Goal: Task Accomplishment & Management: Manage account settings

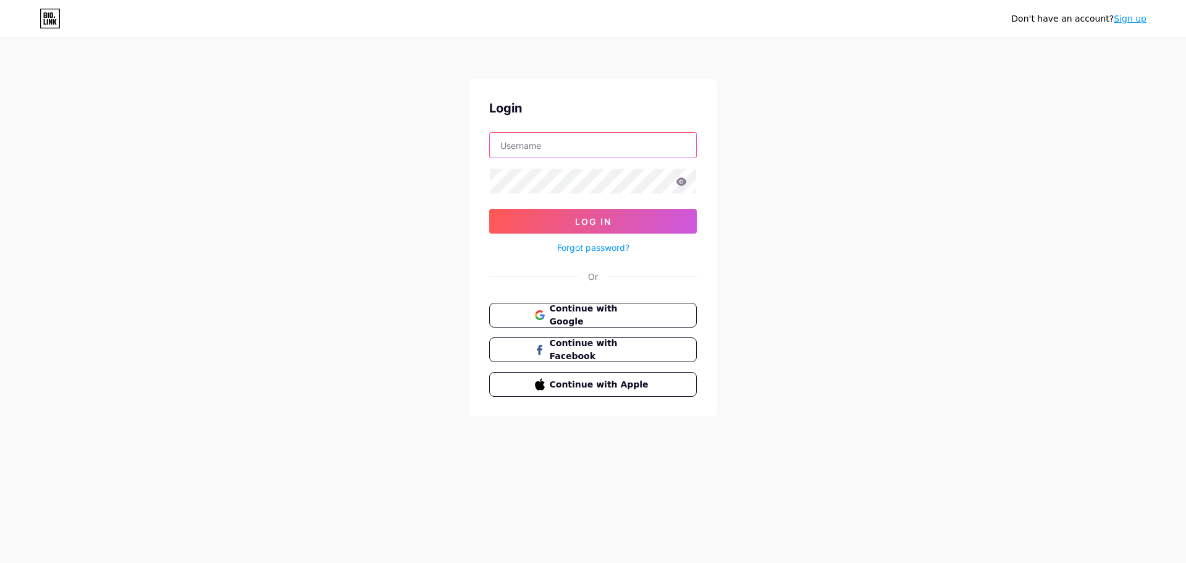
click at [609, 146] on input "text" at bounding box center [593, 145] width 206 height 25
click at [560, 314] on span "Continue with Google" at bounding box center [600, 315] width 103 height 27
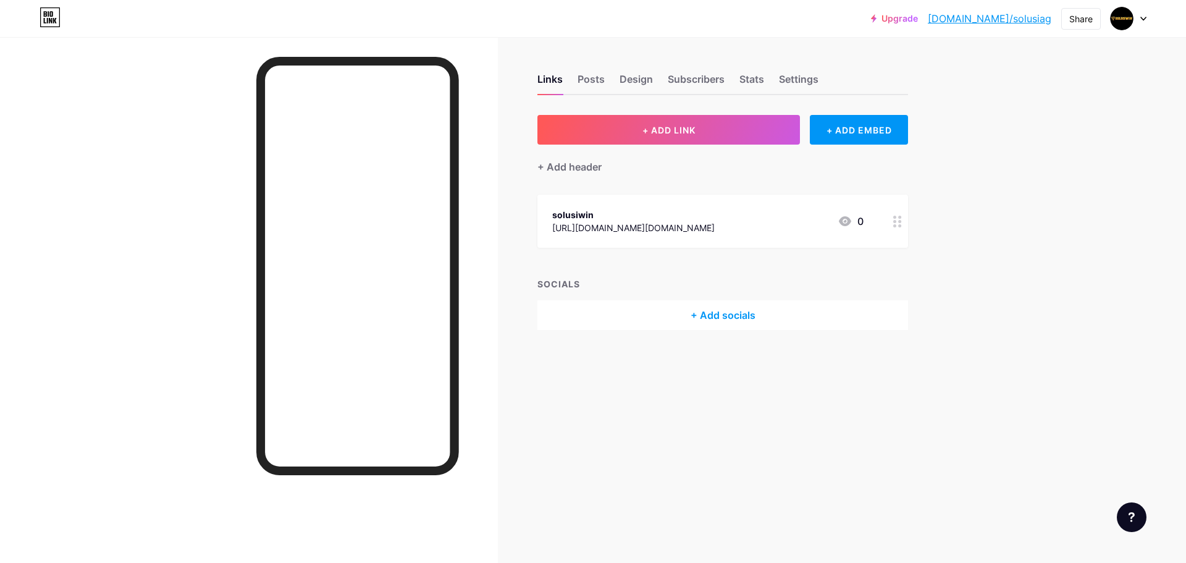
click at [1135, 17] on div at bounding box center [1129, 18] width 36 height 22
drag, startPoint x: 1074, startPoint y: 76, endPoint x: 1011, endPoint y: 81, distance: 63.2
click at [1011, 81] on div "solusiwin bio.link/solusiag" at bounding box center [1069, 79] width 141 height 27
click at [1144, 22] on div at bounding box center [1129, 18] width 36 height 22
click at [1069, 137] on link "Account settings" at bounding box center [1069, 140] width 153 height 33
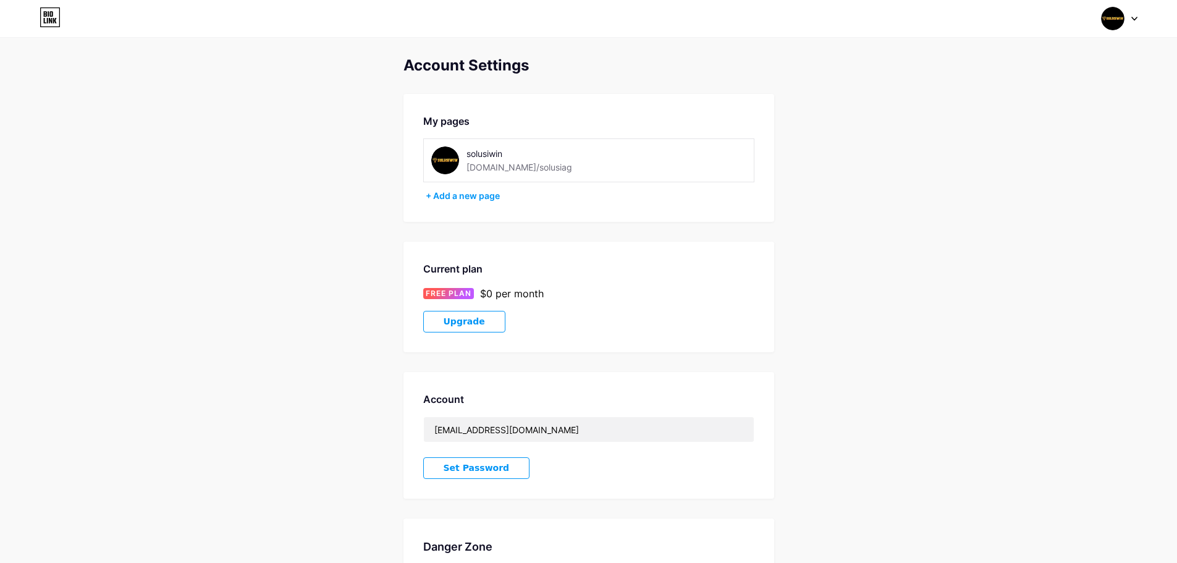
click at [551, 186] on div "My pages solusiwin bio.link/solusiag + Add a new page" at bounding box center [588, 158] width 371 height 128
click at [537, 167] on div "solusiwin bio.link/solusiag" at bounding box center [536, 160] width 141 height 28
click at [505, 174] on div "solusiwin bio.link/solusiag" at bounding box center [588, 160] width 331 height 44
click at [488, 201] on div "+ Add a new page" at bounding box center [590, 196] width 329 height 12
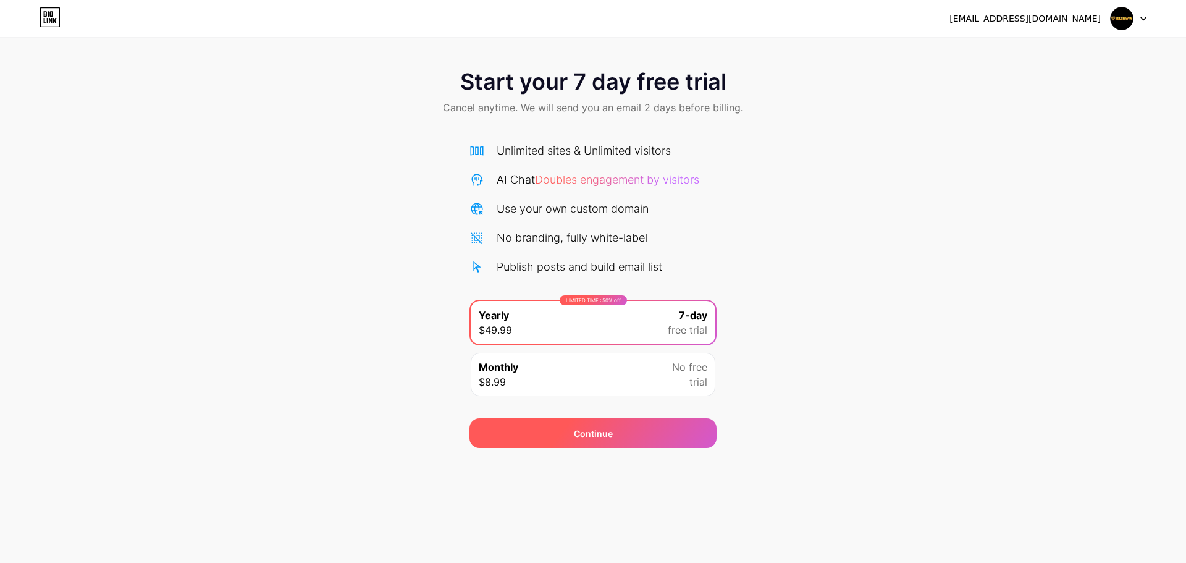
click at [644, 434] on div "Continue" at bounding box center [592, 433] width 247 height 30
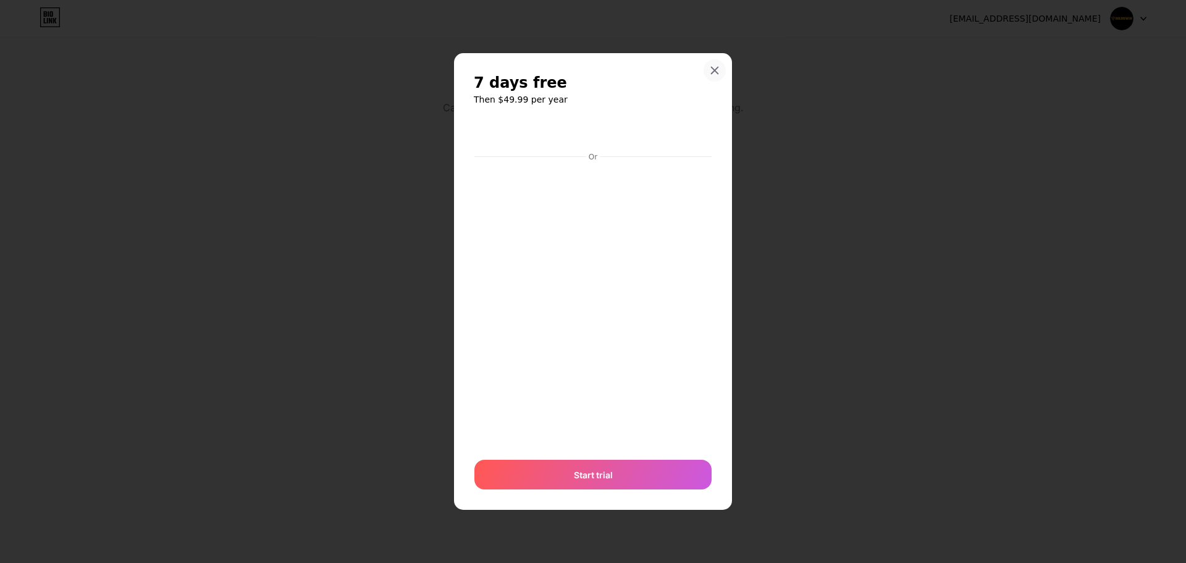
click at [713, 71] on icon at bounding box center [715, 70] width 10 height 10
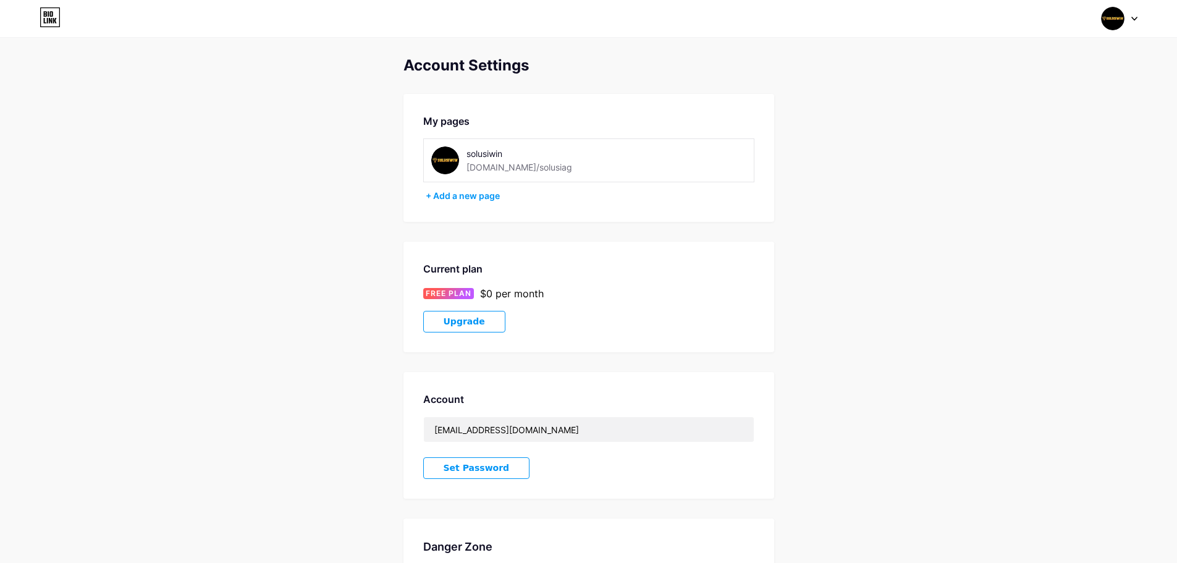
click at [470, 125] on div "My pages" at bounding box center [588, 121] width 331 height 15
drag, startPoint x: 1146, startPoint y: 20, endPoint x: 1127, endPoint y: 18, distance: 19.9
click at [1146, 20] on div "Switch accounts solusiwin bio.link/solusiag + Add a new page Dashboard Logout" at bounding box center [588, 18] width 1177 height 22
click at [1124, 18] on img at bounding box center [1112, 18] width 23 height 23
click at [1058, 148] on link "Dashboard" at bounding box center [1059, 140] width 153 height 33
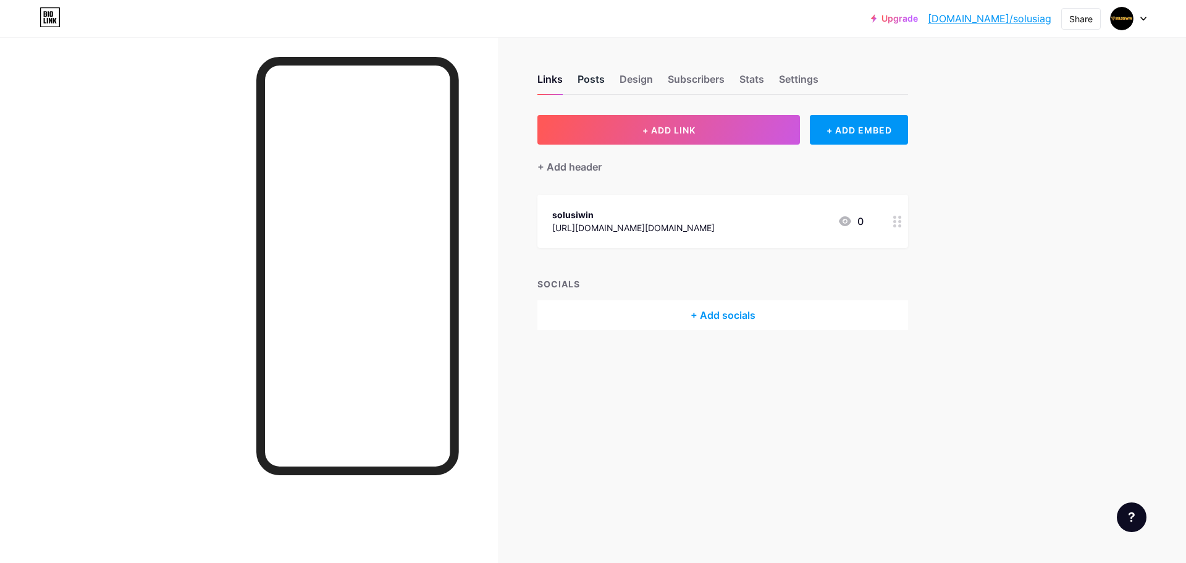
click at [578, 74] on div "Posts" at bounding box center [591, 83] width 27 height 22
click at [628, 78] on div "Design" at bounding box center [636, 83] width 33 height 22
click at [705, 77] on div "Subscribers" at bounding box center [696, 83] width 57 height 22
click at [778, 75] on div "Links Posts Design Subscribers Stats Settings" at bounding box center [722, 73] width 371 height 43
click at [760, 75] on div "Stats" at bounding box center [751, 83] width 25 height 22
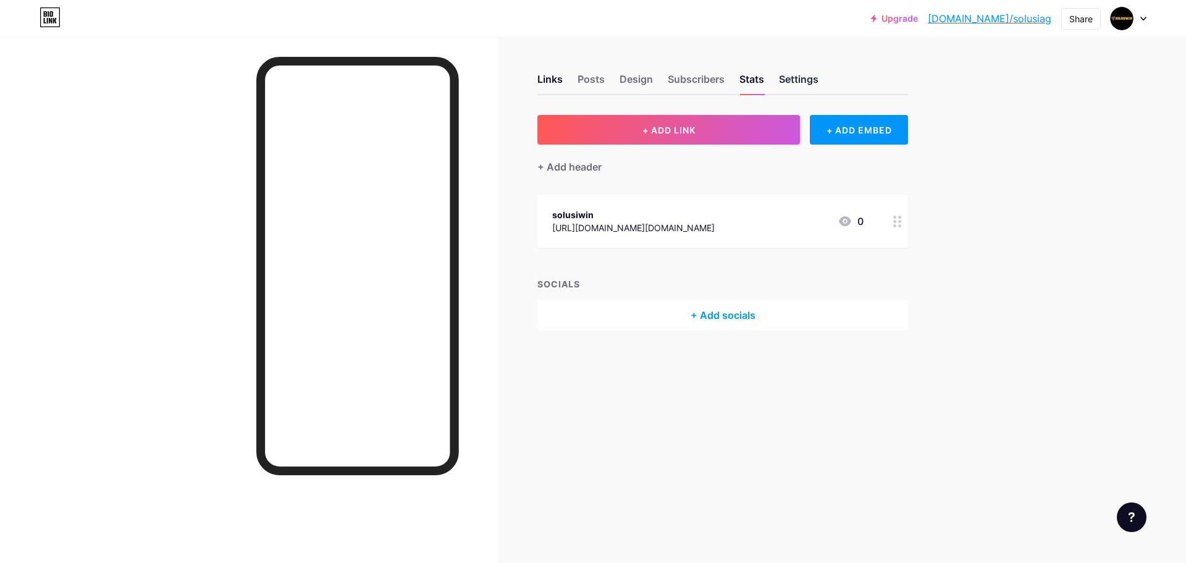
click at [781, 75] on div "Settings" at bounding box center [799, 83] width 40 height 22
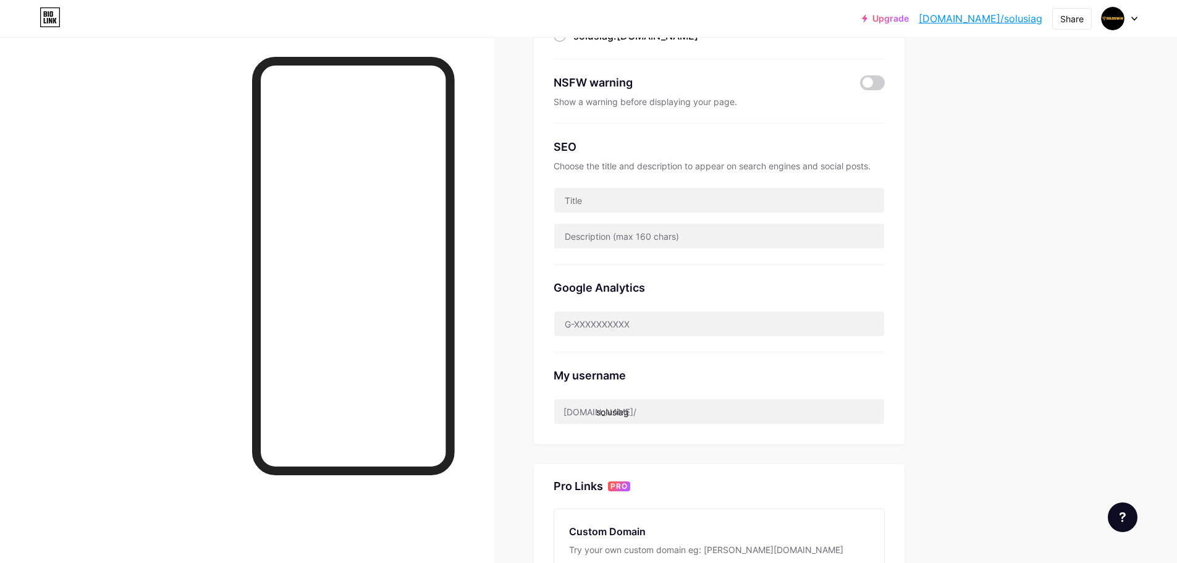
scroll to position [309, 0]
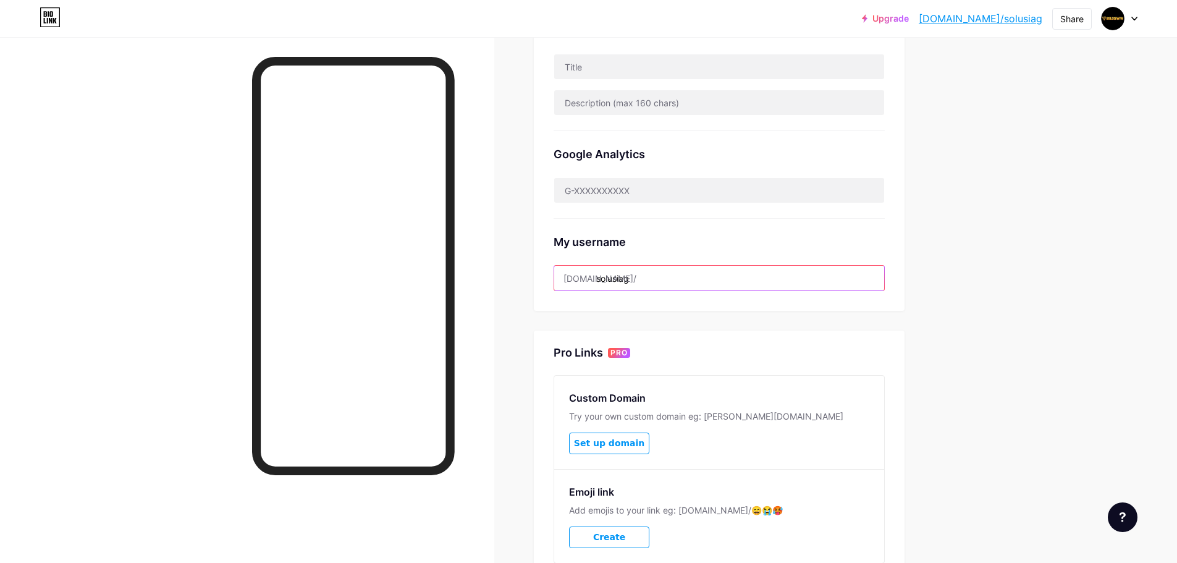
click at [665, 272] on input "solusiag" at bounding box center [719, 278] width 330 height 25
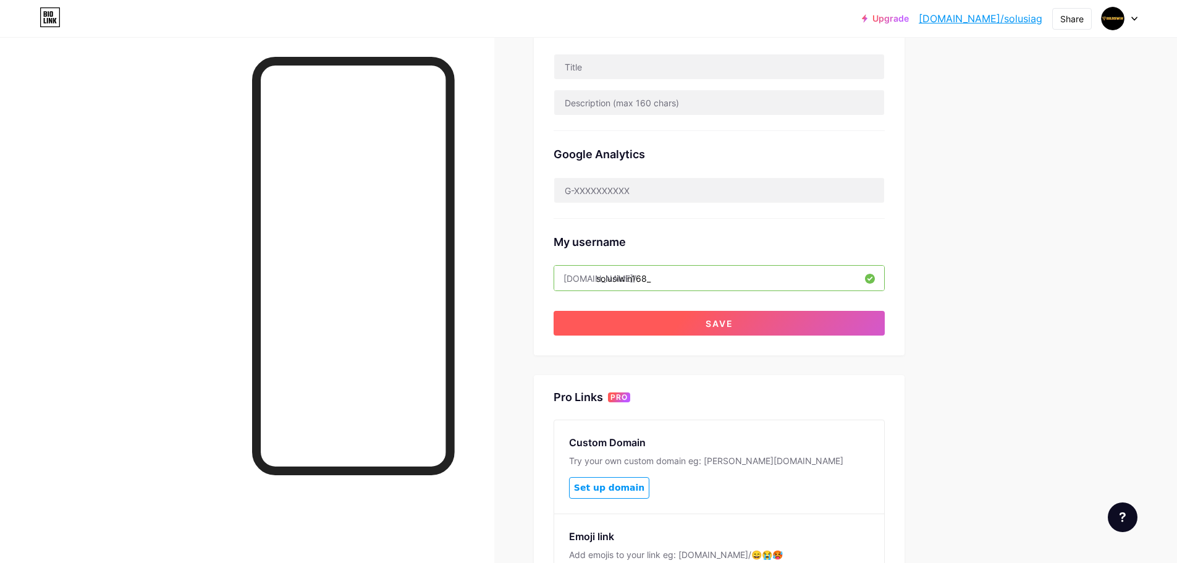
type input "solusiwin168_"
click at [696, 319] on button "Save" at bounding box center [718, 323] width 331 height 25
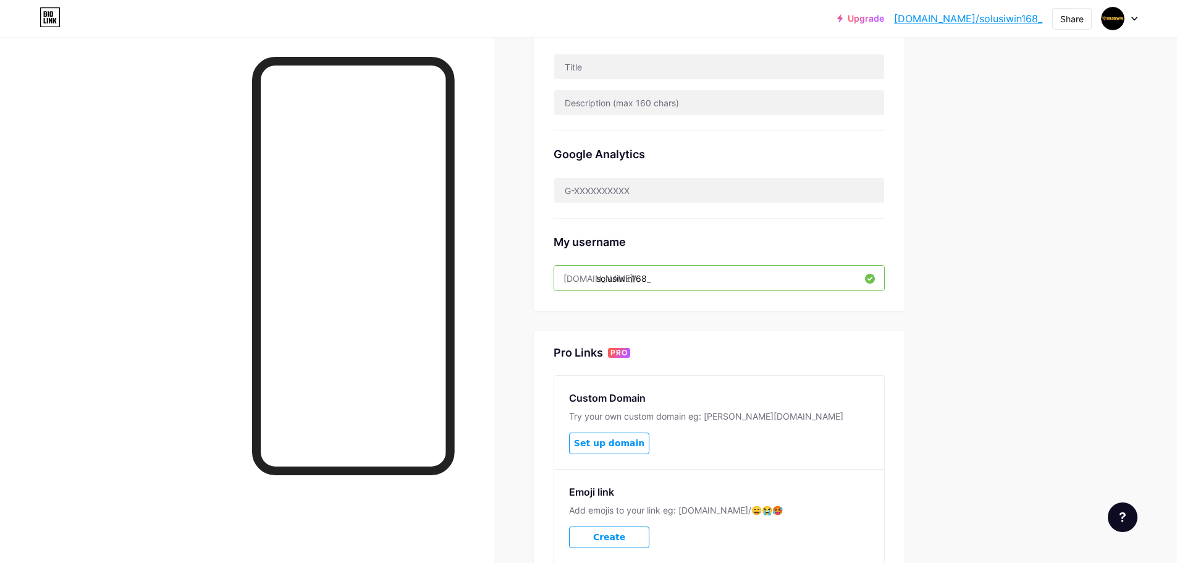
scroll to position [62, 0]
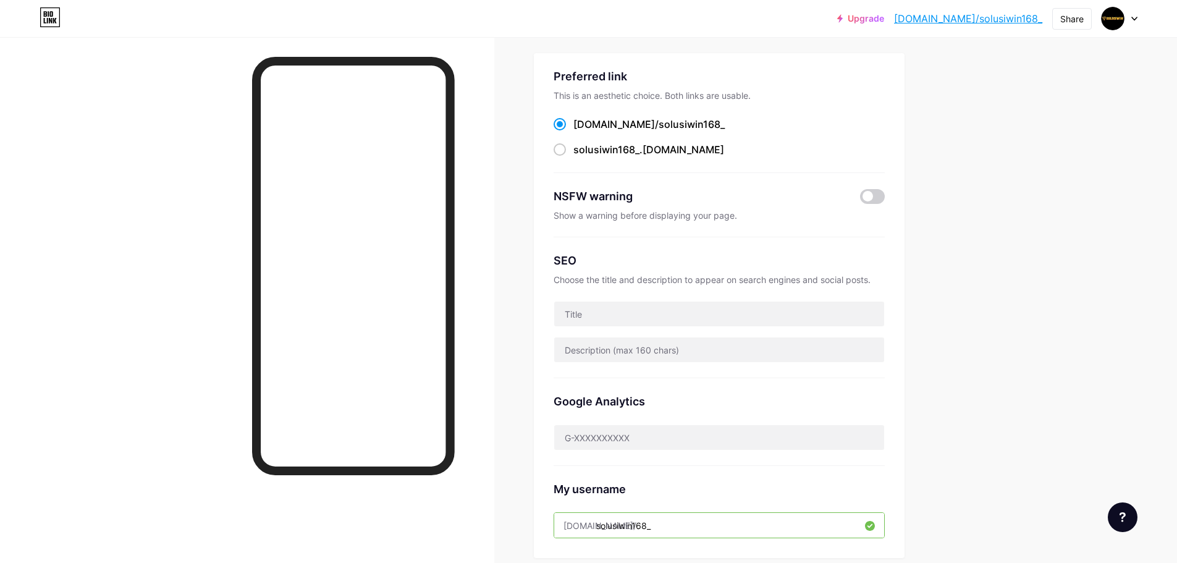
click at [657, 132] on div "bio.link/ solusiwin168_ solusiwin168_ .bio.link" at bounding box center [718, 137] width 331 height 41
click at [974, 19] on link "bio.link/solusiwin168_" at bounding box center [968, 18] width 148 height 15
click at [1063, 23] on div "Share" at bounding box center [1071, 18] width 23 height 13
click at [1030, 70] on div "Copy link" at bounding box center [999, 64] width 184 height 30
click at [803, 24] on div "Upgrade bio.link/solusi... bio.link/solusiwin168_ Share Copy link https://bio.l…" at bounding box center [588, 18] width 1177 height 22
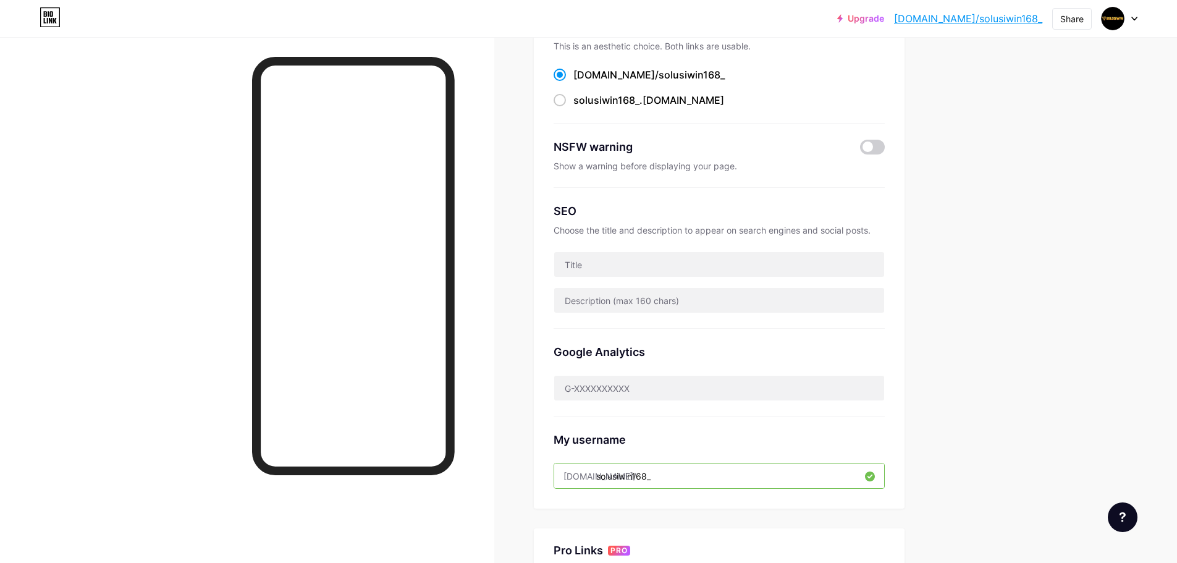
scroll to position [185, 0]
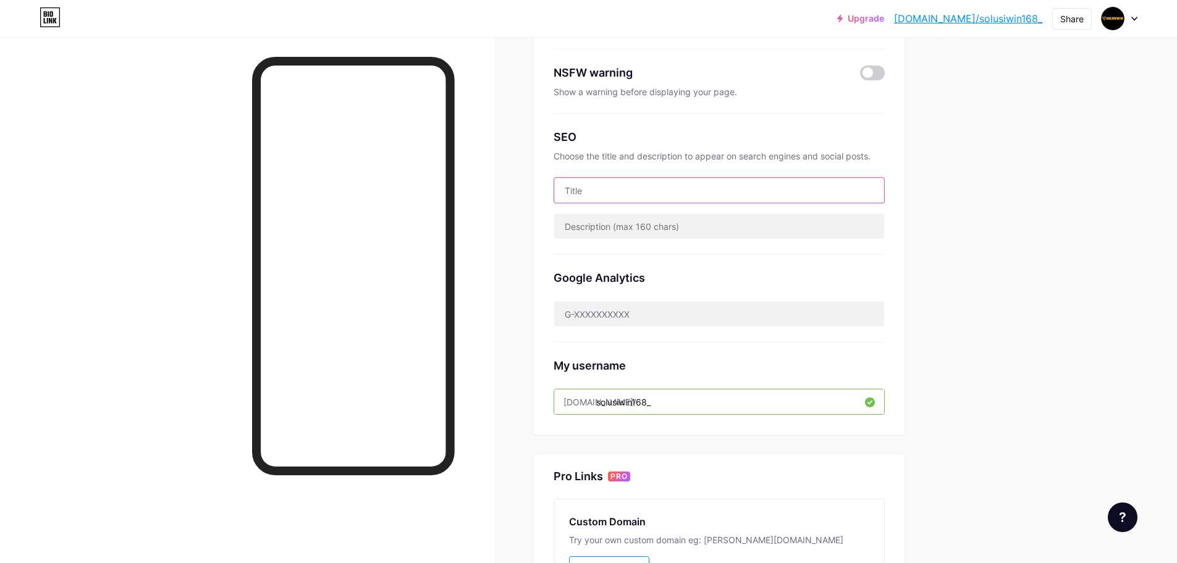
click at [664, 188] on input "text" at bounding box center [719, 190] width 330 height 25
click at [665, 188] on input "text" at bounding box center [719, 190] width 330 height 25
paste input "SOLUSIWIN SITUS AMAN DAN TERPECAYA SEE-INDONESIA"
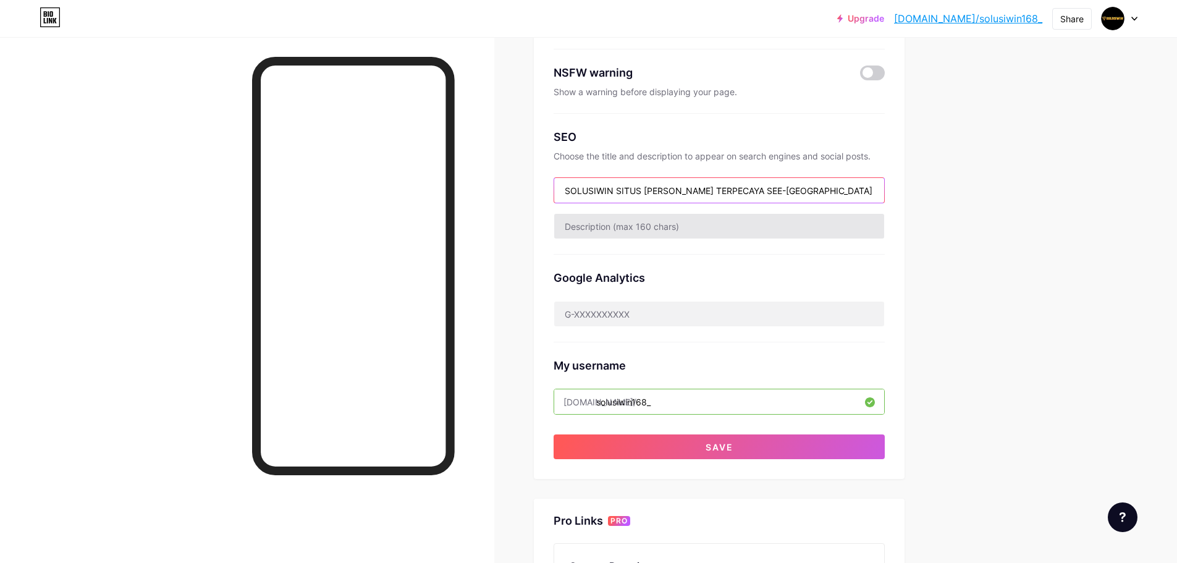
type input "SOLUSIWIN SITUS AMAN DAN TERPECAYA SEE-INDONESIA"
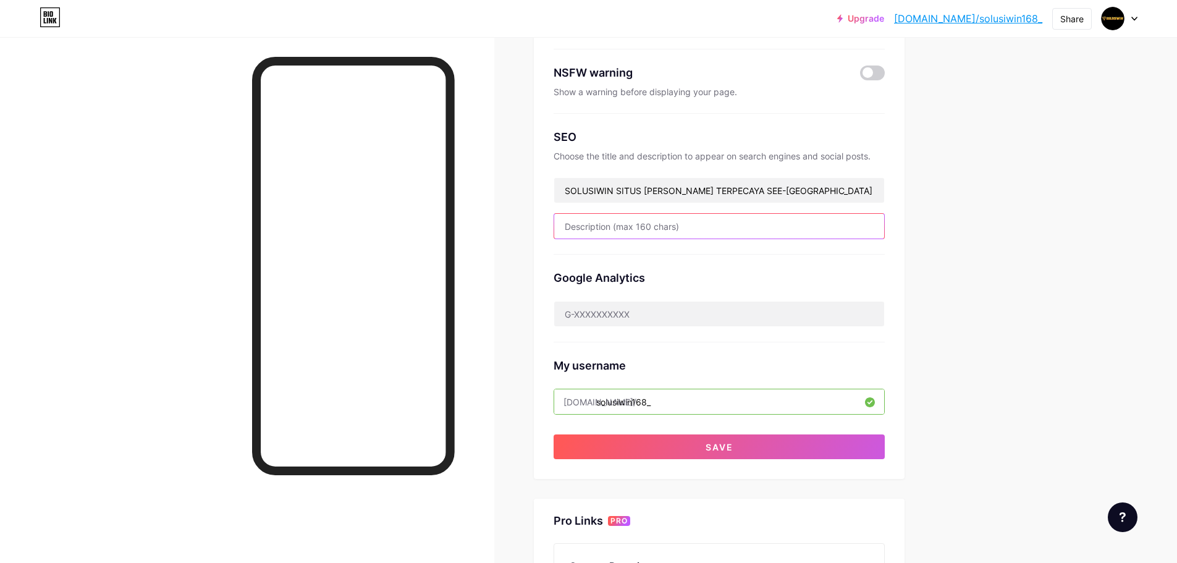
click at [698, 230] on input "text" at bounding box center [719, 226] width 330 height 25
paste input "LINKALTERNATIFSOLUSIWIN, LINKLOGINSOLUSIWIN, LOGINSOLUSIWIN, MAINSOLUSIWIN, SOL…"
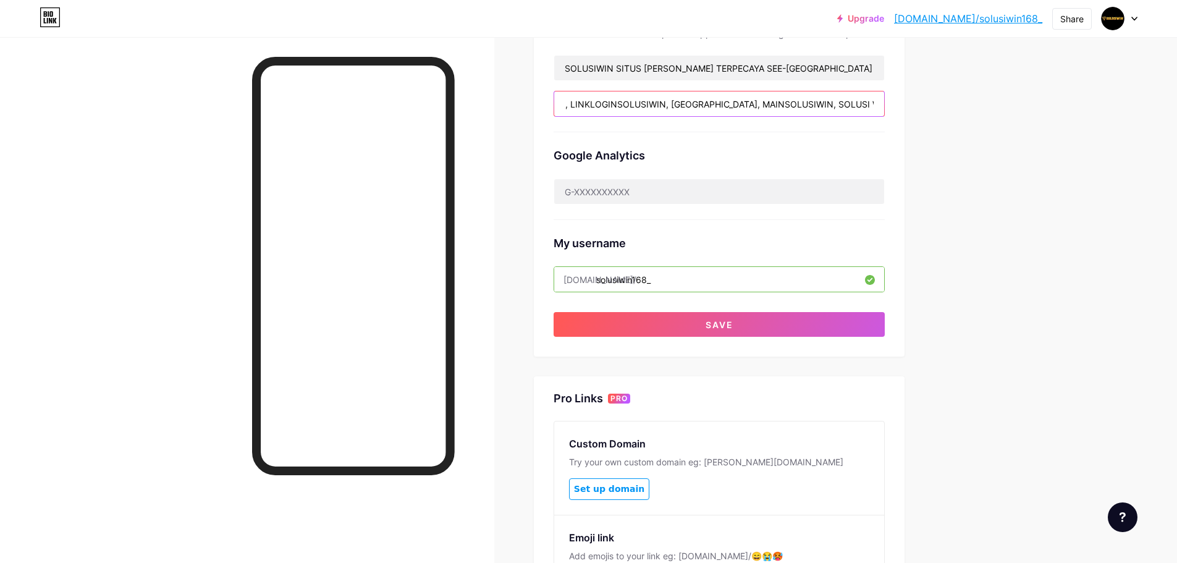
scroll to position [309, 0]
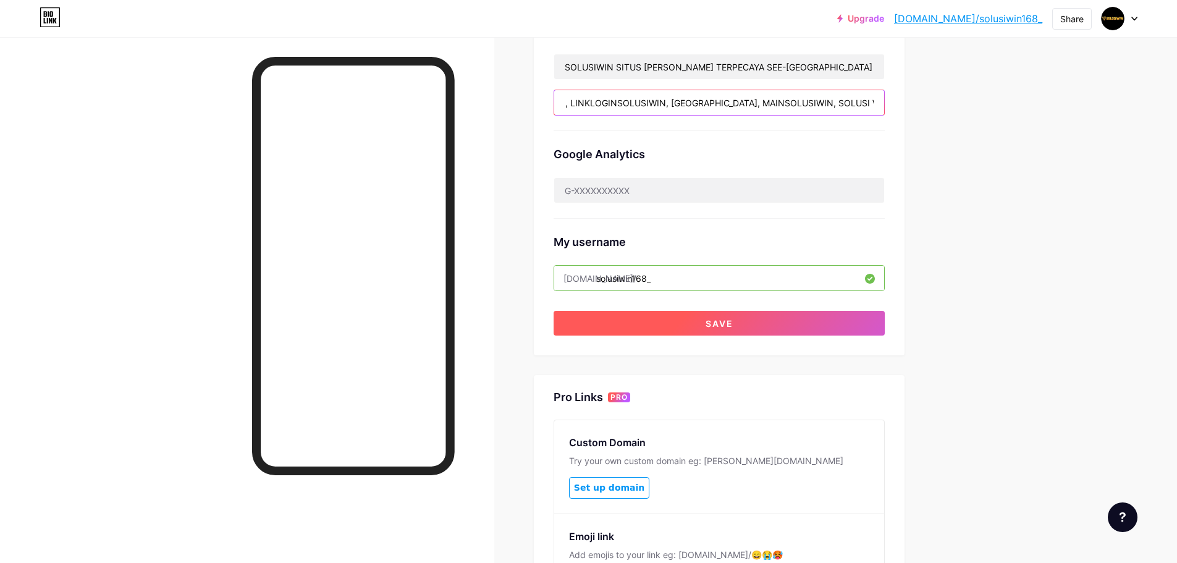
type input "LINKALTERNATIFSOLUSIWIN, LINKLOGINSOLUSIWIN, LOGINSOLUSIWIN, MAINSOLUSIWIN, SOL…"
click at [807, 318] on button "Save" at bounding box center [718, 323] width 331 height 25
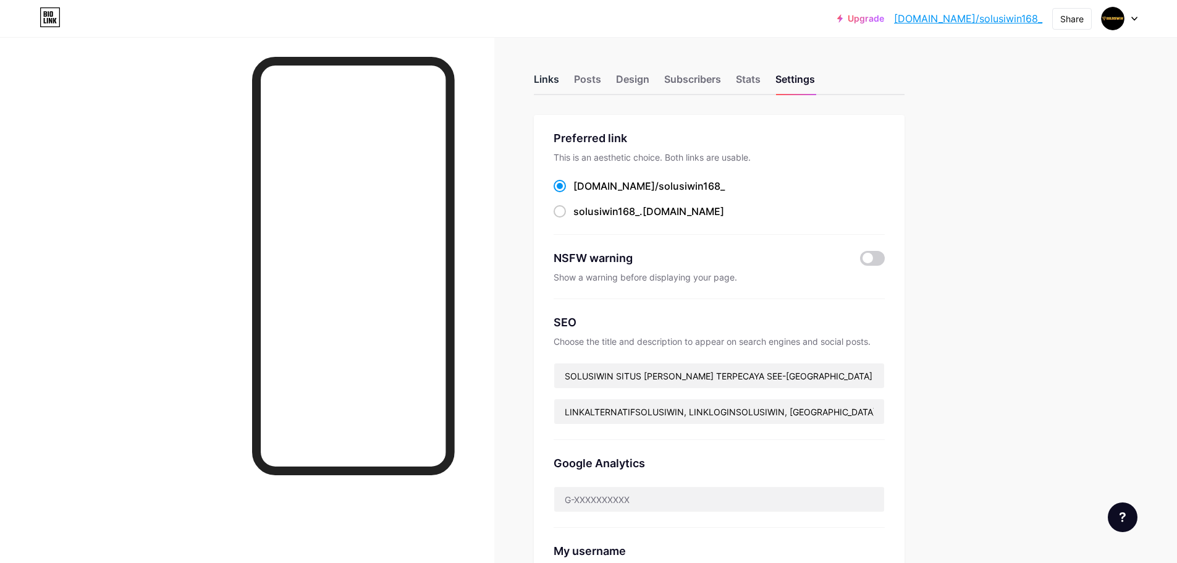
click at [555, 77] on div "Links" at bounding box center [546, 83] width 25 height 22
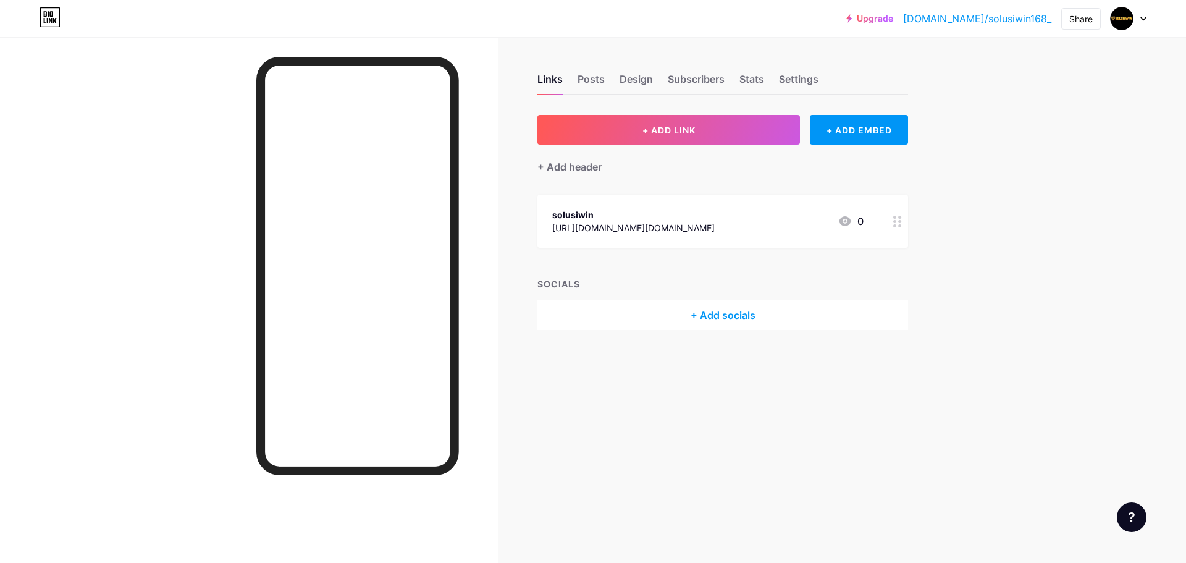
click at [733, 311] on div "+ Add socials" at bounding box center [722, 315] width 371 height 30
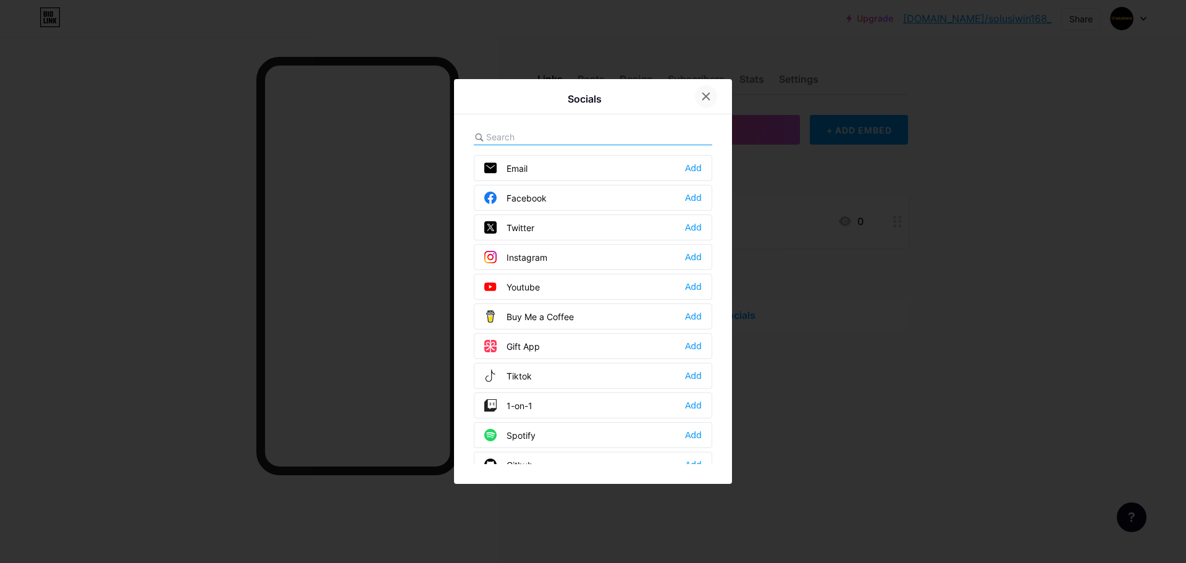
click at [710, 99] on icon at bounding box center [706, 96] width 10 height 10
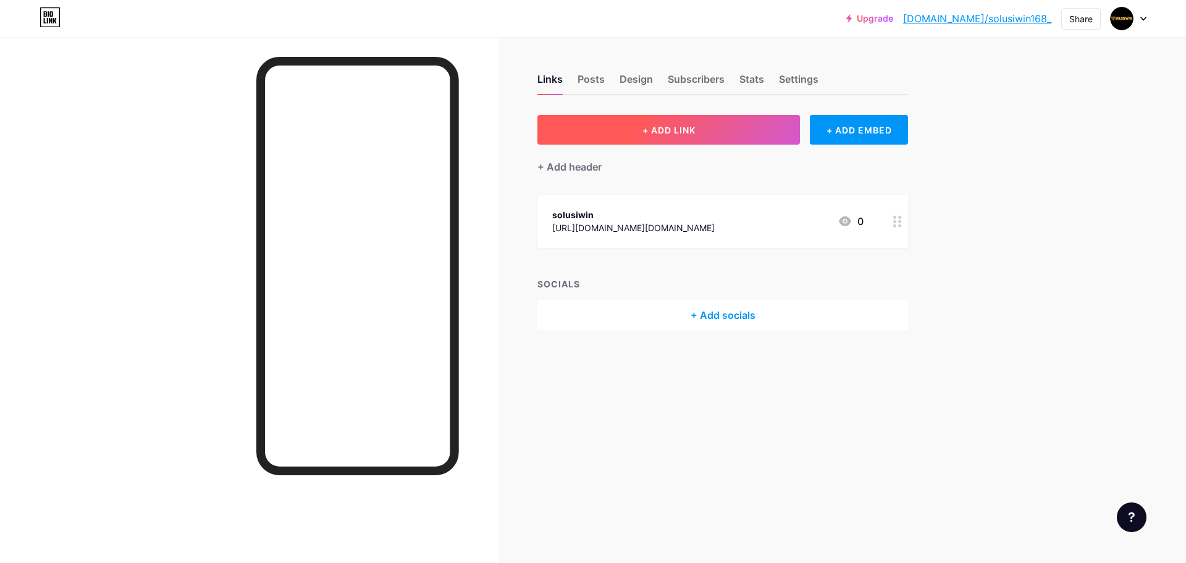
click at [781, 125] on button "+ ADD LINK" at bounding box center [668, 130] width 263 height 30
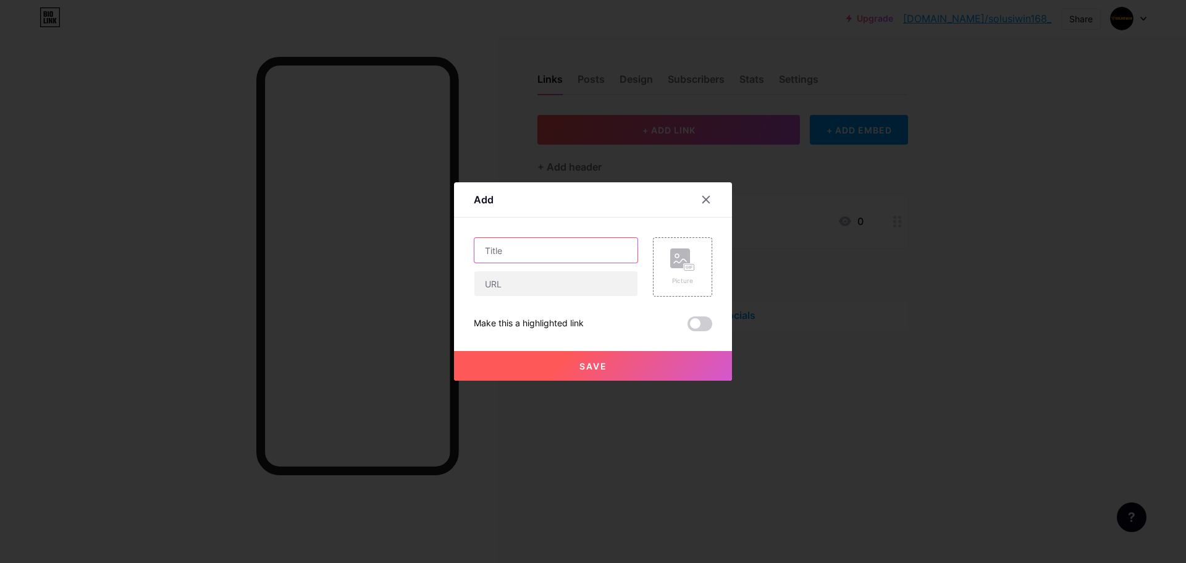
click at [547, 249] on input "text" at bounding box center [555, 250] width 163 height 25
paste input "LOGIN SOLUSIWIN"
type input "LOGIN SOLUSIWIN"
paste input "https://mainsolusiwin.com/#/index?category=live"
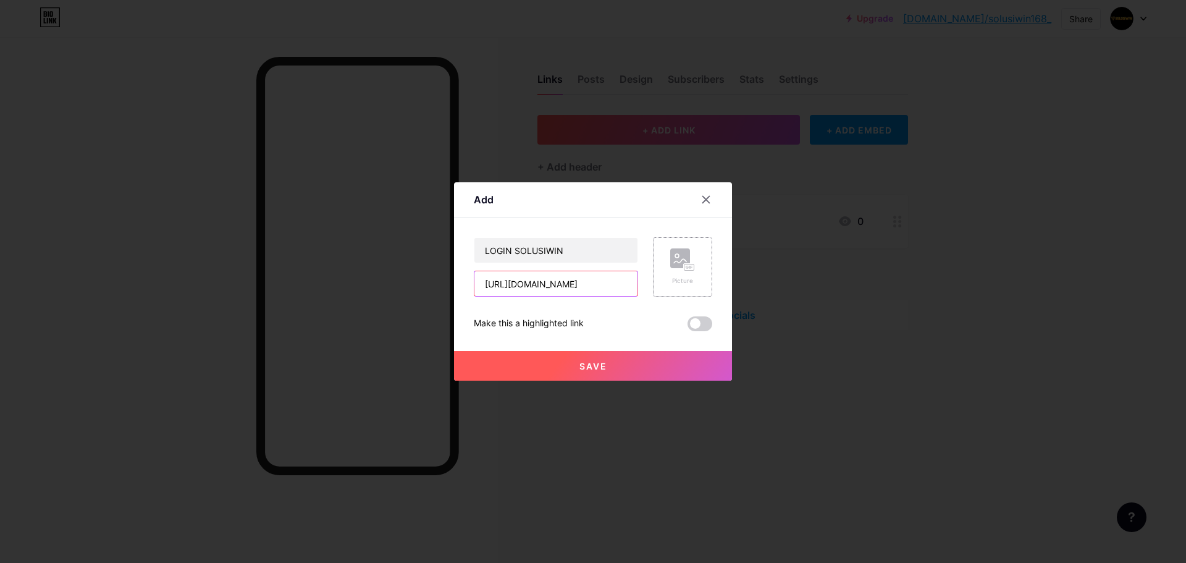
type input "https://mainsolusiwin.com/#/index?category=live"
click at [691, 283] on div "Picture" at bounding box center [682, 280] width 25 height 9
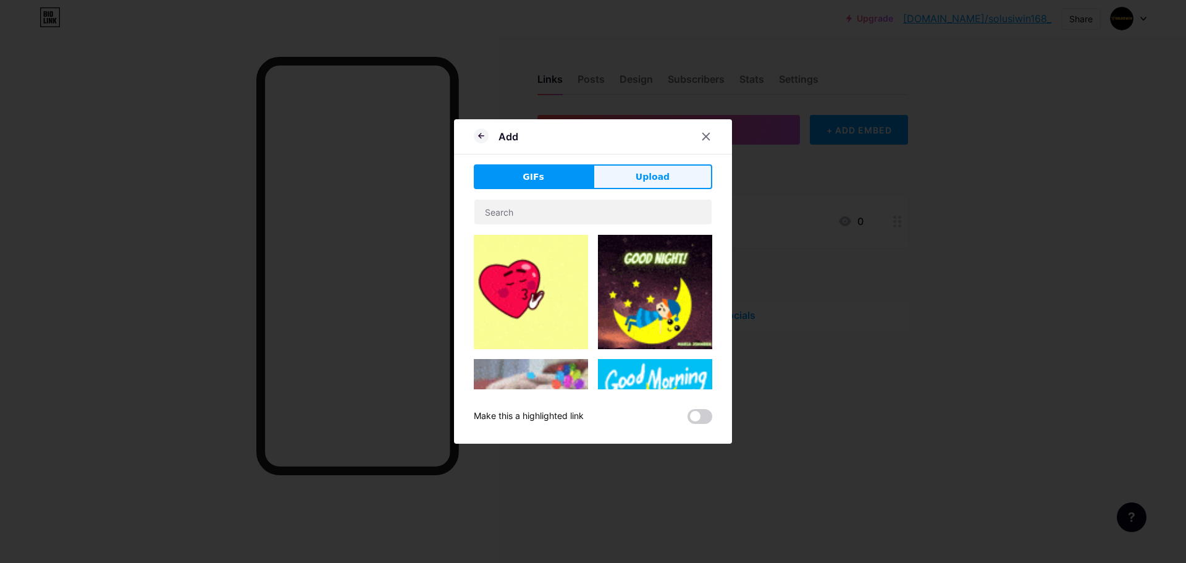
click at [627, 169] on button "Upload" at bounding box center [652, 176] width 119 height 25
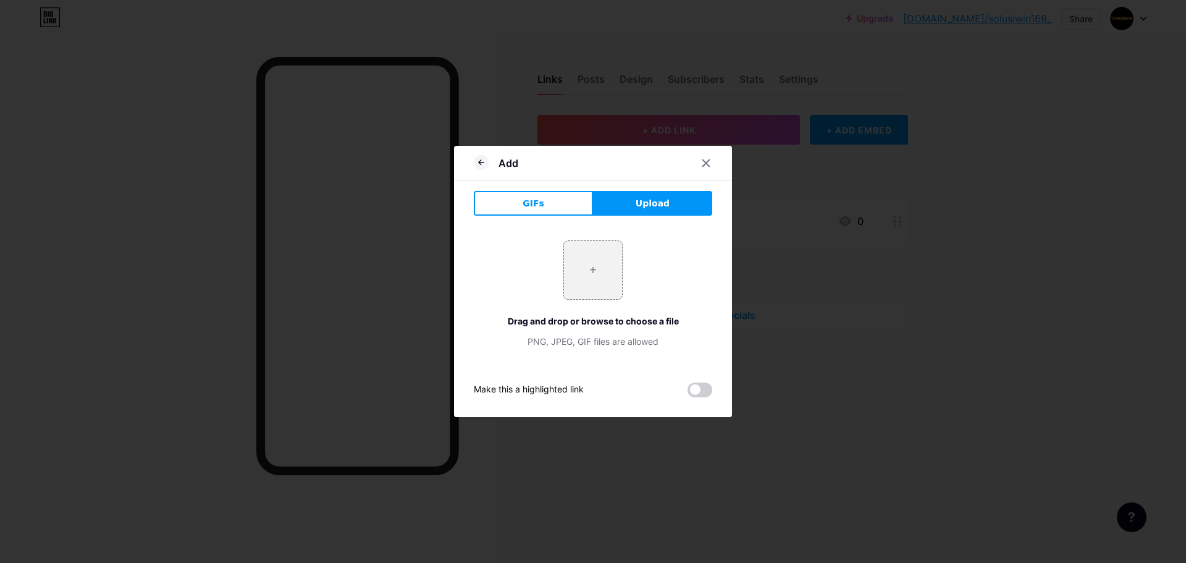
click at [639, 206] on span "Upload" at bounding box center [653, 203] width 34 height 13
drag, startPoint x: 641, startPoint y: 206, endPoint x: 620, endPoint y: 240, distance: 39.7
click at [642, 209] on span "Upload" at bounding box center [653, 203] width 34 height 13
click at [602, 271] on input "file" at bounding box center [593, 270] width 58 height 58
type input "C:\fakepath\LOGOv2.png"
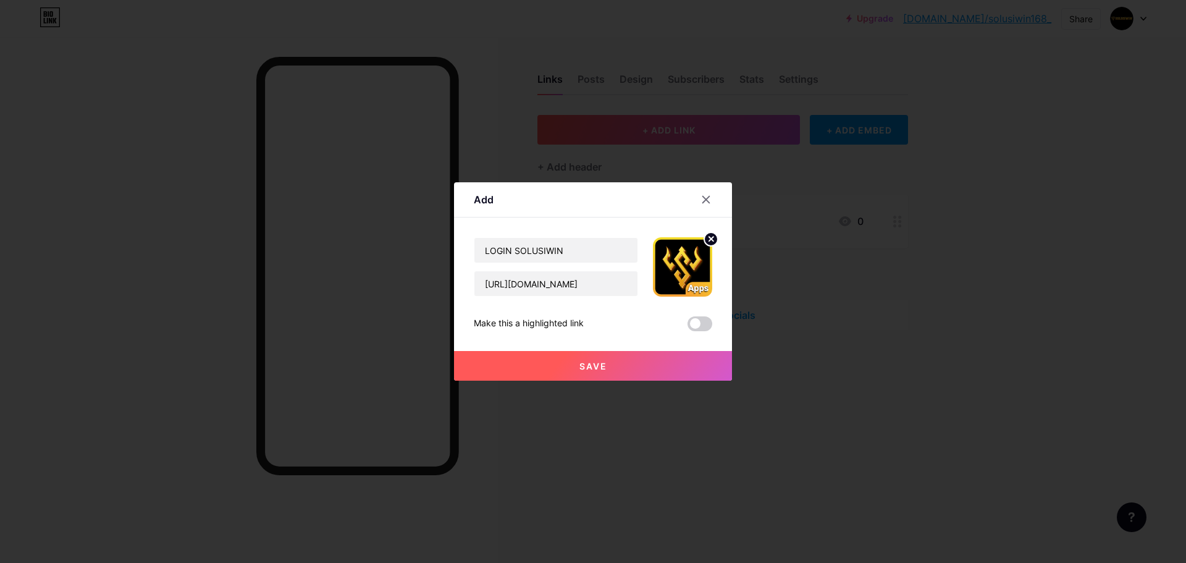
click at [683, 360] on button "Save" at bounding box center [593, 366] width 278 height 30
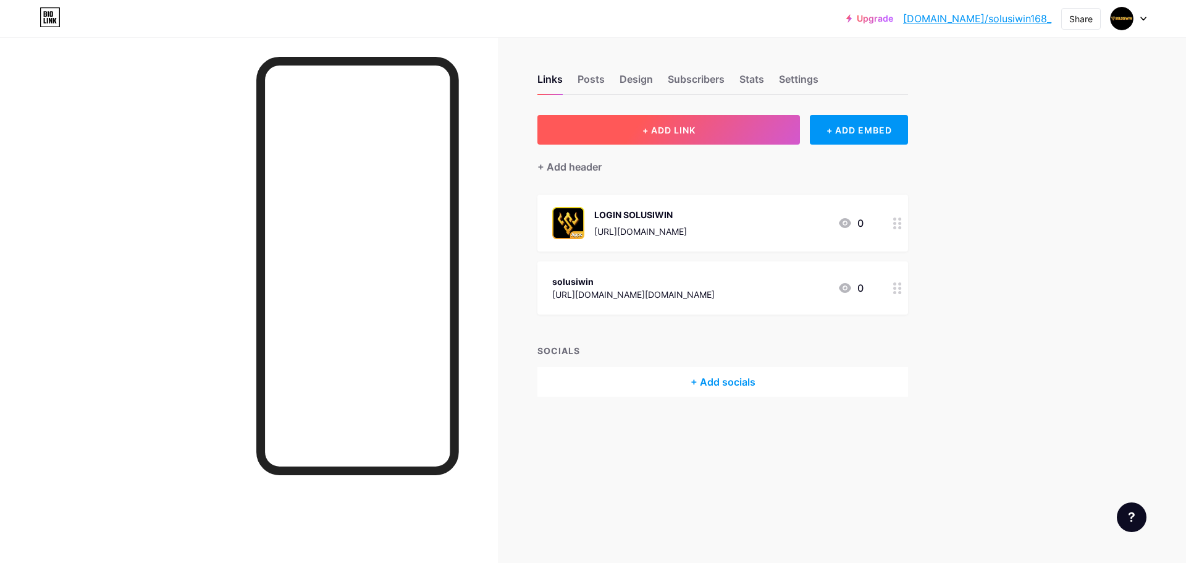
click at [767, 130] on button "+ ADD LINK" at bounding box center [668, 130] width 263 height 30
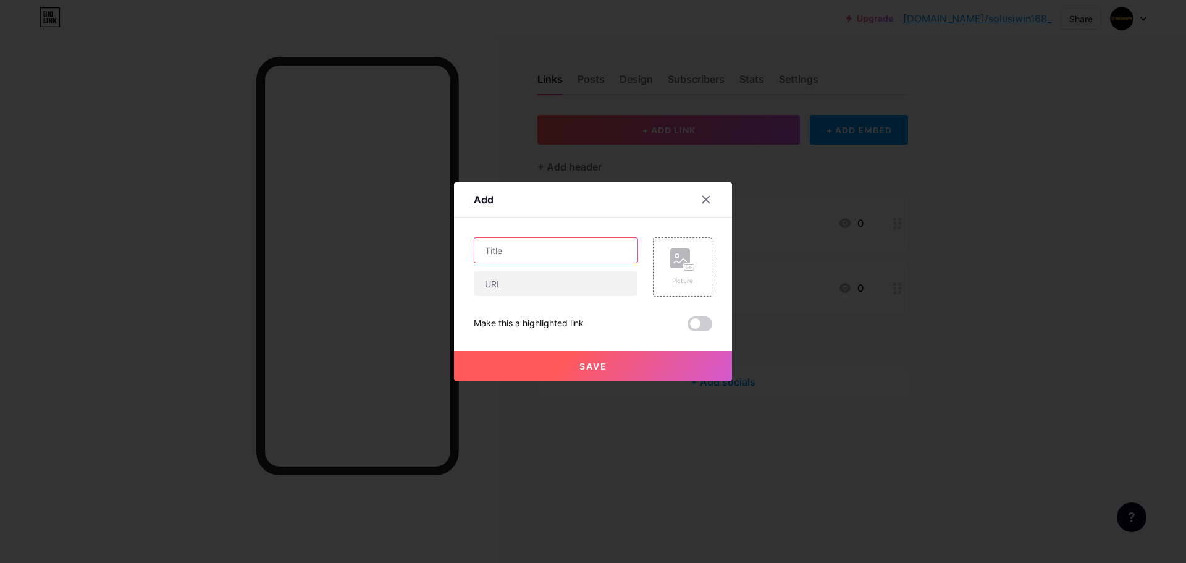
click at [519, 254] on input "text" at bounding box center [555, 250] width 163 height 25
paste input "DAFTAR SOLUSIWIN"
type input "DAFTAR SOLUSIWIN"
paste input "https://solusiwin66.site/#/index?category=home"
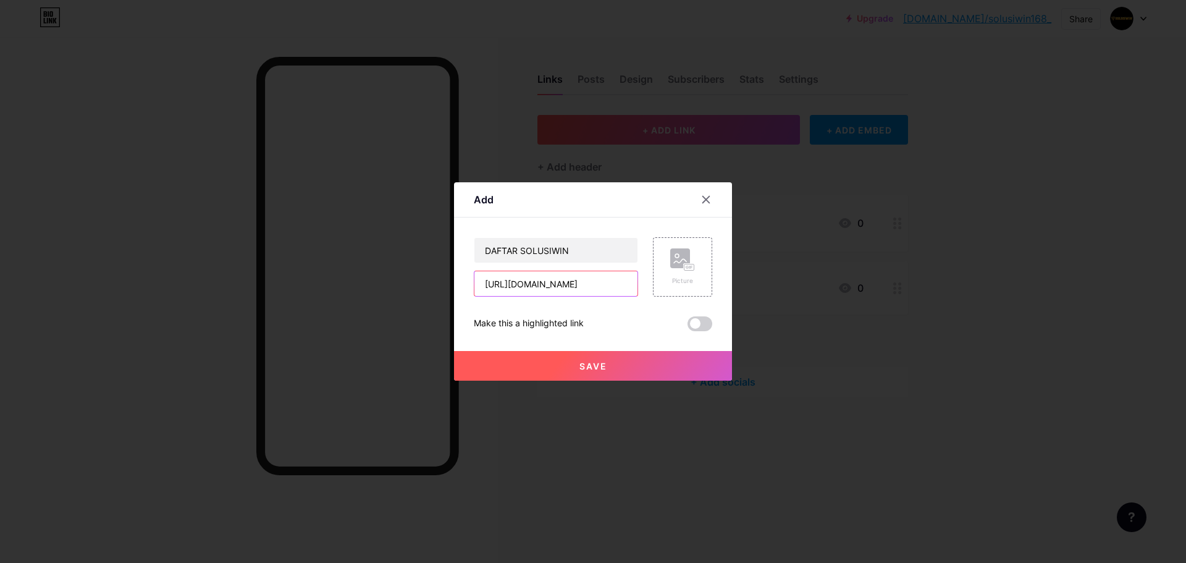
type input "https://solusiwin66.site/#/index?category=home"
drag, startPoint x: 576, startPoint y: 314, endPoint x: 653, endPoint y: 300, distance: 78.5
click at [604, 311] on div "DAFTAR SOLUSIWIN https://solusiwin66.site/#/index?category=home Picture Make th…" at bounding box center [593, 284] width 238 height 94
click at [702, 281] on div "Picture" at bounding box center [682, 266] width 59 height 59
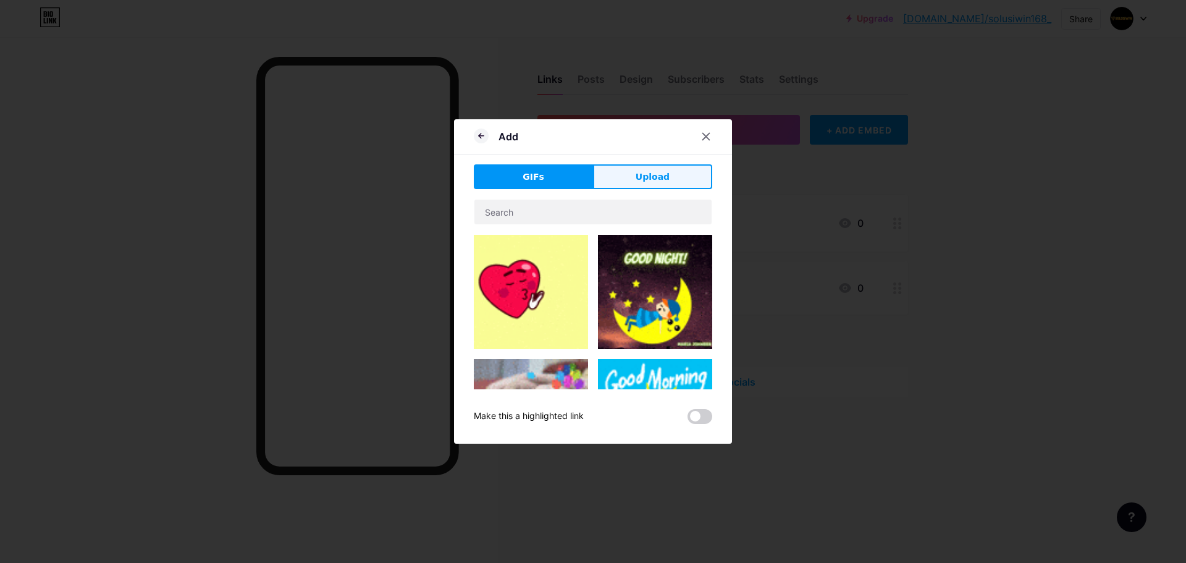
click at [654, 172] on span "Upload" at bounding box center [653, 176] width 34 height 13
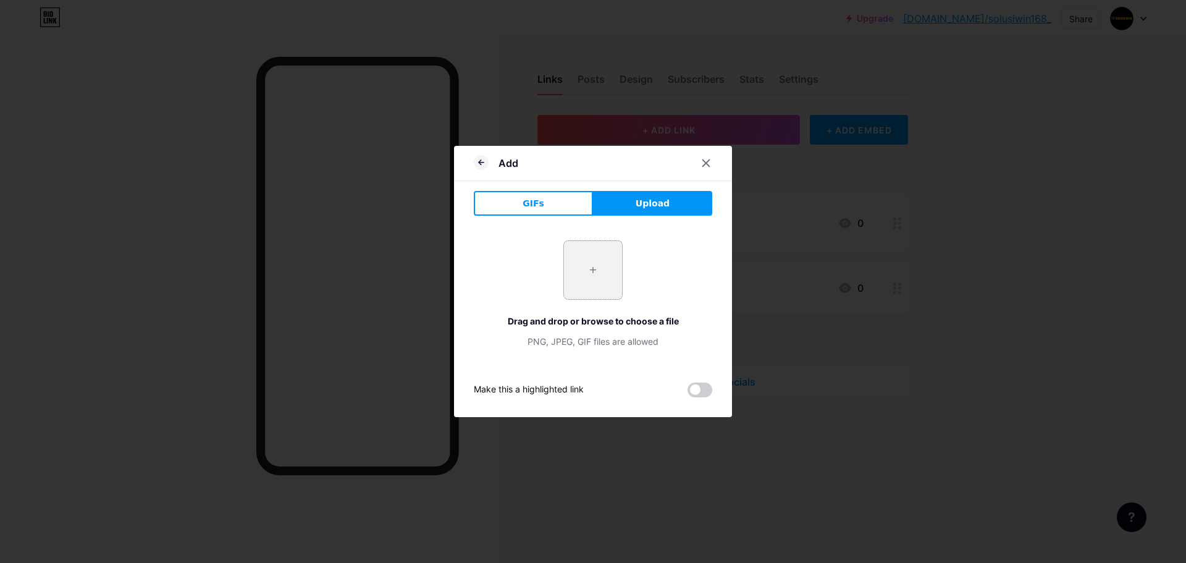
click at [599, 243] on input "file" at bounding box center [593, 270] width 58 height 58
type input "C:\fakepath\LOGOv2.png"
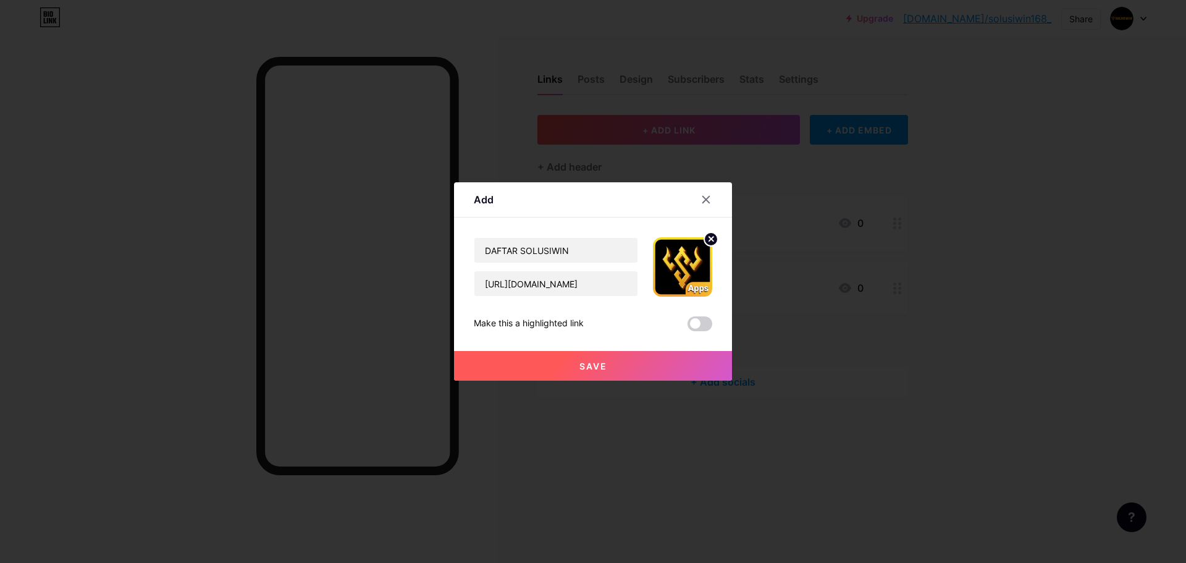
click at [654, 365] on button "Save" at bounding box center [593, 366] width 278 height 30
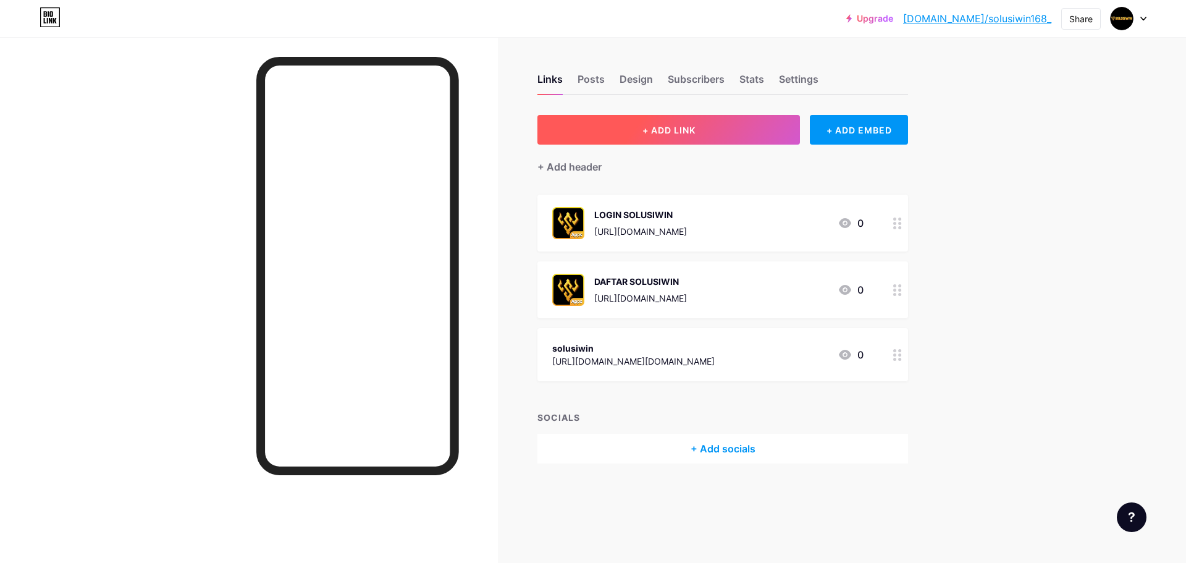
click at [713, 125] on button "+ ADD LINK" at bounding box center [668, 130] width 263 height 30
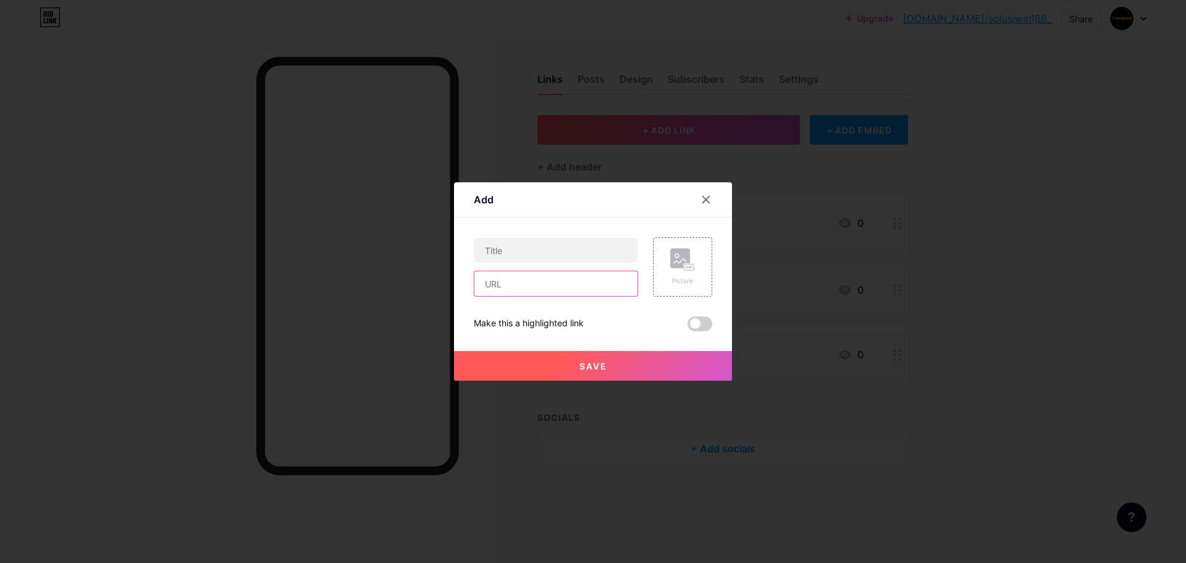
click at [558, 293] on input "text" at bounding box center [555, 283] width 163 height 25
paste input "https://win-win-solusiwin.pages.dev/rtp.html"
type input "https://win-win-solusiwin.pages.dev/rtp.html"
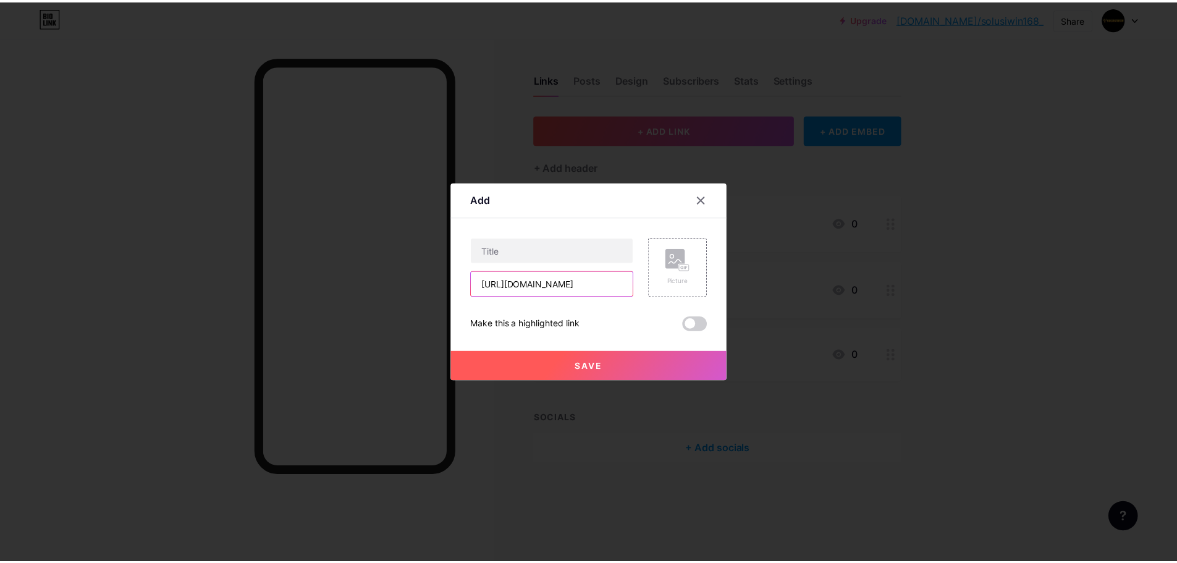
scroll to position [0, 0]
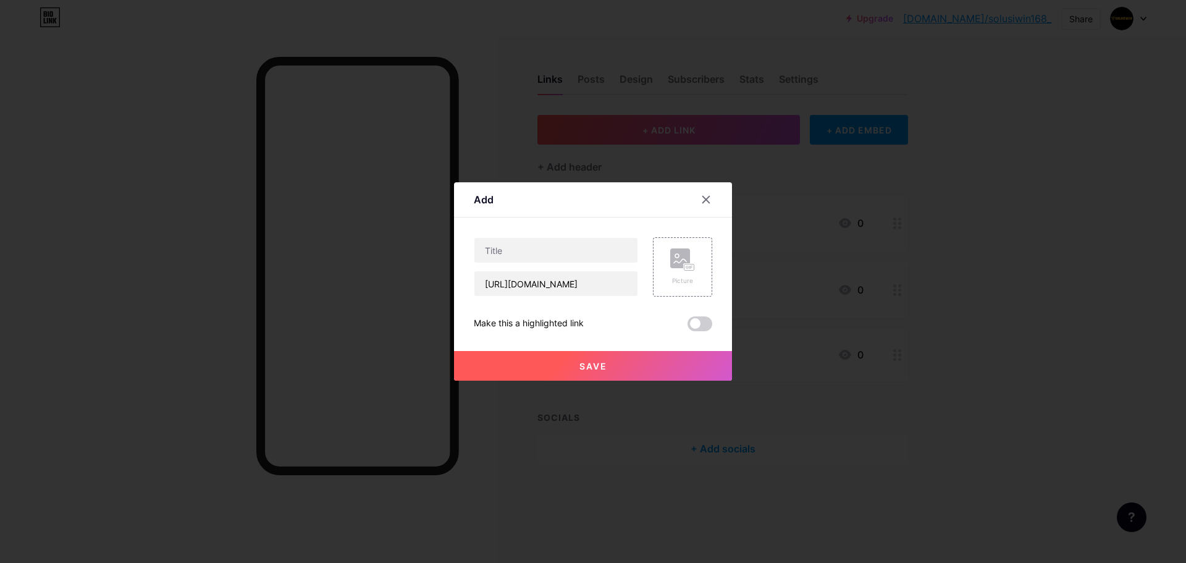
click at [590, 263] on div at bounding box center [556, 250] width 164 height 26
click at [590, 256] on input "text" at bounding box center [555, 250] width 163 height 25
paste input "RTP SLOT SOLUSIWIN"
type input "RTP SLOT SOLUSIWIN"
click at [675, 274] on div "Picture" at bounding box center [682, 266] width 25 height 37
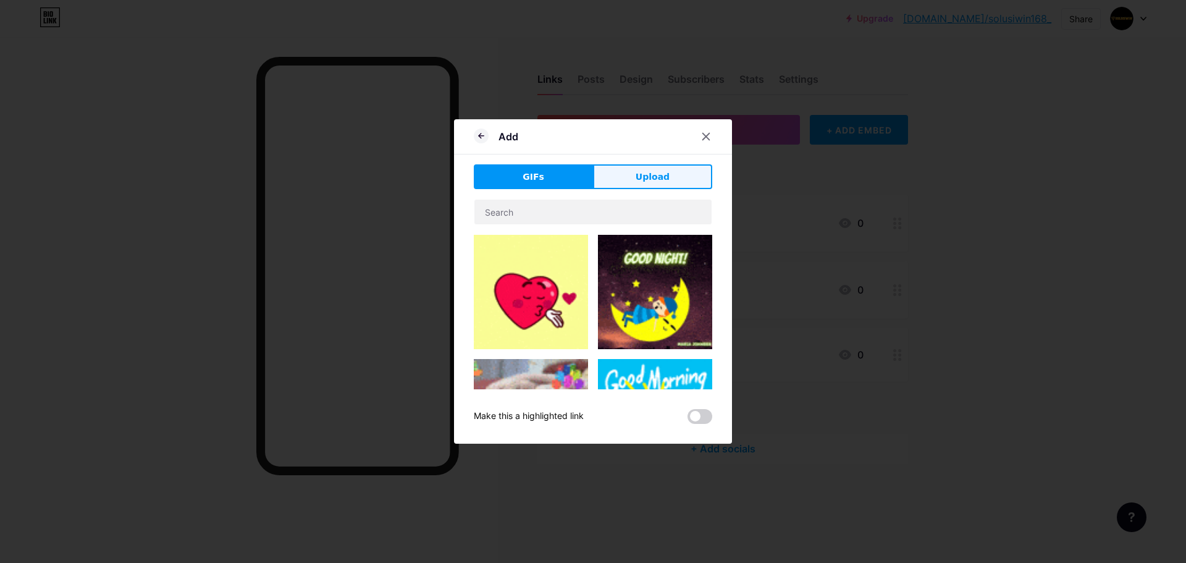
click at [672, 167] on button "Upload" at bounding box center [652, 176] width 119 height 25
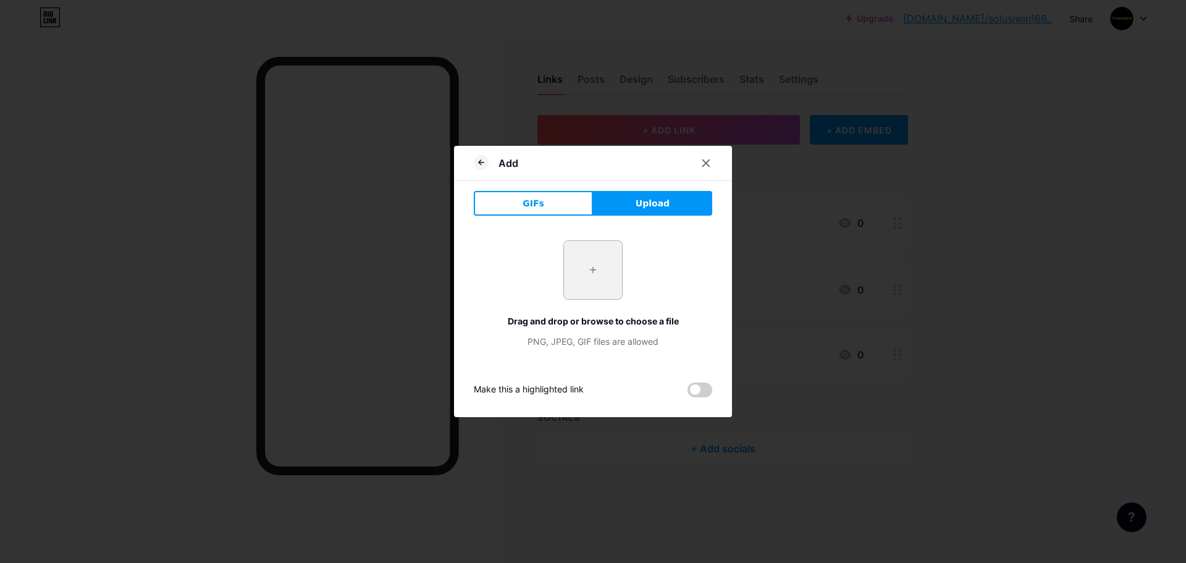
click at [603, 289] on input "file" at bounding box center [593, 270] width 58 height 58
type input "C:\fakepath\LOGOv2.png"
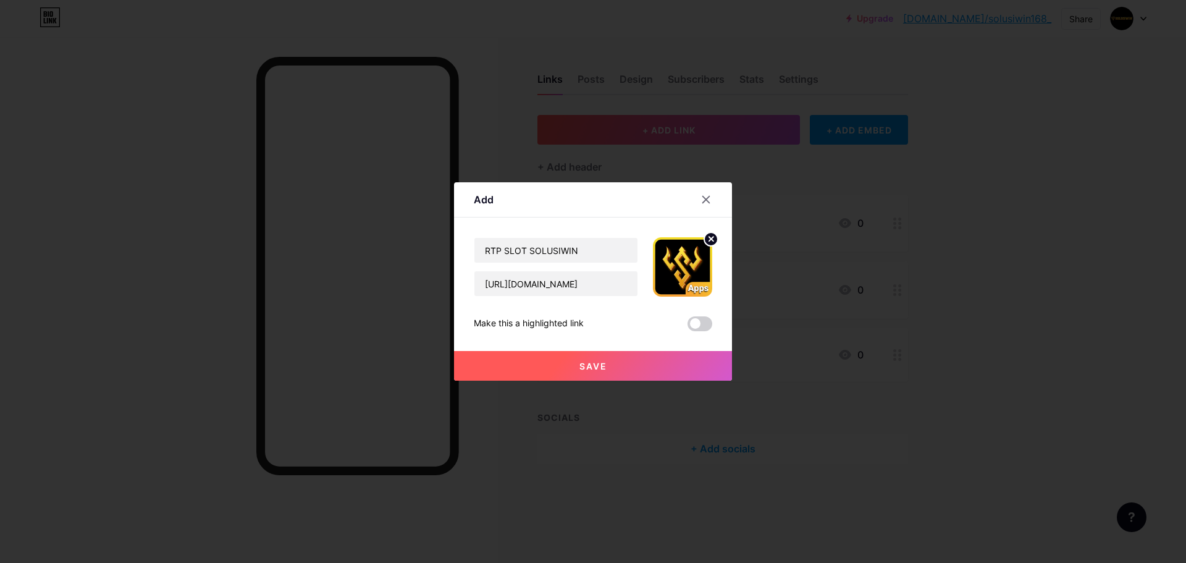
click at [651, 370] on button "Save" at bounding box center [593, 366] width 278 height 30
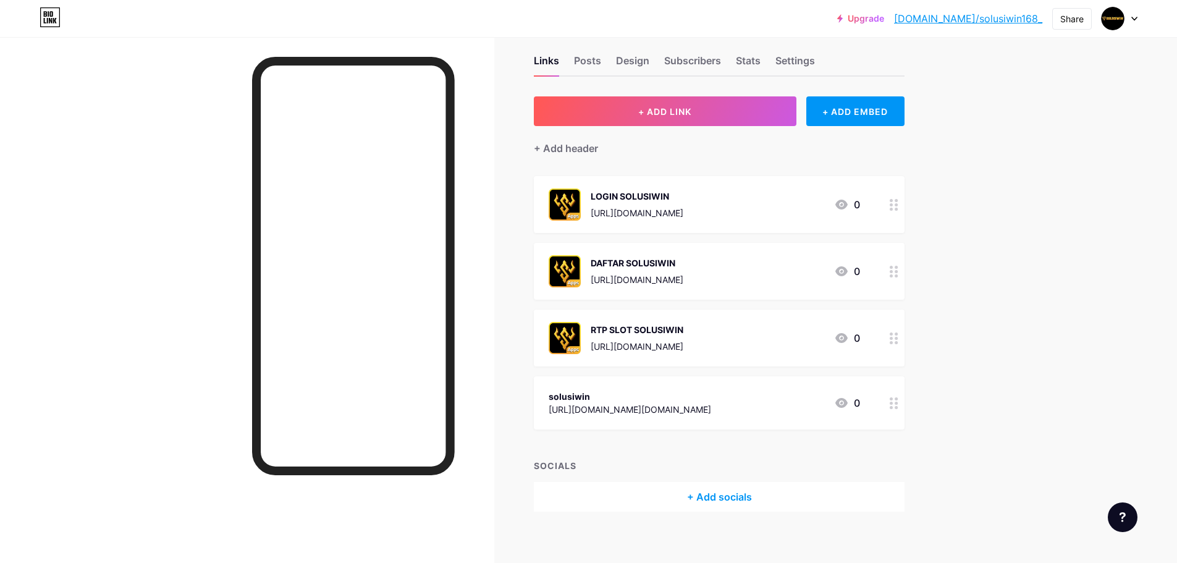
scroll to position [28, 0]
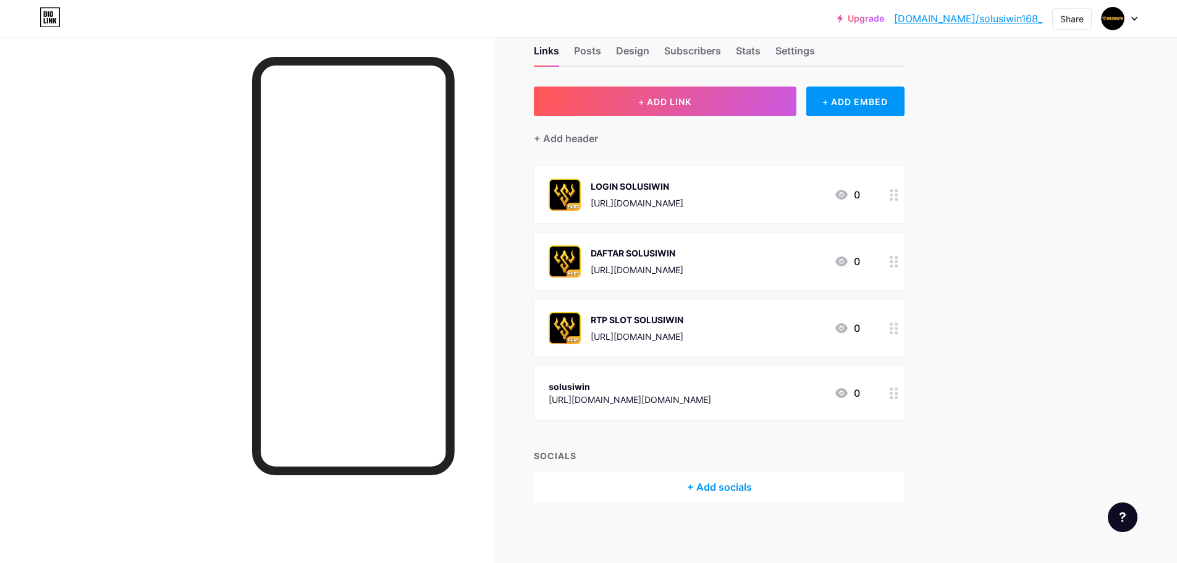
drag, startPoint x: 856, startPoint y: 387, endPoint x: 801, endPoint y: 395, distance: 54.9
click at [801, 395] on div "solusiwin https://www.instagram.com/kadek.viaaa23/ 0" at bounding box center [704, 393] width 311 height 28
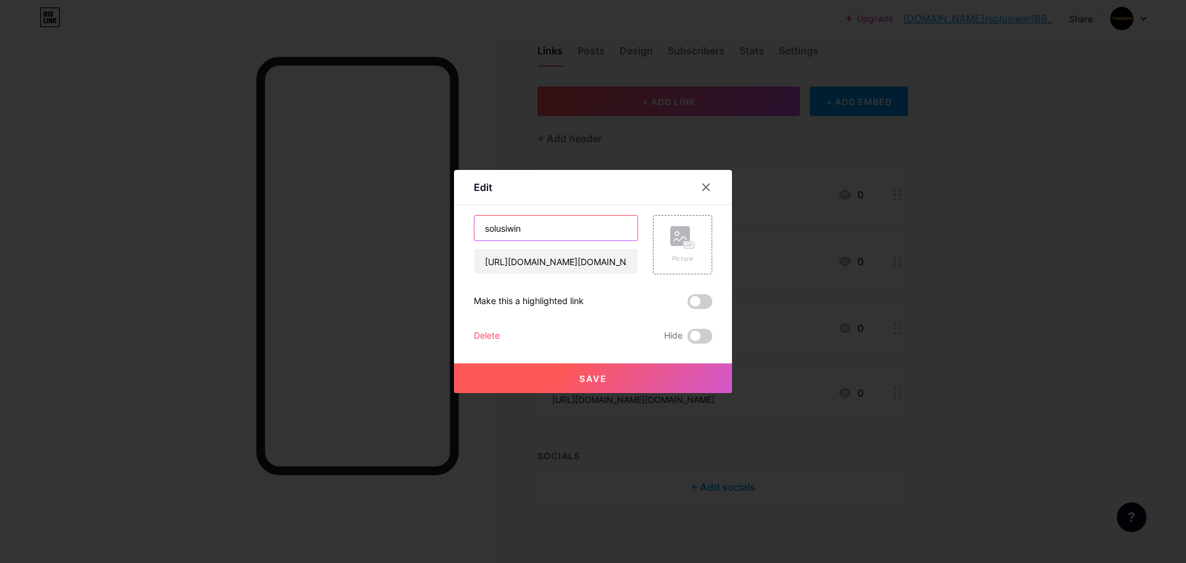
click at [549, 230] on input "solusiwin" at bounding box center [555, 228] width 163 height 25
click at [550, 230] on input "solusiwin" at bounding box center [555, 228] width 163 height 25
paste input "LINK ALTERNATIF SOLUSIWIN 1"
type input "LINK ALTERNATIF SOLUSIWIN 1"
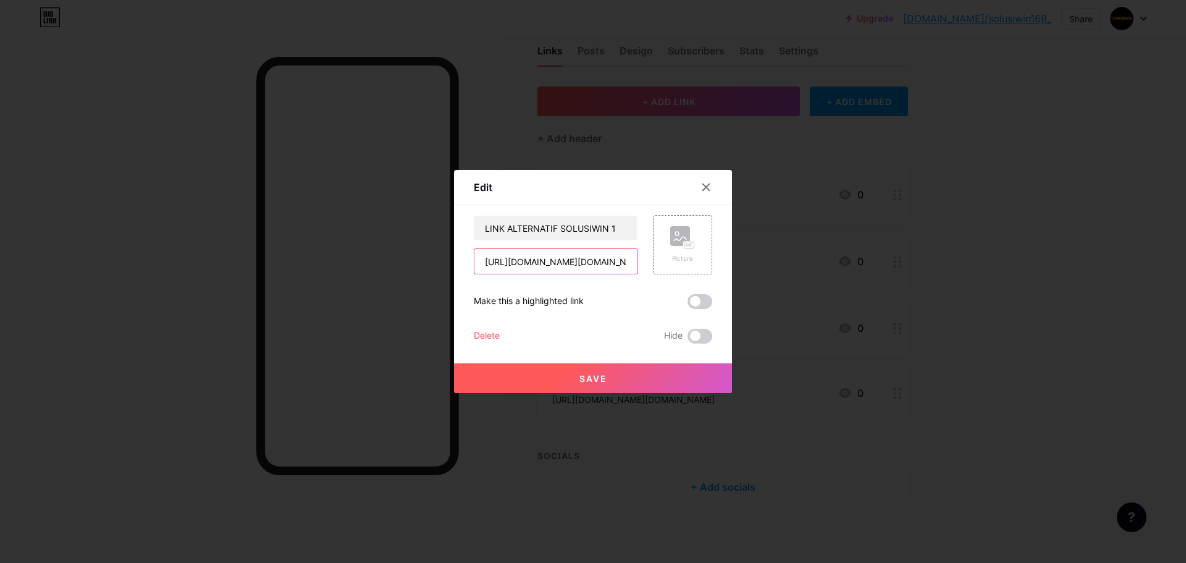
paste input "heylink.me/solusiwin168"
type input "https://heylink.me/solusiwin168/"
drag, startPoint x: 717, startPoint y: 242, endPoint x: 689, endPoint y: 246, distance: 27.6
click at [707, 242] on div "Edit Content YouTube Play YouTube video without leaving your page. ADD Vimeo Pl…" at bounding box center [593, 281] width 278 height 223
click at [689, 246] on rect at bounding box center [689, 245] width 10 height 6
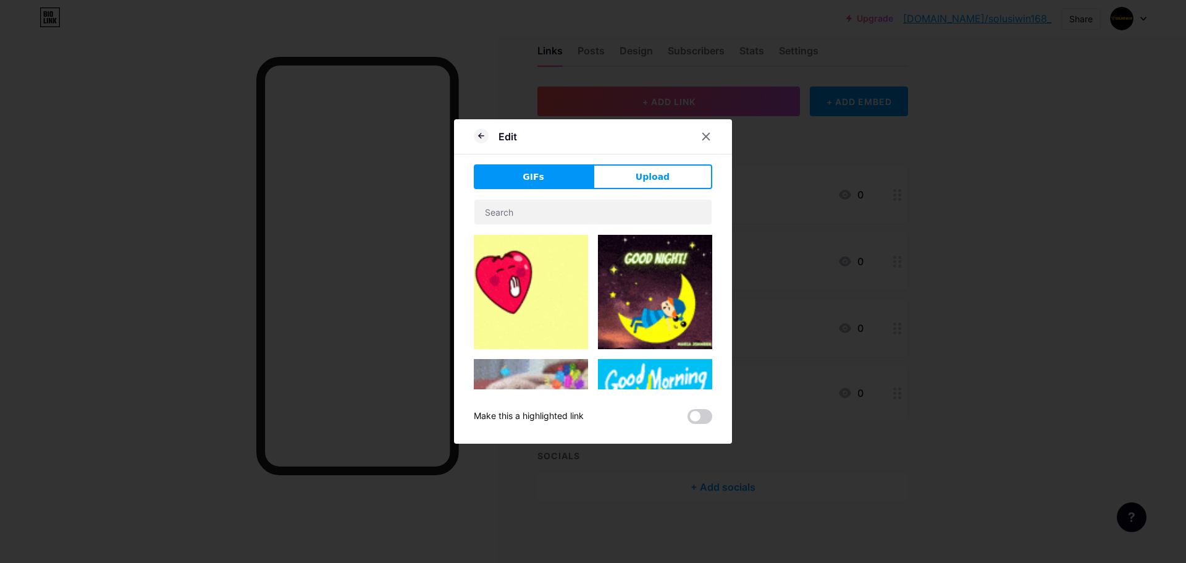
click at [642, 159] on div "Edit GIFs Upload Content YouTube Play YouTube video without leaving your page. …" at bounding box center [593, 281] width 278 height 324
click at [642, 177] on span "Upload" at bounding box center [653, 176] width 34 height 13
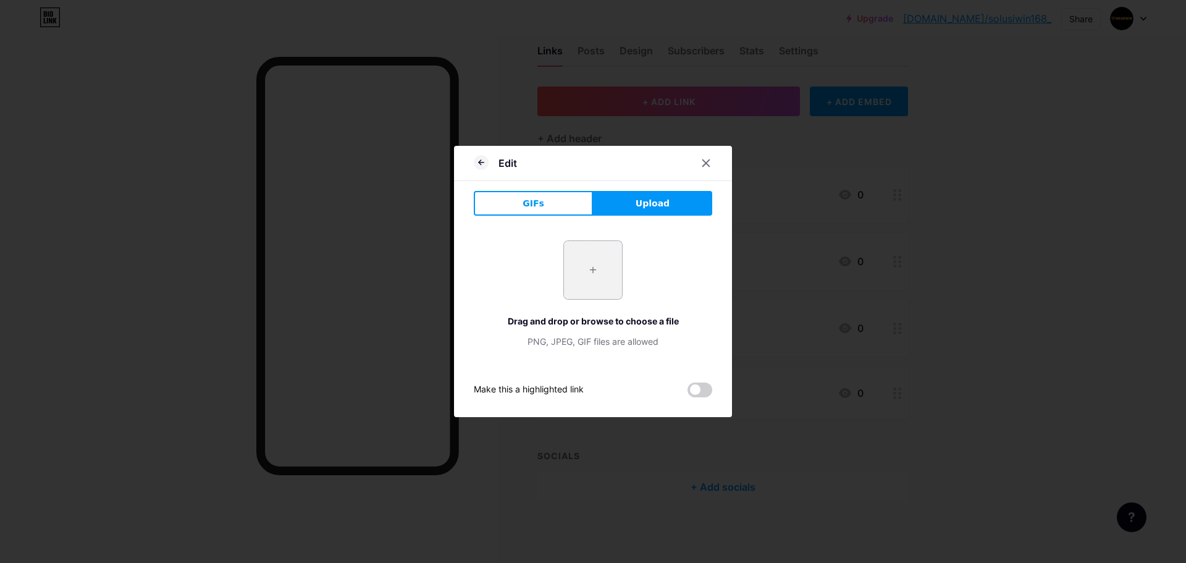
click at [586, 261] on input "file" at bounding box center [593, 270] width 58 height 58
type input "C:\fakepath\LOGOv2.png"
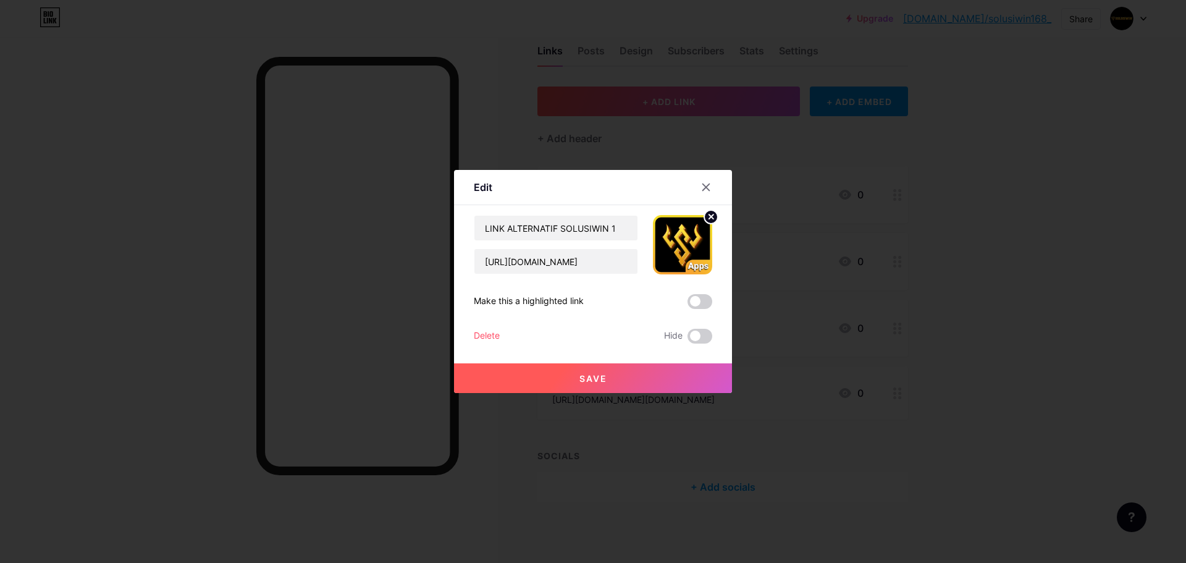
click at [660, 376] on button "Save" at bounding box center [593, 378] width 278 height 30
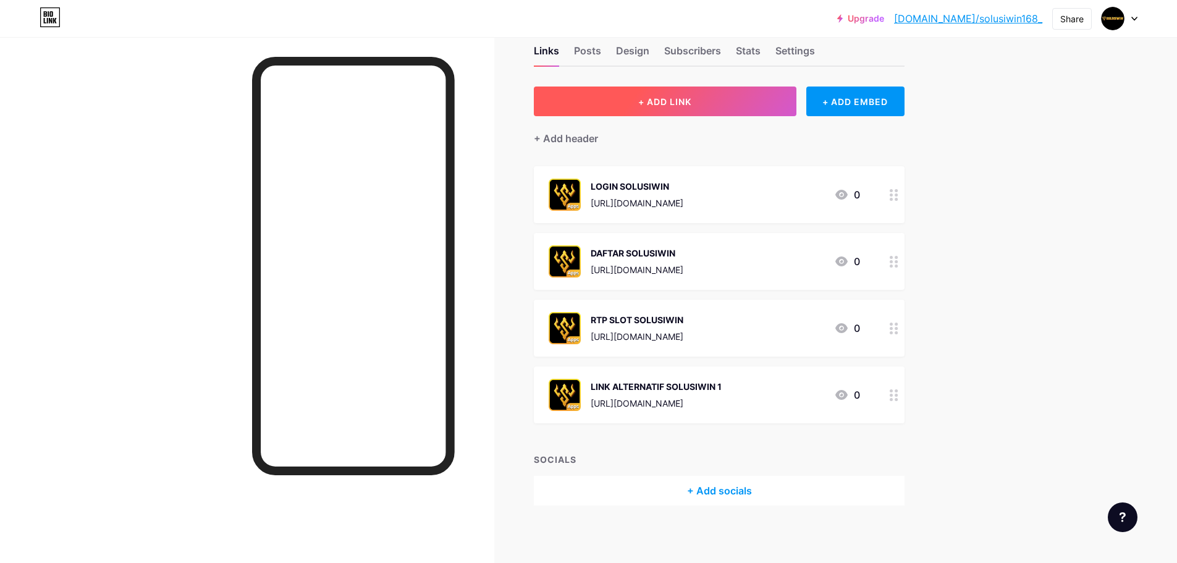
click at [710, 98] on button "+ ADD LINK" at bounding box center [665, 101] width 263 height 30
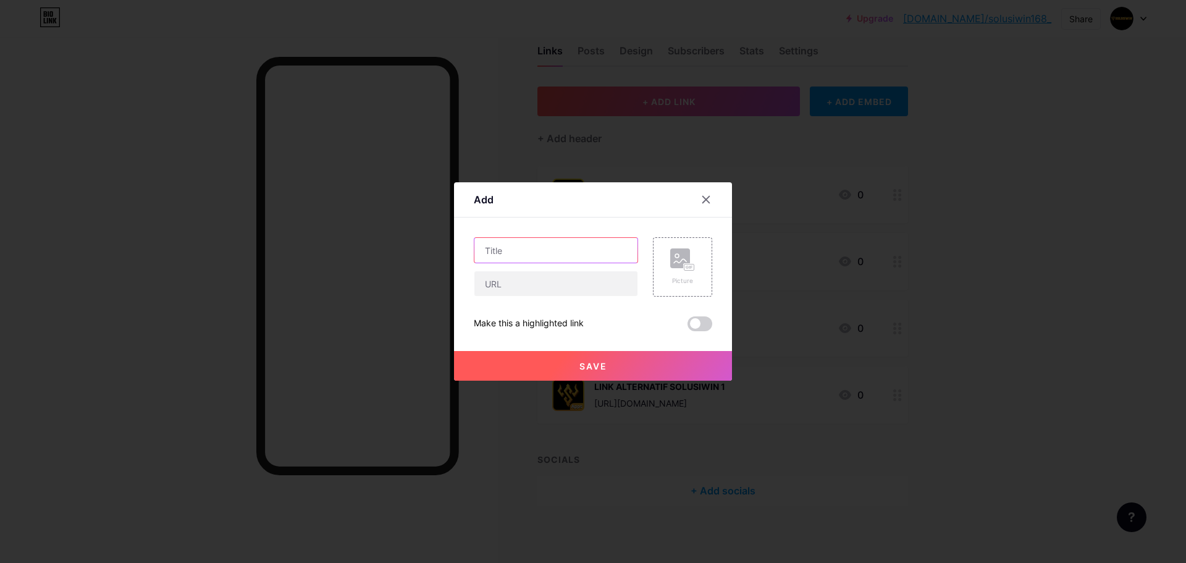
click at [535, 253] on input "text" at bounding box center [555, 250] width 163 height 25
paste input "LINK ALTERNATIF SOLUSIWIN 2"
type input "LINK ALTERNATIF SOLUSIWIN 2"
paste input "https://mez.ink/solusiwin168"
type input "https://mez.ink/solusiwin168"
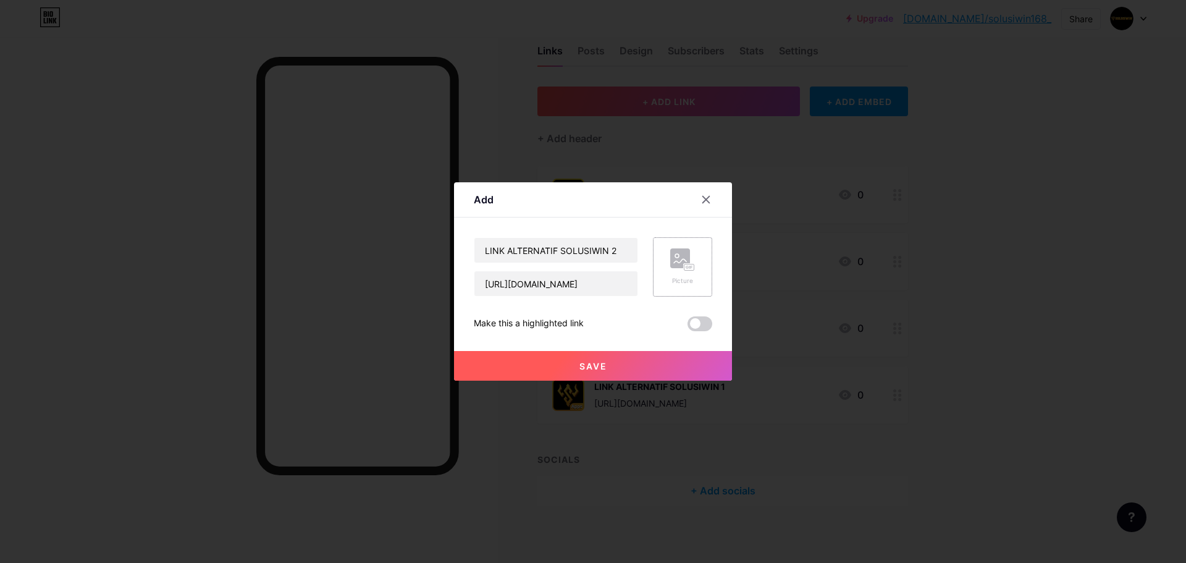
click at [670, 272] on div "Picture" at bounding box center [682, 266] width 25 height 37
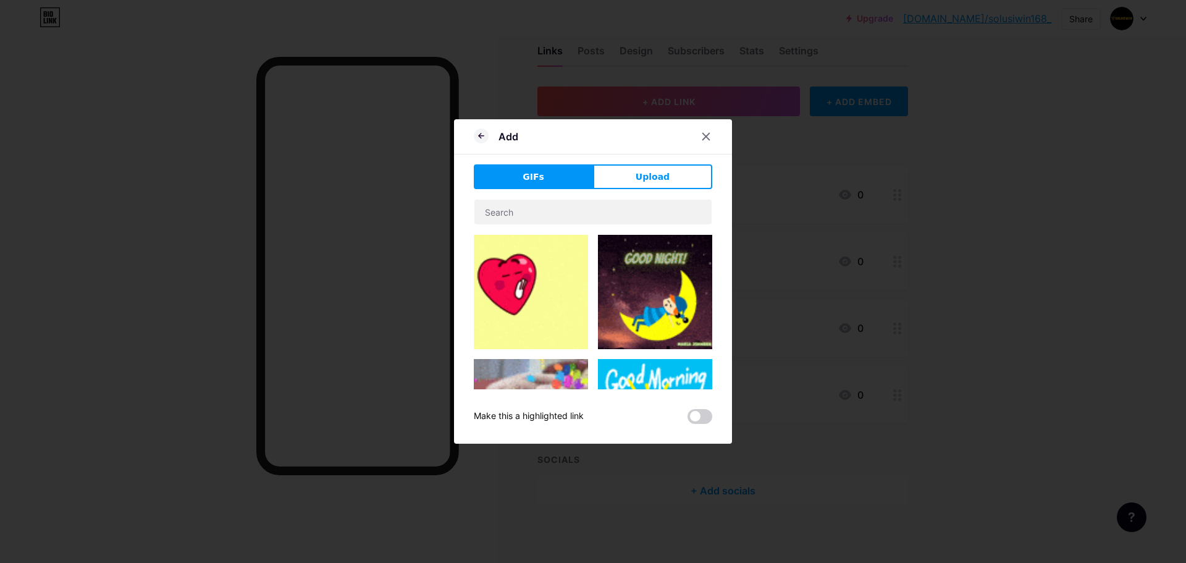
click at [659, 190] on div "GIFs Upload Content YouTube Play YouTube video without leaving your page. ADD V…" at bounding box center [593, 293] width 238 height 259
click at [660, 183] on button "Upload" at bounding box center [652, 176] width 119 height 25
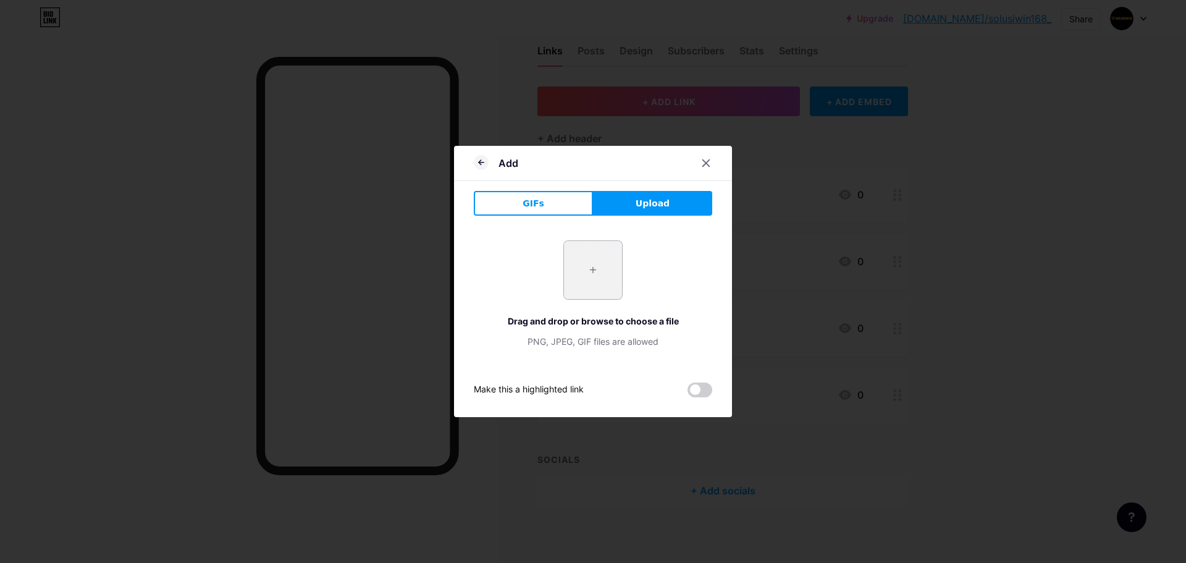
click at [585, 258] on input "file" at bounding box center [593, 270] width 58 height 58
type input "C:\fakepath\LOGOv2.png"
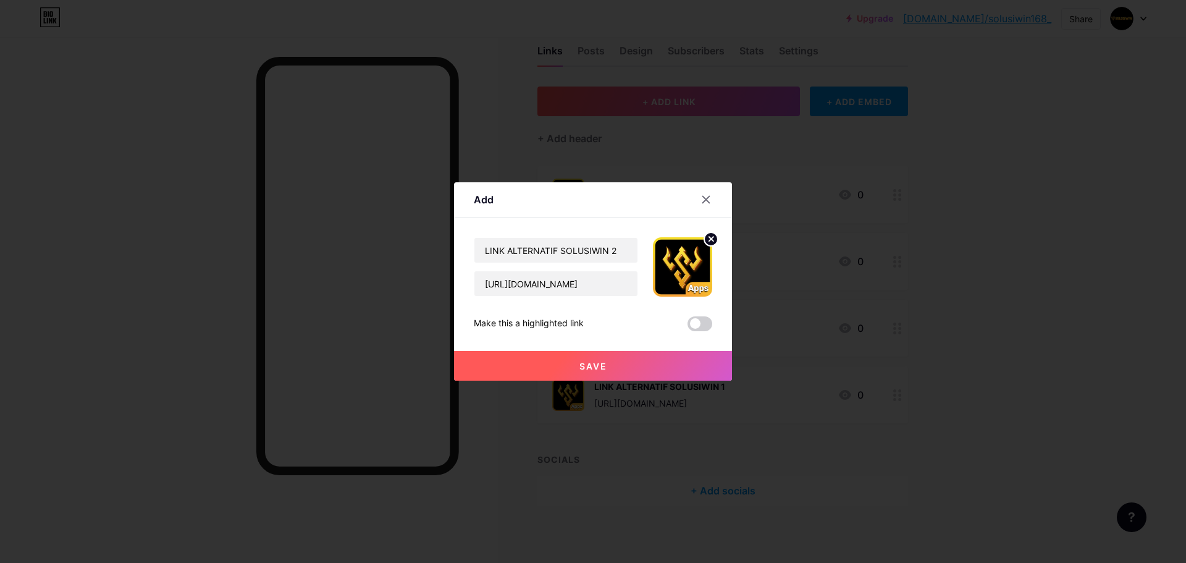
click at [649, 364] on button "Save" at bounding box center [593, 366] width 278 height 30
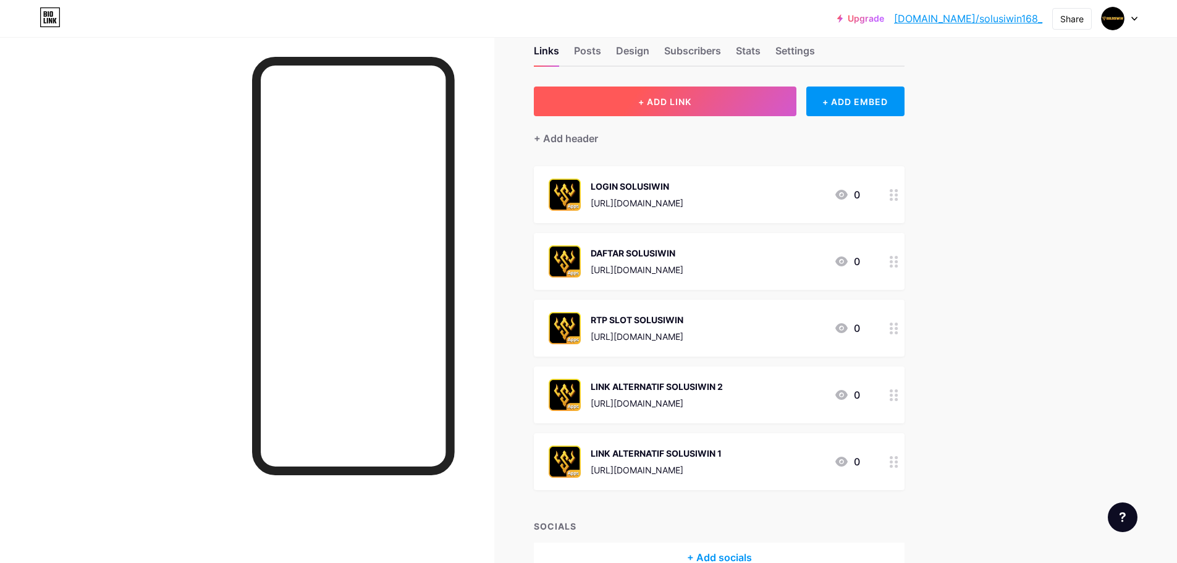
click at [749, 107] on button "+ ADD LINK" at bounding box center [665, 101] width 263 height 30
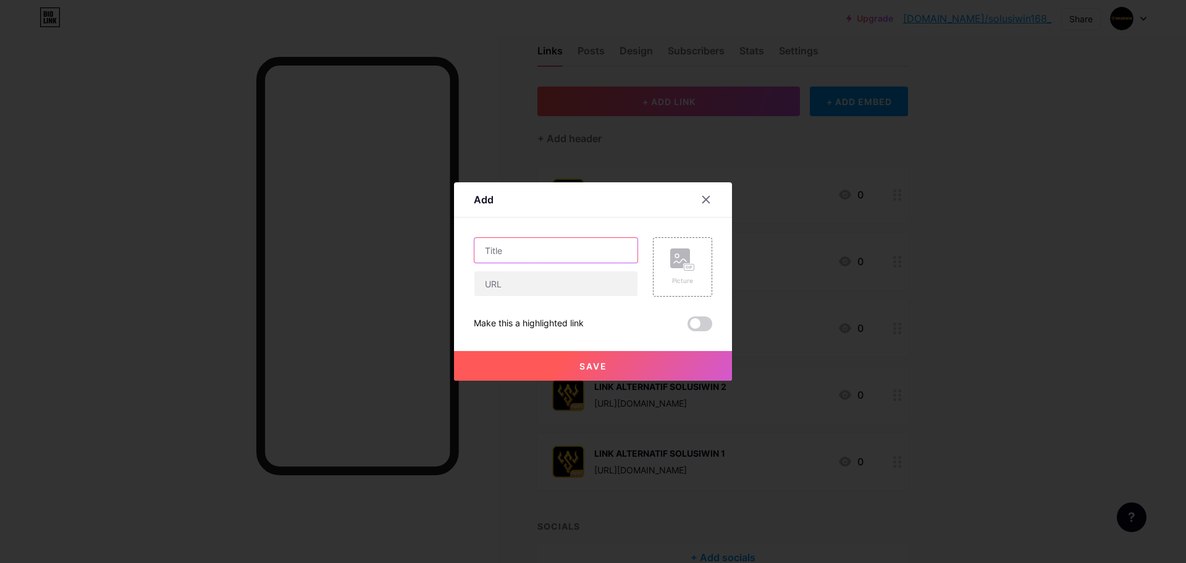
click at [539, 253] on input "text" at bounding box center [555, 250] width 163 height 25
paste input "LINK ALTERNATIF SOLUSIWIN 3"
type input "LINK ALTERNATIF SOLUSIWIN 3"
paste input "https://linktr.ee/solusiwin168"
type input "https://linktr.ee/solusiwin168"
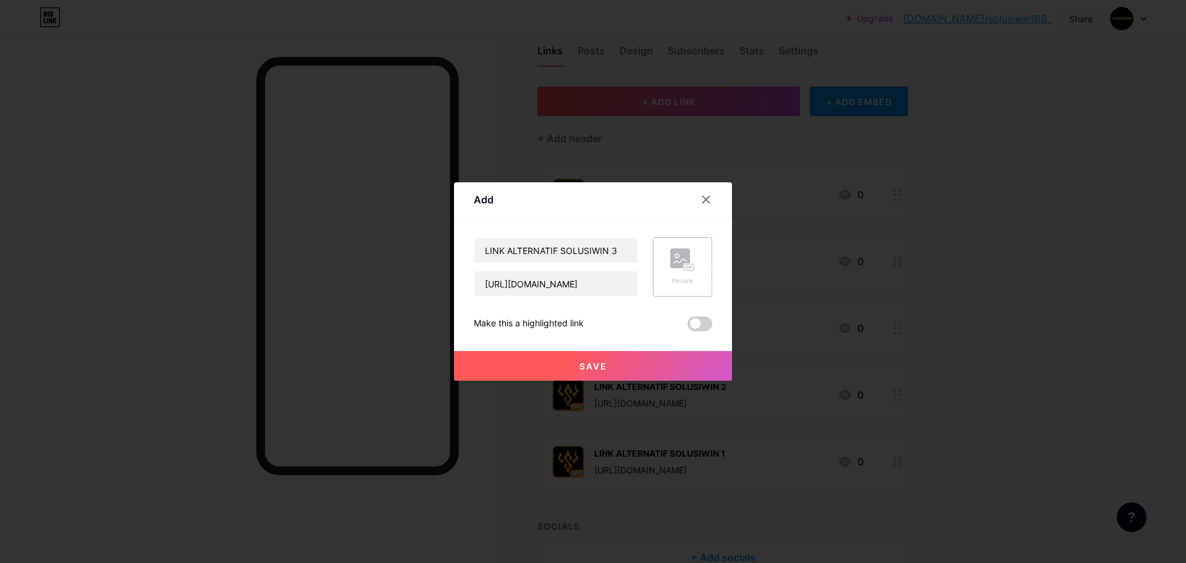
click at [683, 280] on div "Picture" at bounding box center [682, 280] width 25 height 9
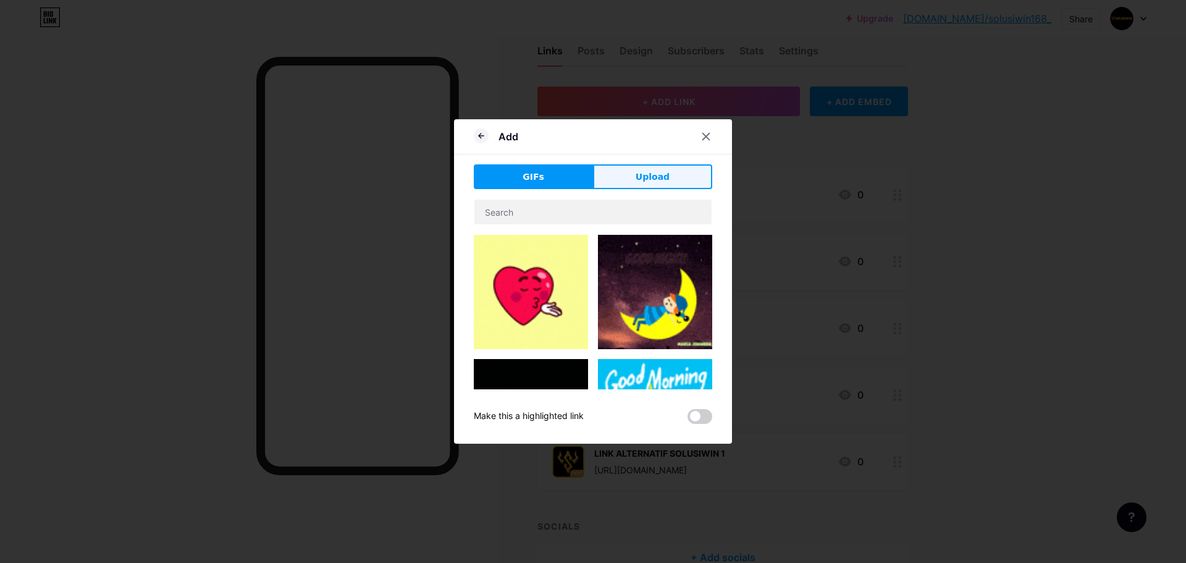
drag, startPoint x: 552, startPoint y: 182, endPoint x: 612, endPoint y: 182, distance: 60.5
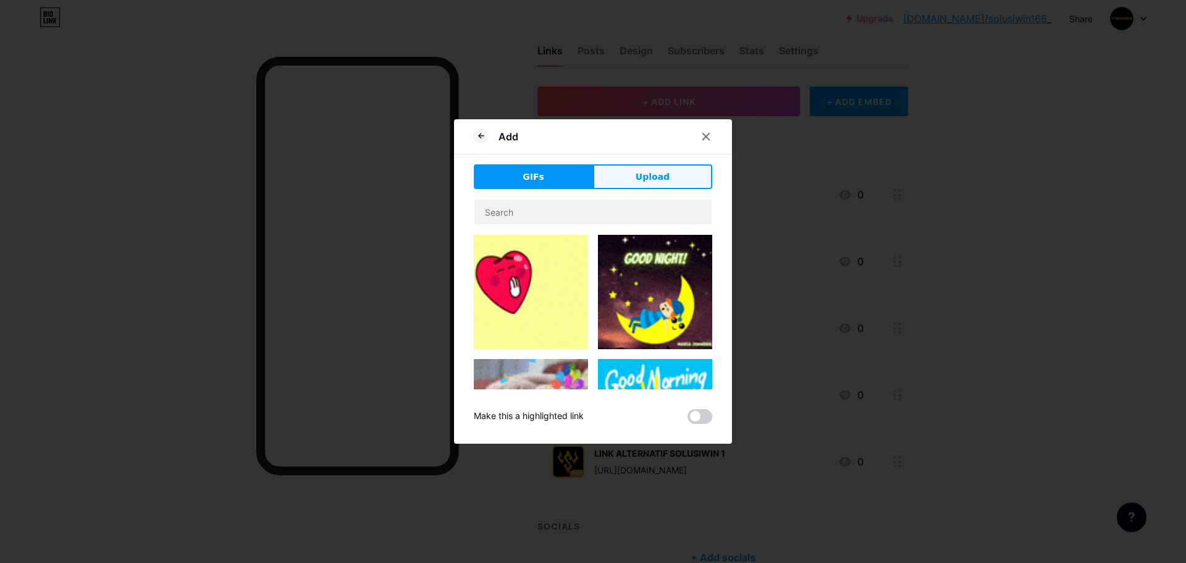
click at [612, 182] on div "GIFs Upload" at bounding box center [593, 176] width 238 height 25
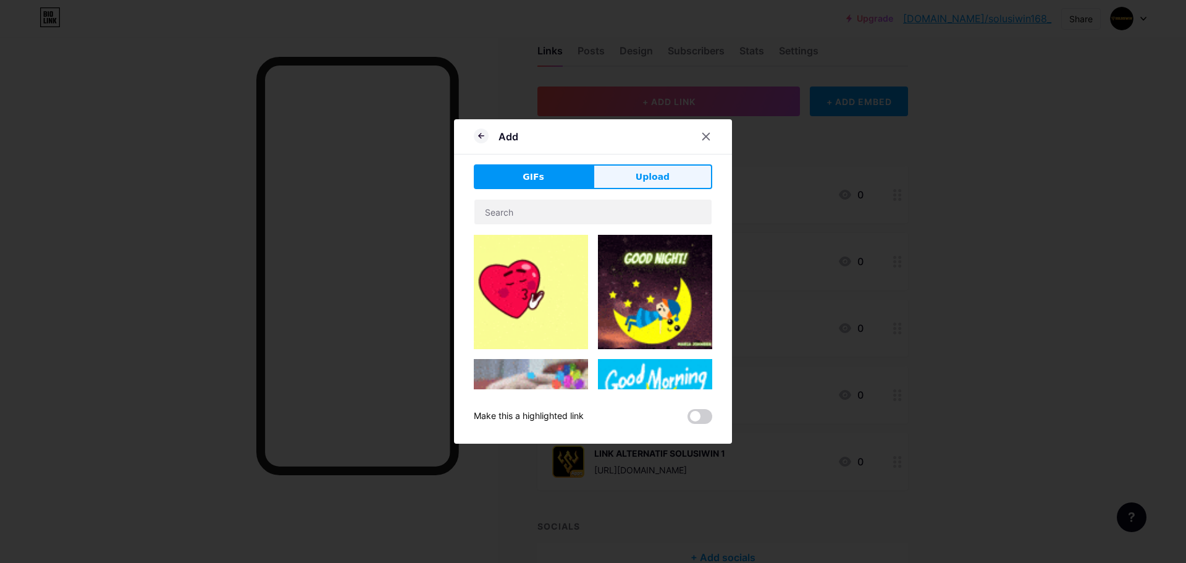
click at [632, 176] on button "Upload" at bounding box center [652, 176] width 119 height 25
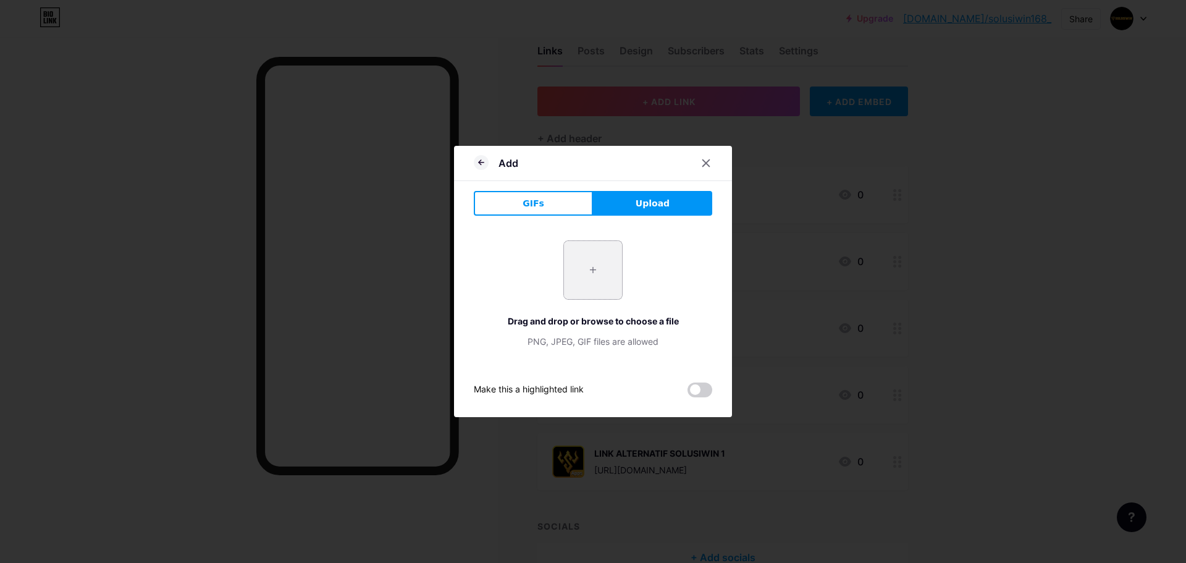
click at [578, 275] on input "file" at bounding box center [593, 270] width 58 height 58
type input "C:\fakepath\LOGOv2.png"
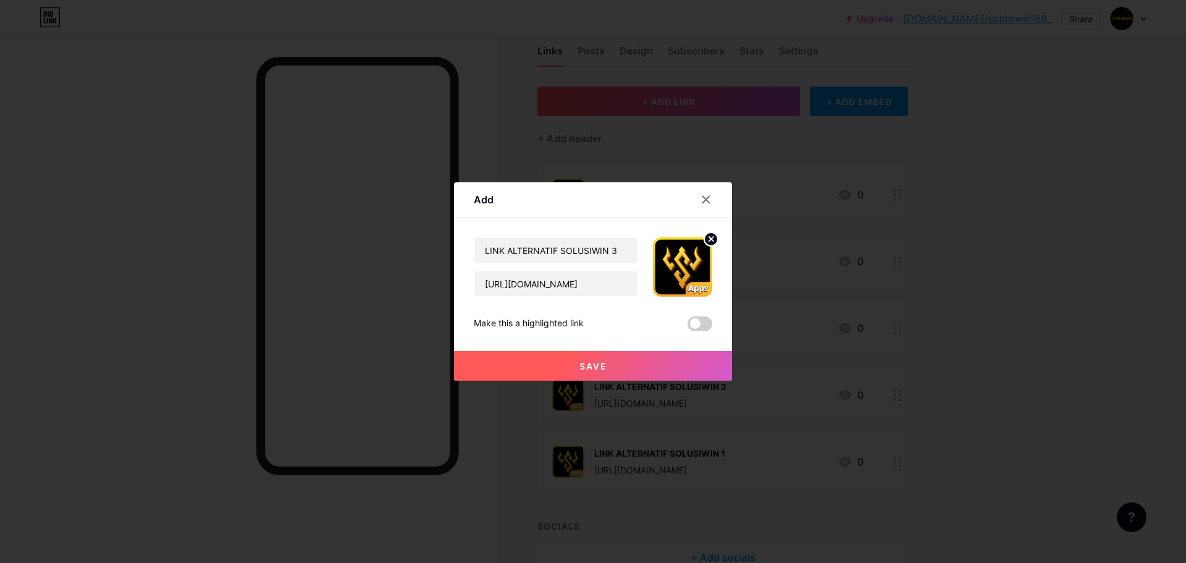
click at [633, 364] on button "Save" at bounding box center [593, 366] width 278 height 30
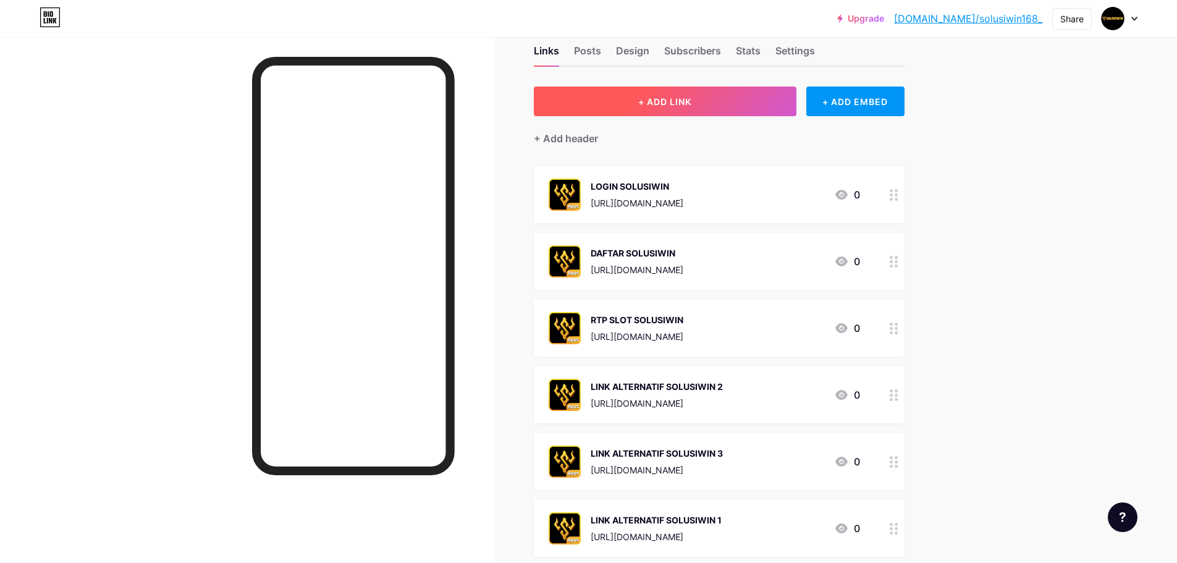
click at [772, 99] on button "+ ADD LINK" at bounding box center [665, 101] width 263 height 30
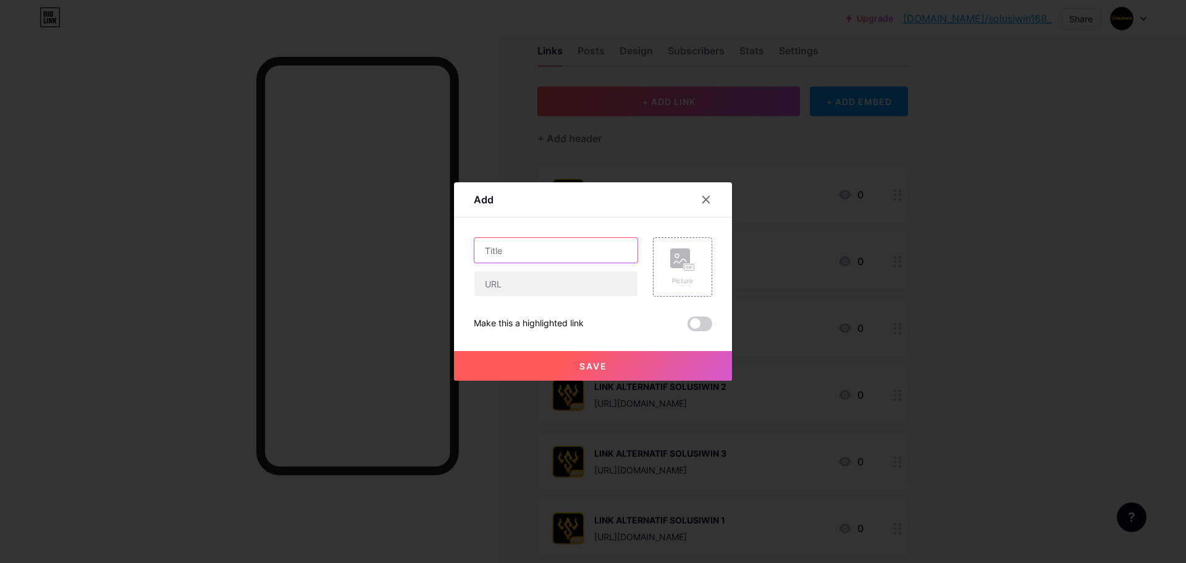
click at [540, 251] on input "text" at bounding box center [555, 250] width 163 height 25
paste input "LINK ALTERNATIF SOLUSIWIN 4"
type input "LINK ALTERNATIF SOLUSIWIN 4"
paste input "https://bio.site/solusiwin168"
type input "https://bio.site/solusiwin168"
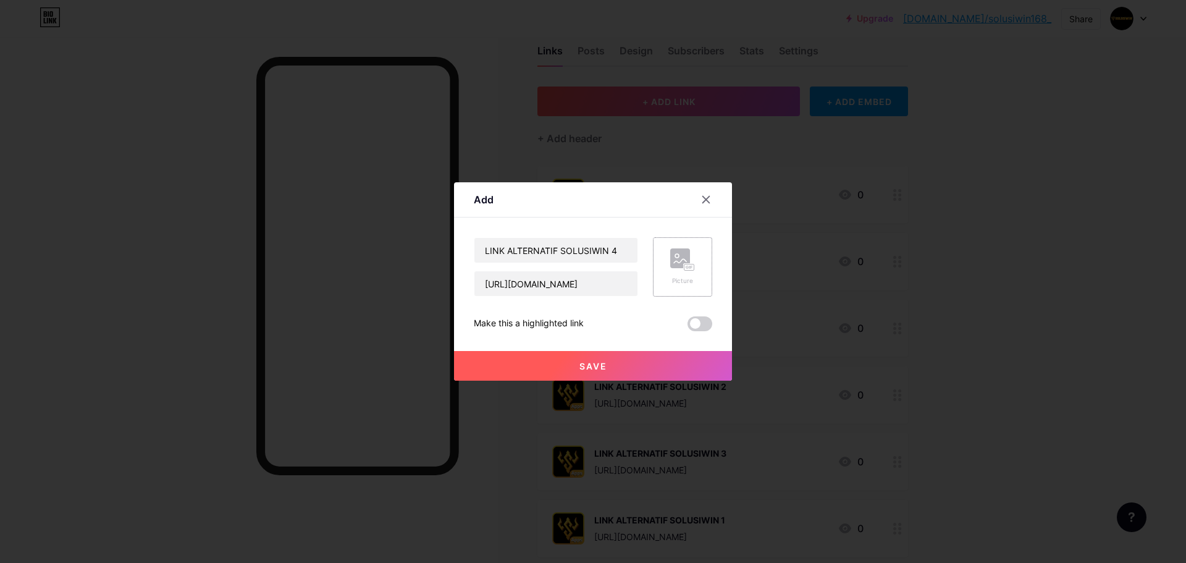
click at [681, 271] on div "Picture" at bounding box center [682, 266] width 25 height 37
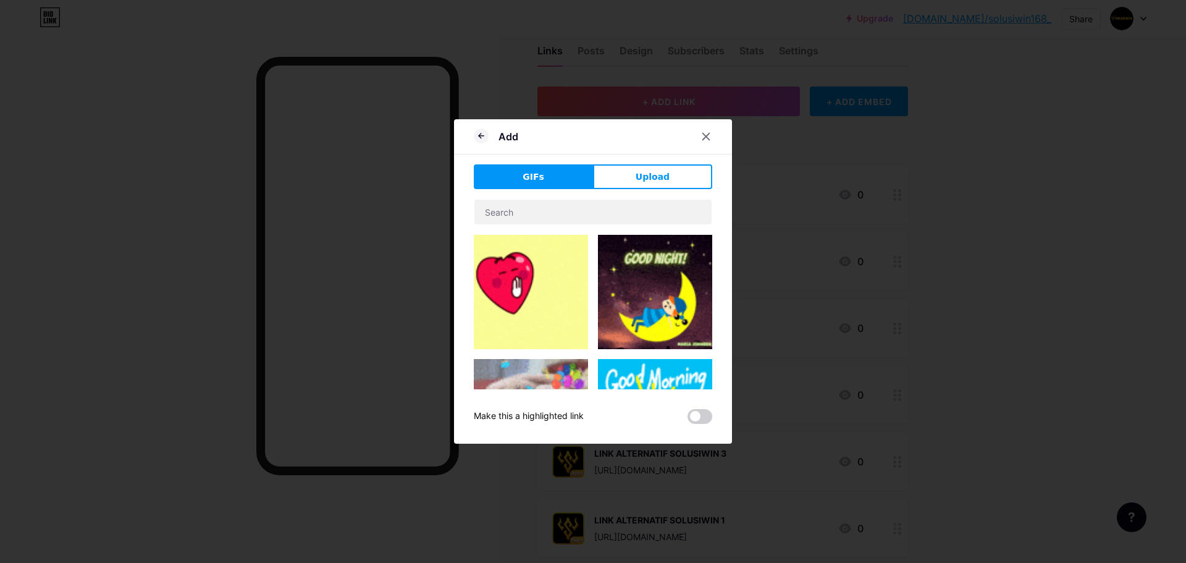
click at [645, 179] on span "Upload" at bounding box center [653, 176] width 34 height 13
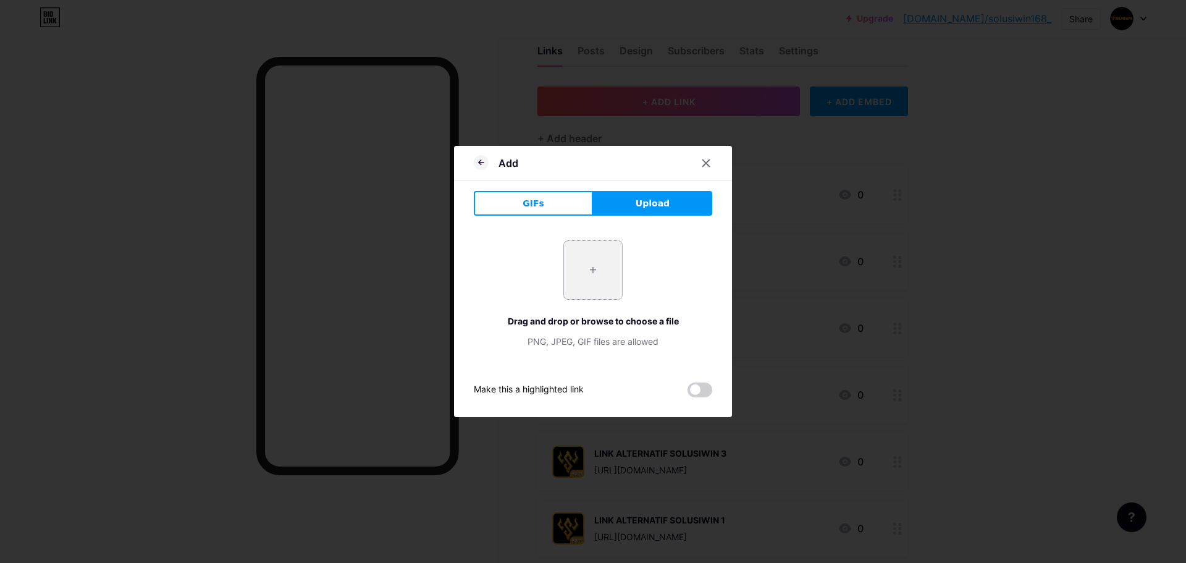
click at [584, 277] on input "file" at bounding box center [593, 270] width 58 height 58
type input "C:\fakepath\LOGOv2.png"
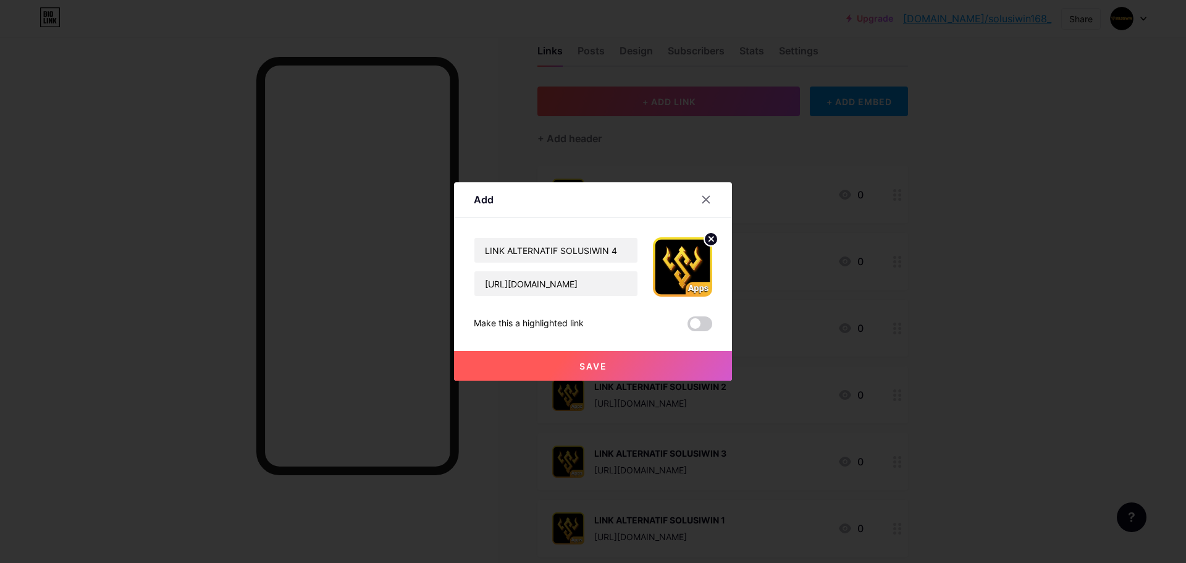
click at [595, 377] on button "Save" at bounding box center [593, 366] width 278 height 30
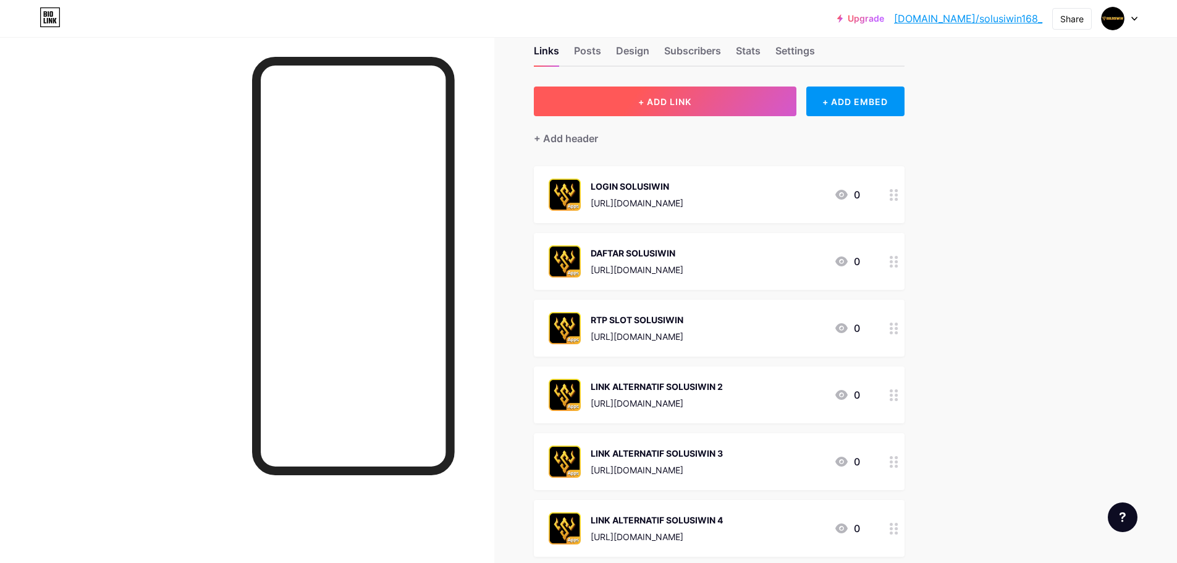
click at [720, 88] on button "+ ADD LINK" at bounding box center [665, 101] width 263 height 30
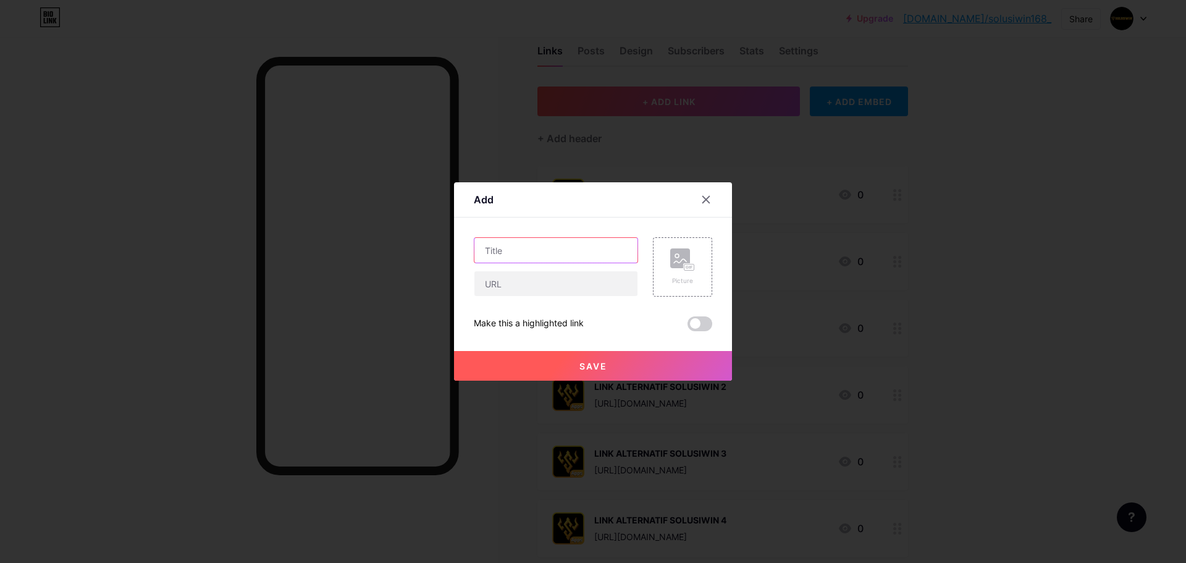
click at [570, 239] on input "text" at bounding box center [555, 250] width 163 height 25
paste input "LINK ALTERNATIF SOLUSIWIN 5"
type input "LINK ALTERNATIF SOLUSIWIN 5"
paste input "https://linkr.bio/solusiwin168"
type input "https://linkr.bio/solusiwin168"
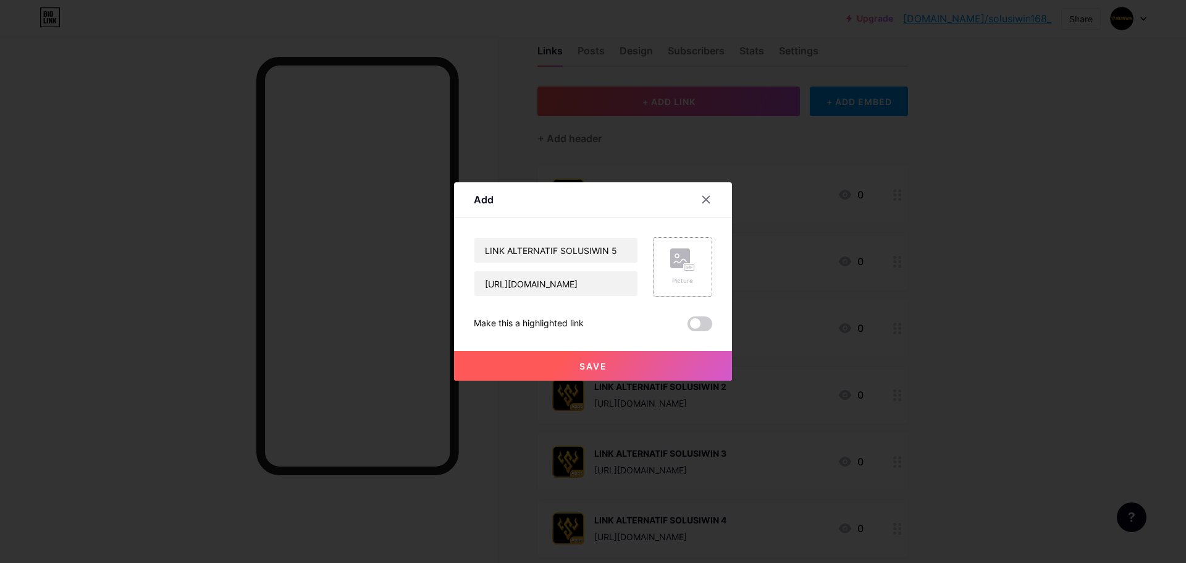
click at [679, 284] on div "Picture" at bounding box center [682, 280] width 25 height 9
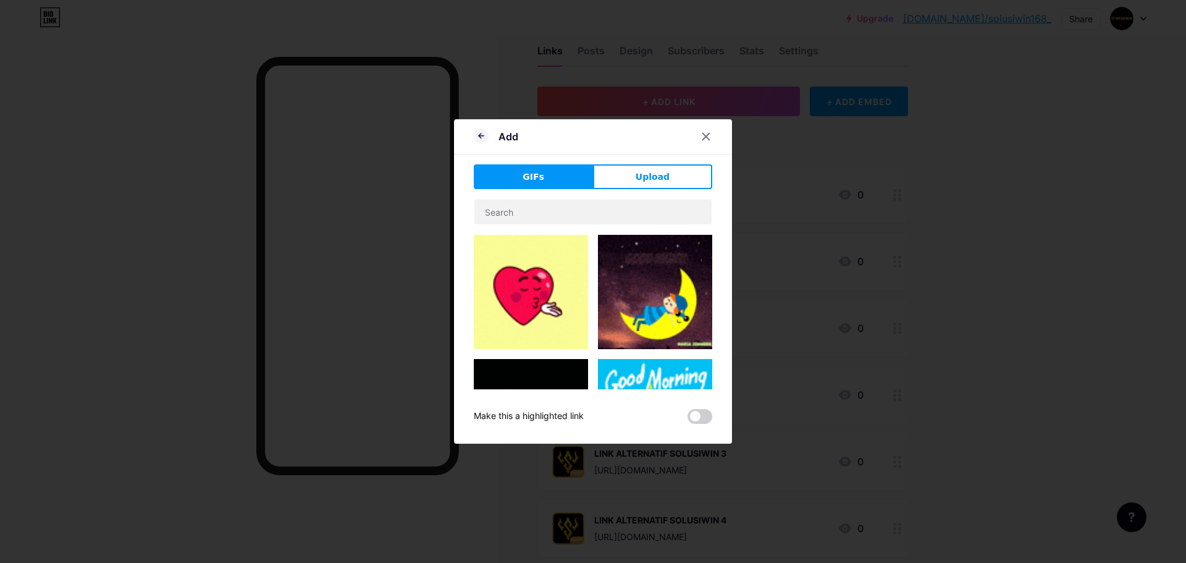
click at [649, 193] on div "GIFs Upload Content YouTube Play YouTube video without leaving your page. ADD V…" at bounding box center [593, 293] width 238 height 259
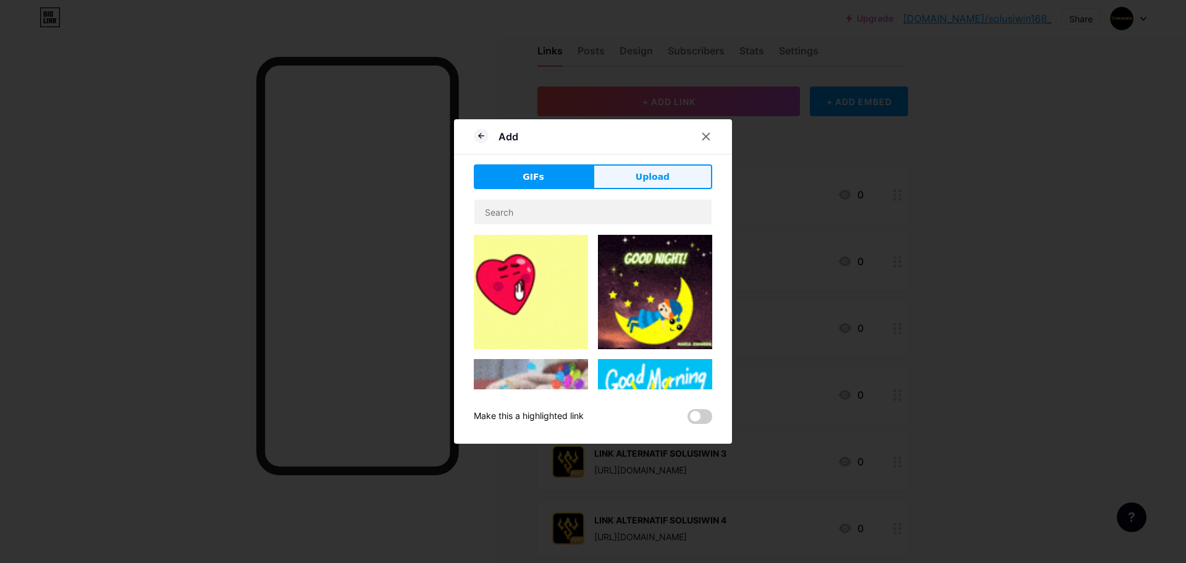
click at [654, 183] on span "Upload" at bounding box center [653, 176] width 34 height 13
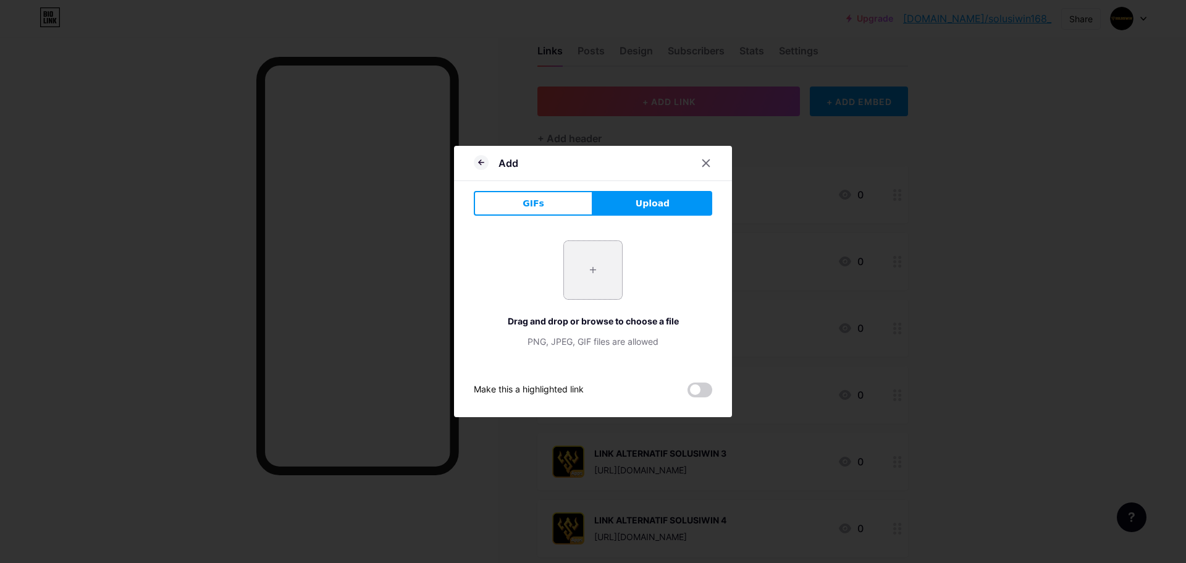
click at [598, 281] on input "file" at bounding box center [593, 270] width 58 height 58
type input "C:\fakepath\LOGOv2.png"
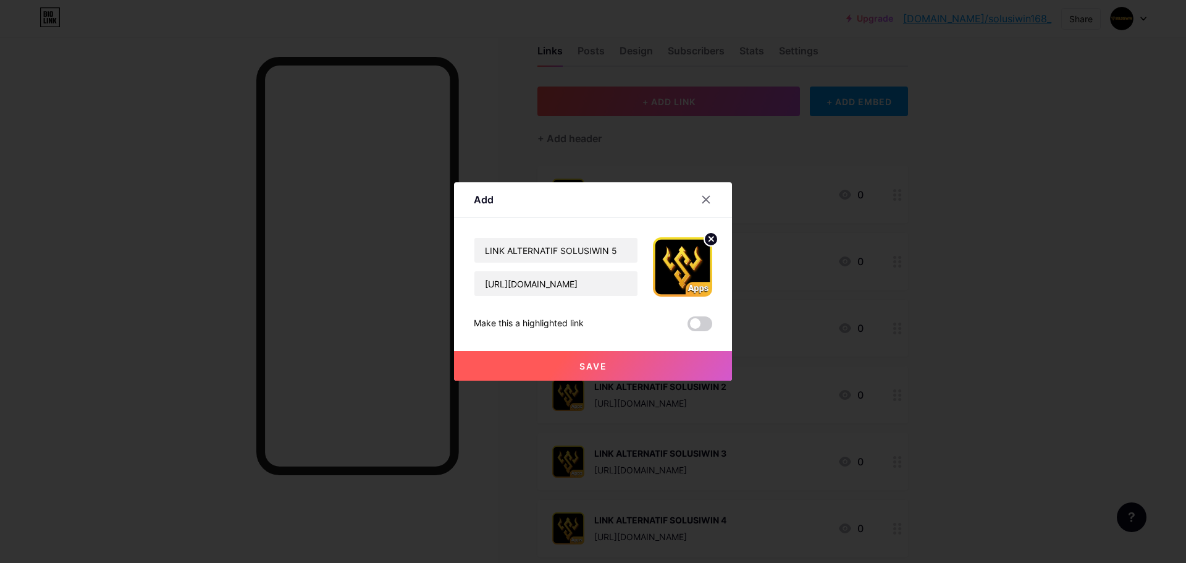
click at [574, 368] on button "Save" at bounding box center [593, 366] width 278 height 30
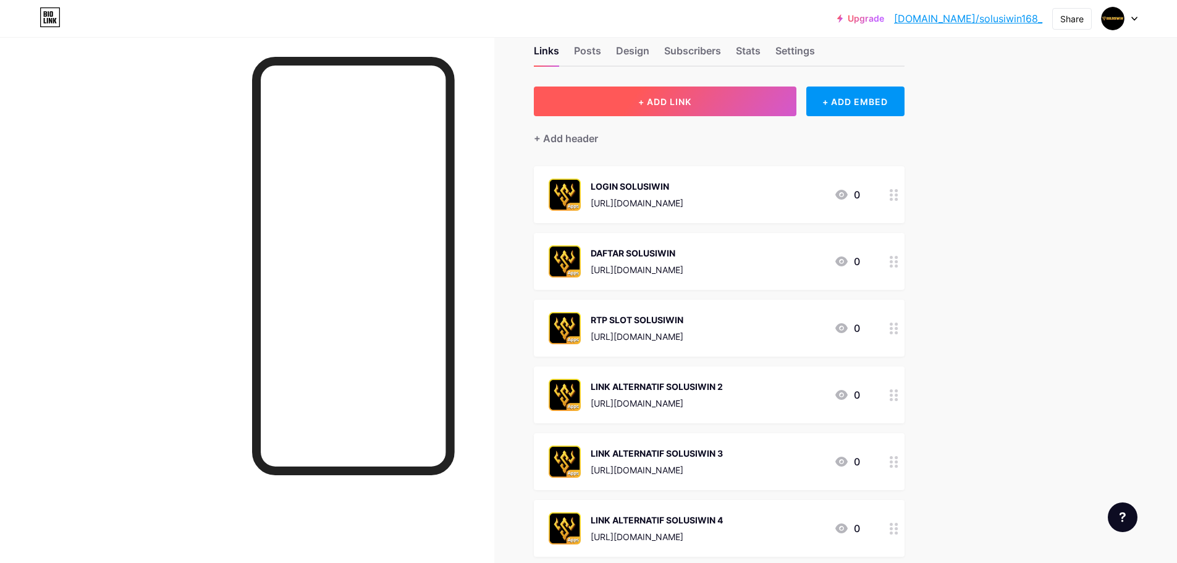
click at [728, 105] on button "+ ADD LINK" at bounding box center [665, 101] width 263 height 30
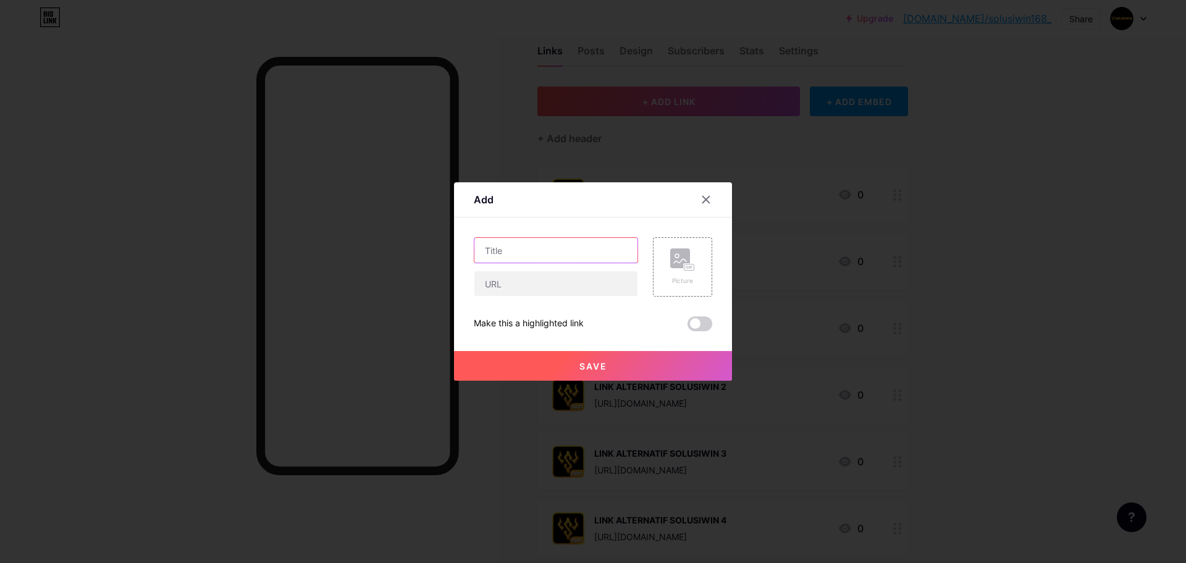
click at [541, 243] on input "text" at bounding box center [555, 250] width 163 height 25
paste input "LINK ALTERNATIF SOLUSIWIN 6"
type input "LINK ALTERNATIF SOLUSIWIN 6"
paste input "https://magic.ly/solusiwin168"
type input "https://magic.ly/solusiwin168"
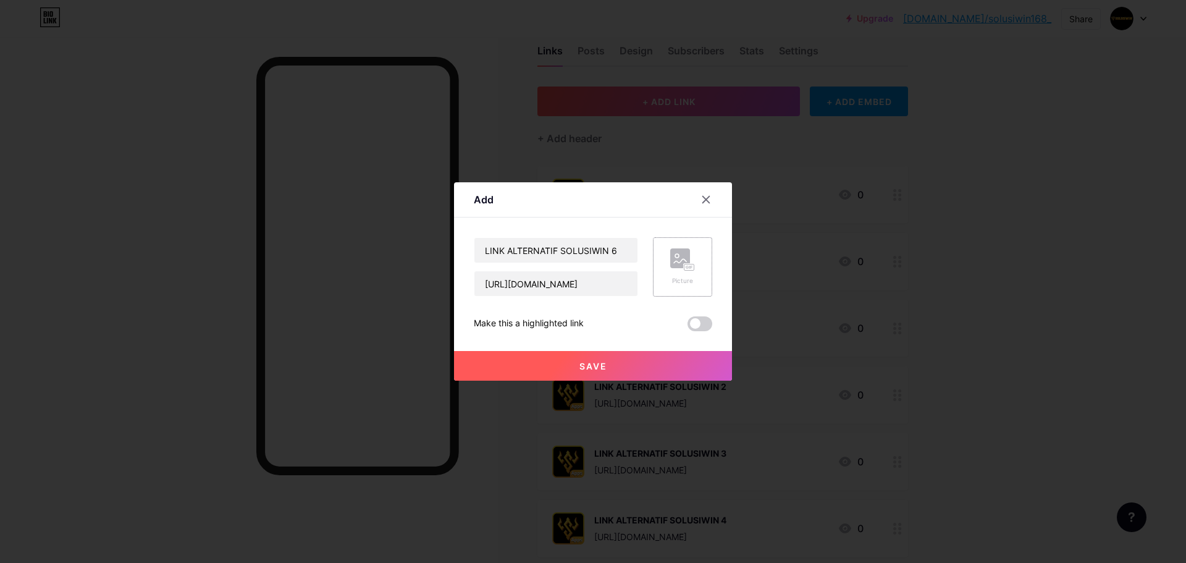
click at [681, 279] on div "Picture" at bounding box center [682, 280] width 25 height 9
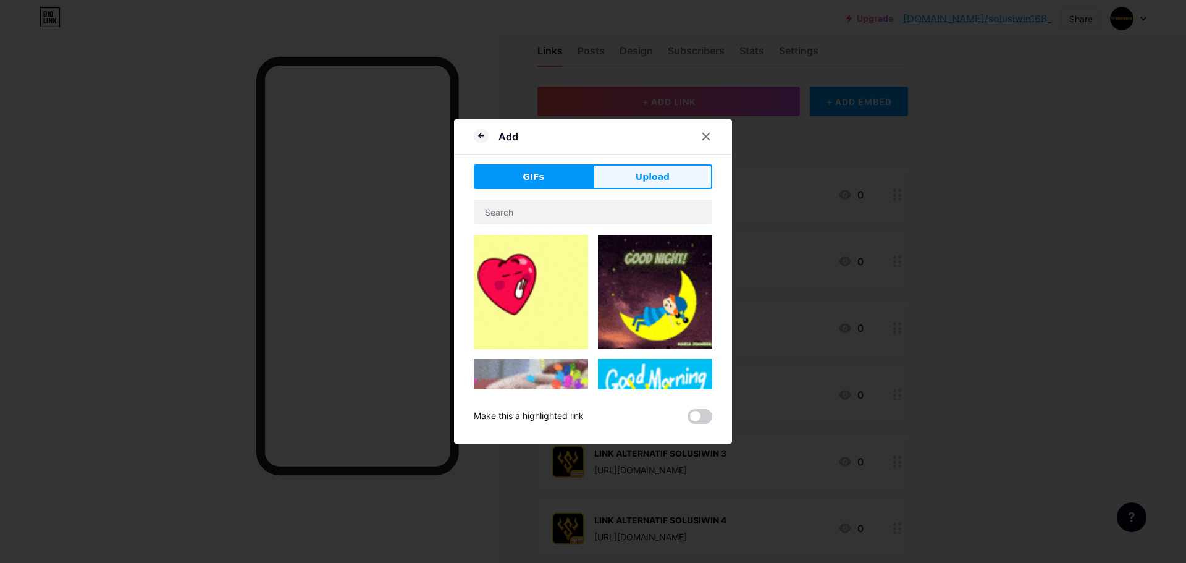
click at [652, 172] on span "Upload" at bounding box center [653, 176] width 34 height 13
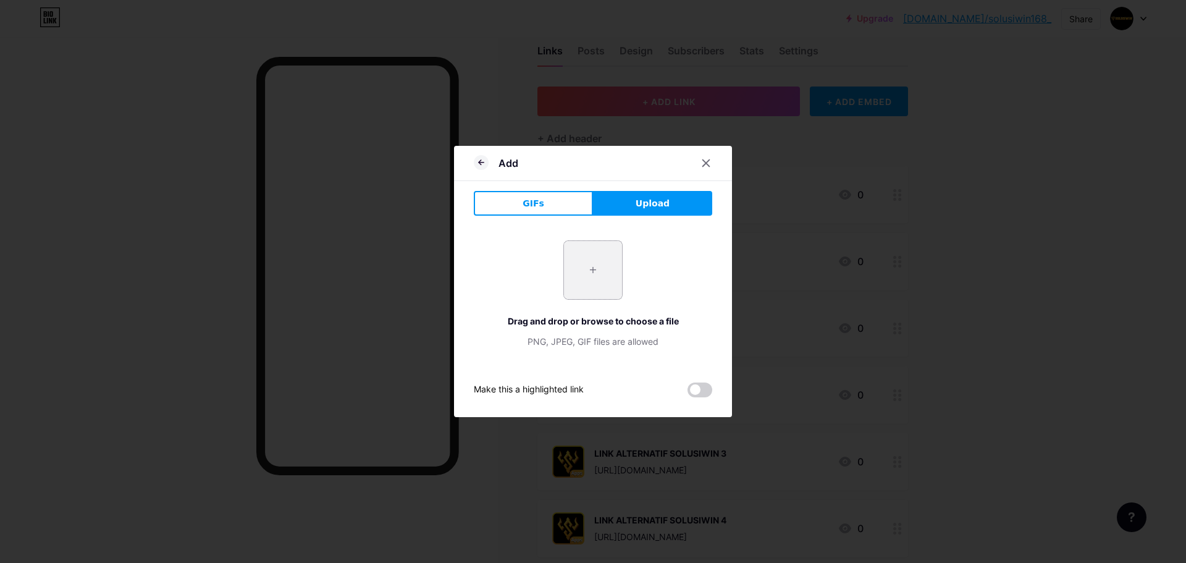
click at [574, 284] on input "file" at bounding box center [593, 270] width 58 height 58
type input "C:\fakepath\LOGOv2.png"
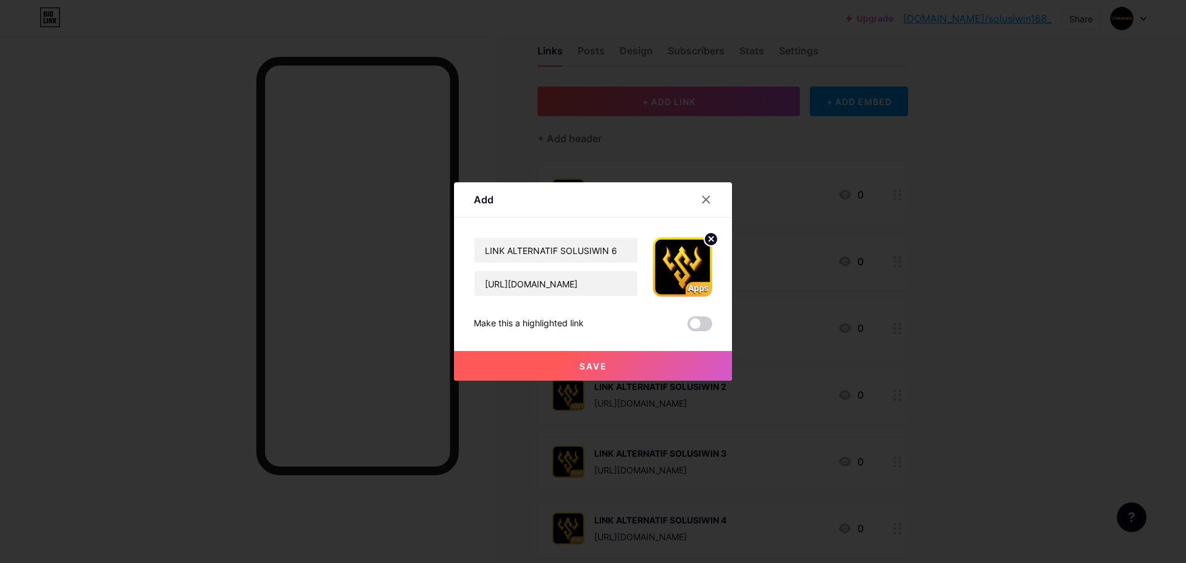
drag, startPoint x: 603, startPoint y: 371, endPoint x: 599, endPoint y: 366, distance: 7.0
click at [603, 371] on button "Save" at bounding box center [593, 366] width 278 height 30
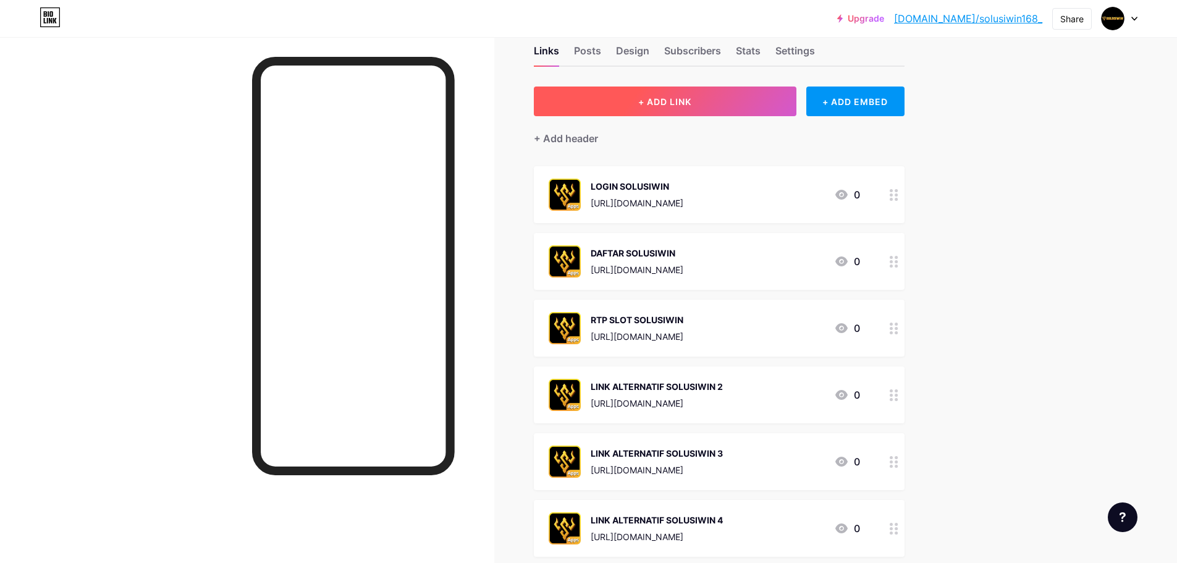
click at [701, 99] on button "+ ADD LINK" at bounding box center [665, 101] width 263 height 30
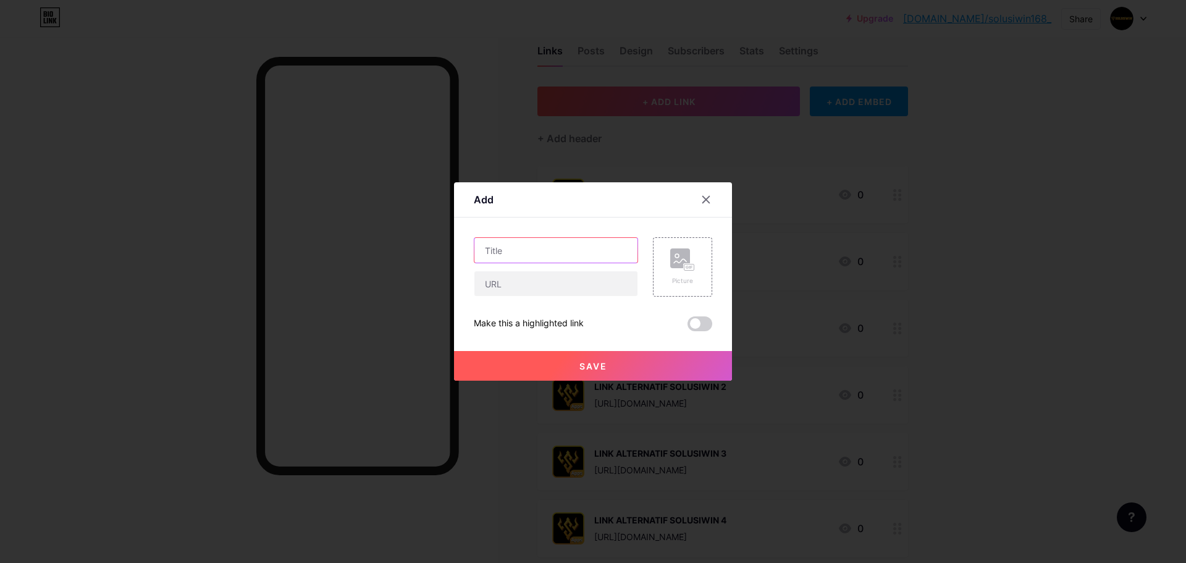
click at [561, 245] on input "text" at bounding box center [555, 250] width 163 height 25
paste input "LINK ALTERNATIF SOLUSIWIN 7"
type input "LINK ALTERNATIF SOLUSIWIN 7"
paste input "https://myurls.co/solusiwin168"
type input "https://myurls.co/solusiwin168"
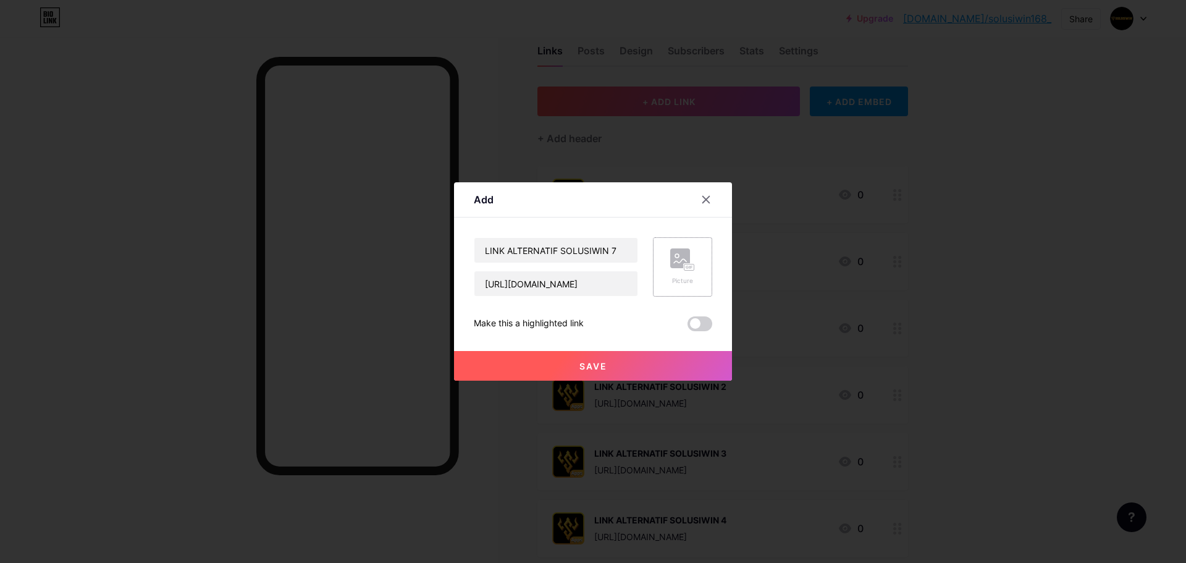
click at [697, 272] on div "Picture" at bounding box center [682, 266] width 59 height 59
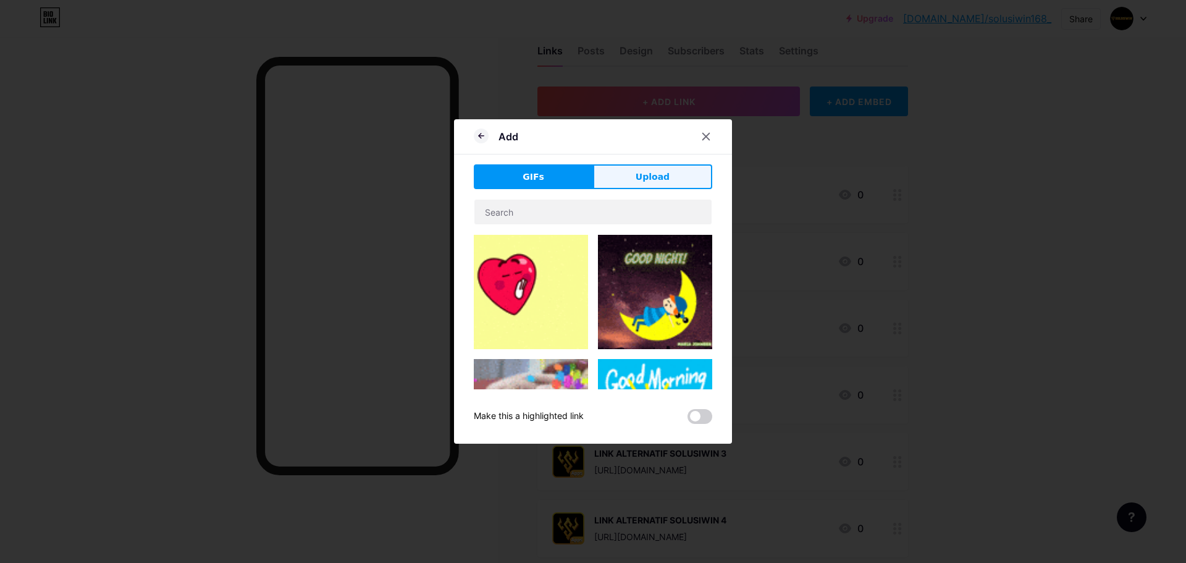
click at [652, 170] on span "Upload" at bounding box center [653, 176] width 34 height 13
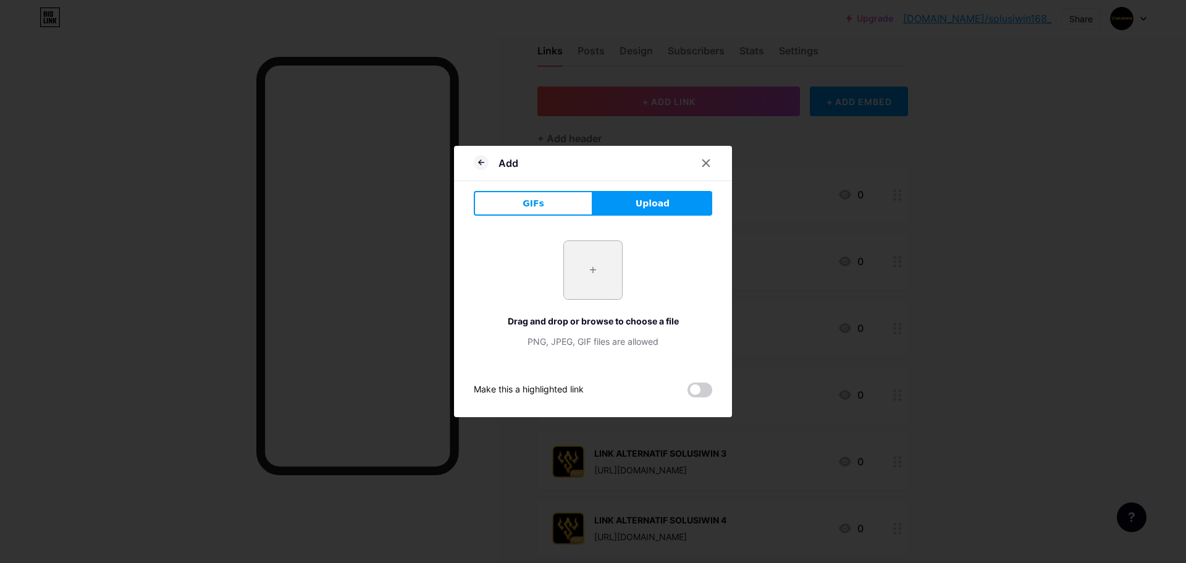
click at [583, 282] on input "file" at bounding box center [593, 270] width 58 height 58
type input "C:\fakepath\LOGOv2.png"
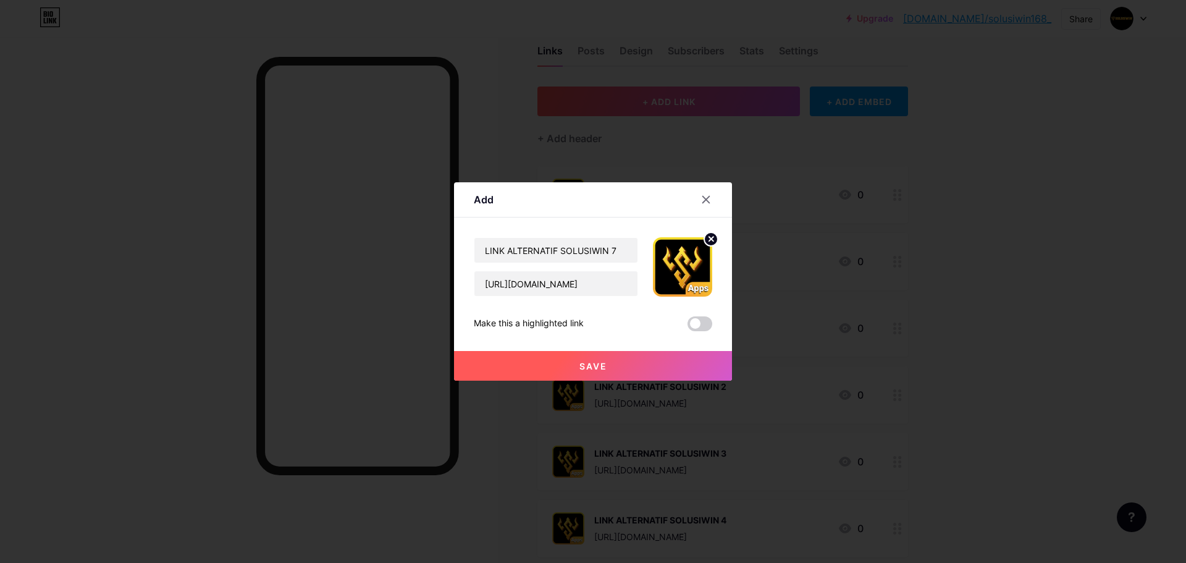
click at [591, 368] on span "Save" at bounding box center [593, 366] width 28 height 11
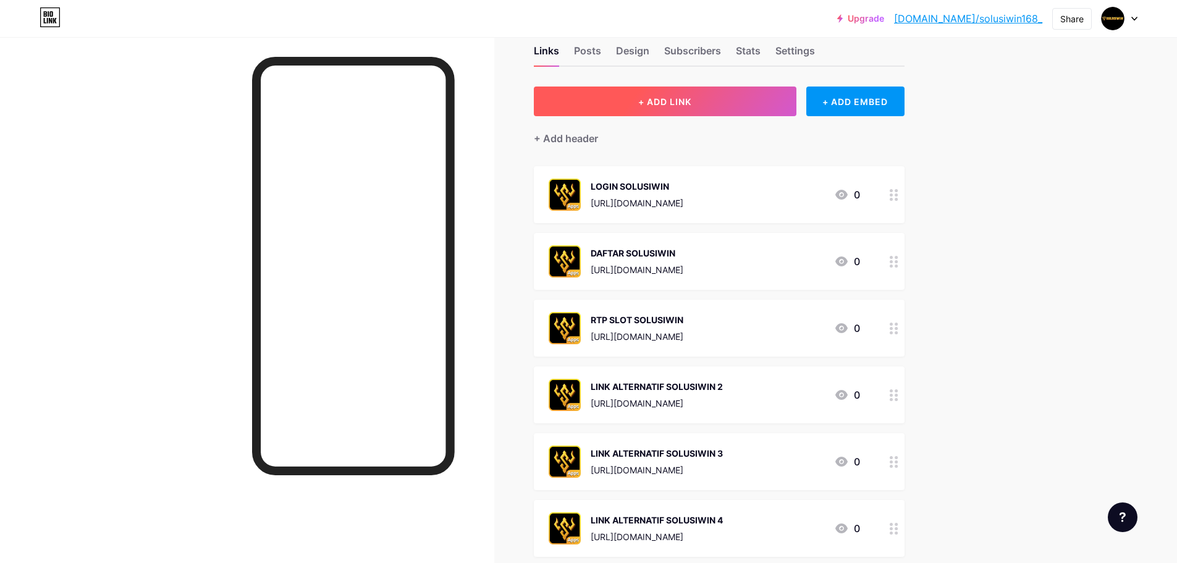
click at [681, 101] on span "+ ADD LINK" at bounding box center [664, 101] width 53 height 11
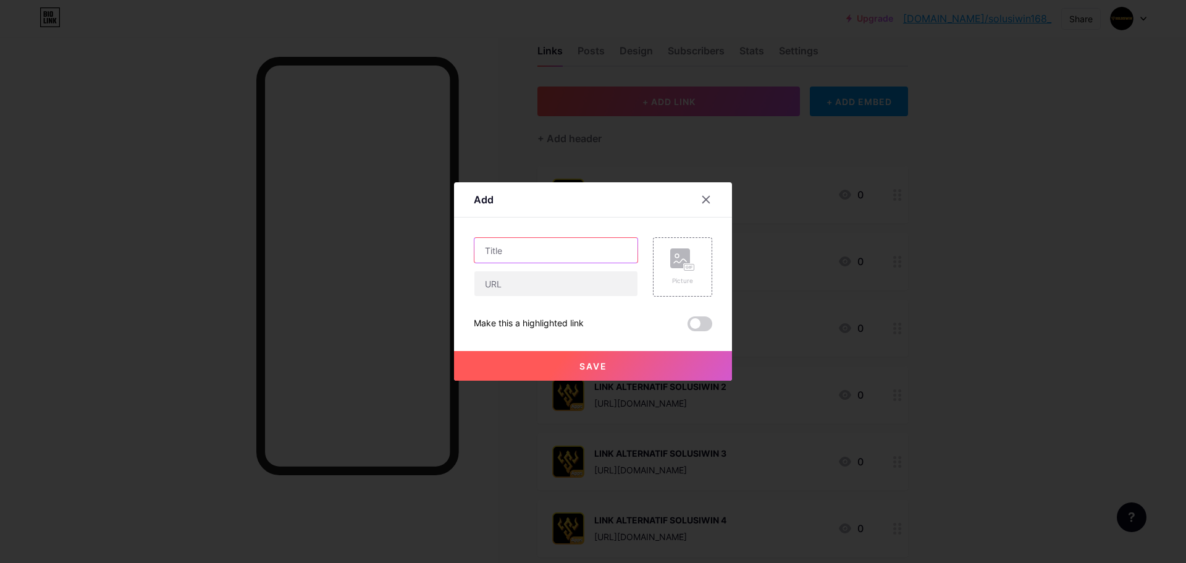
click at [559, 248] on input "text" at bounding box center [555, 250] width 163 height 25
paste input "LINK ALTERNATIF SOLUSIWIN 8"
type input "LINK ALTERNATIF SOLUSIWIN 8"
click at [560, 288] on input "text" at bounding box center [555, 283] width 163 height 25
paste input "https://apptuts.bio/solusiwin168"
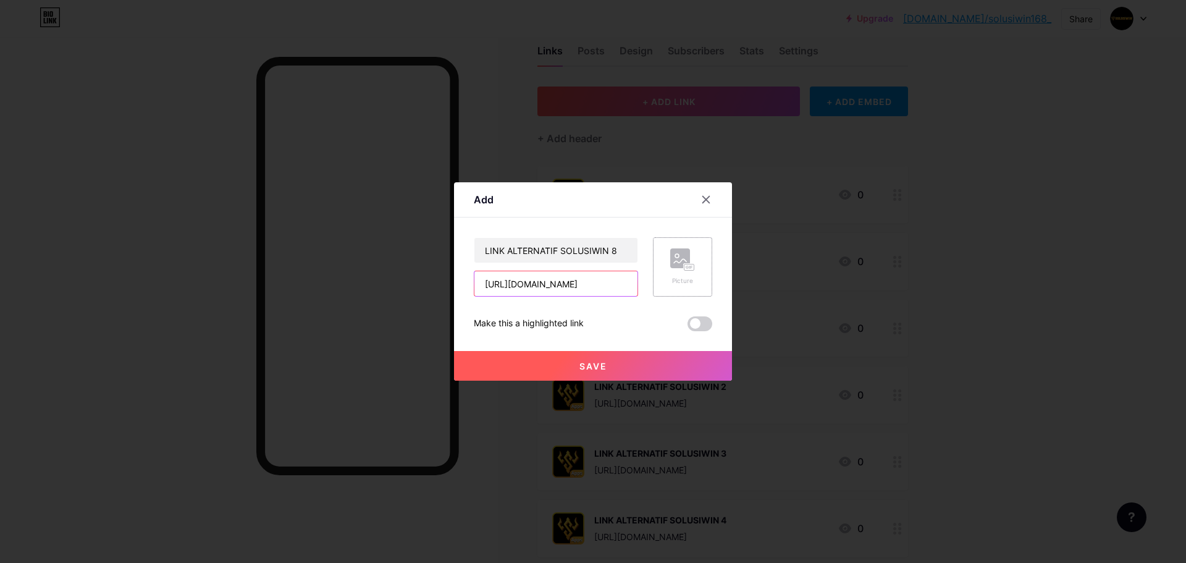
type input "https://apptuts.bio/solusiwin168"
click at [658, 269] on div "Picture" at bounding box center [682, 266] width 59 height 59
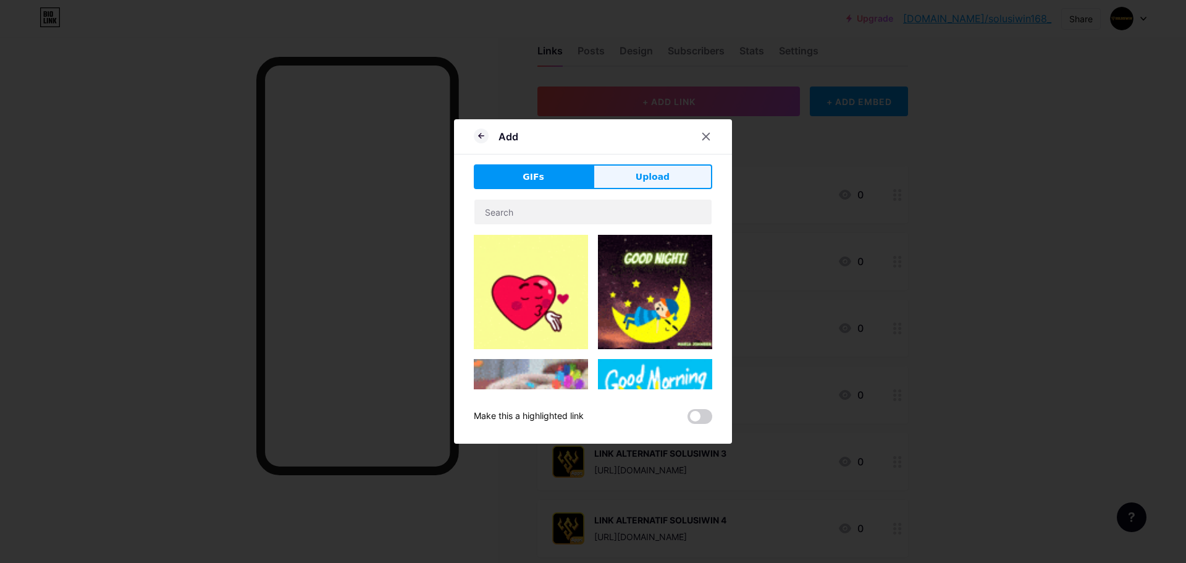
click at [683, 165] on button "Upload" at bounding box center [652, 176] width 119 height 25
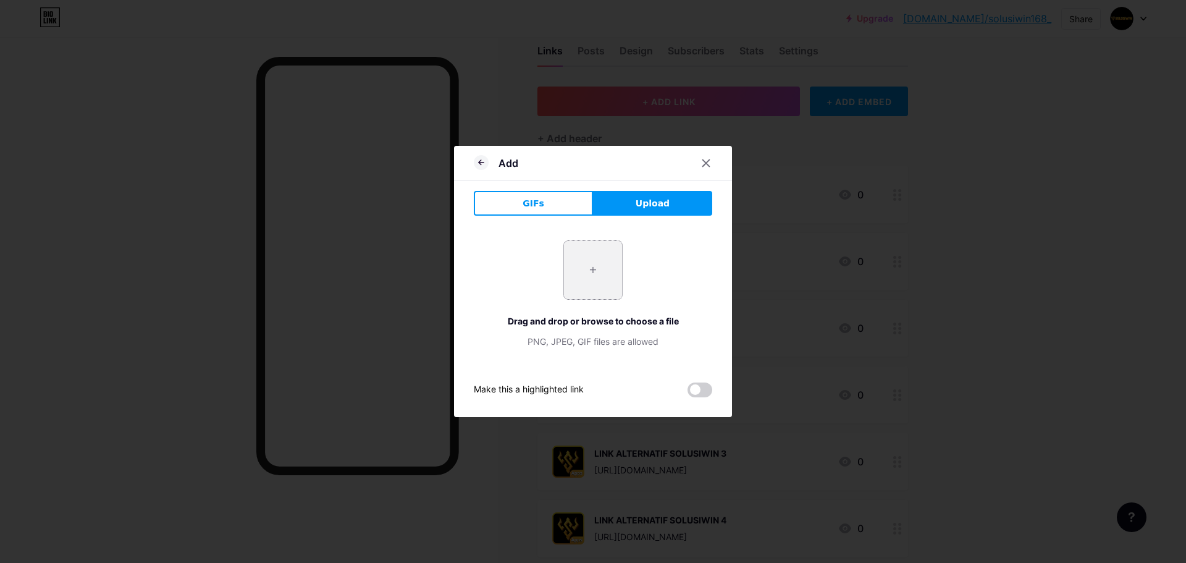
click at [574, 282] on input "file" at bounding box center [593, 270] width 58 height 58
type input "C:\fakepath\LOGOv2.png"
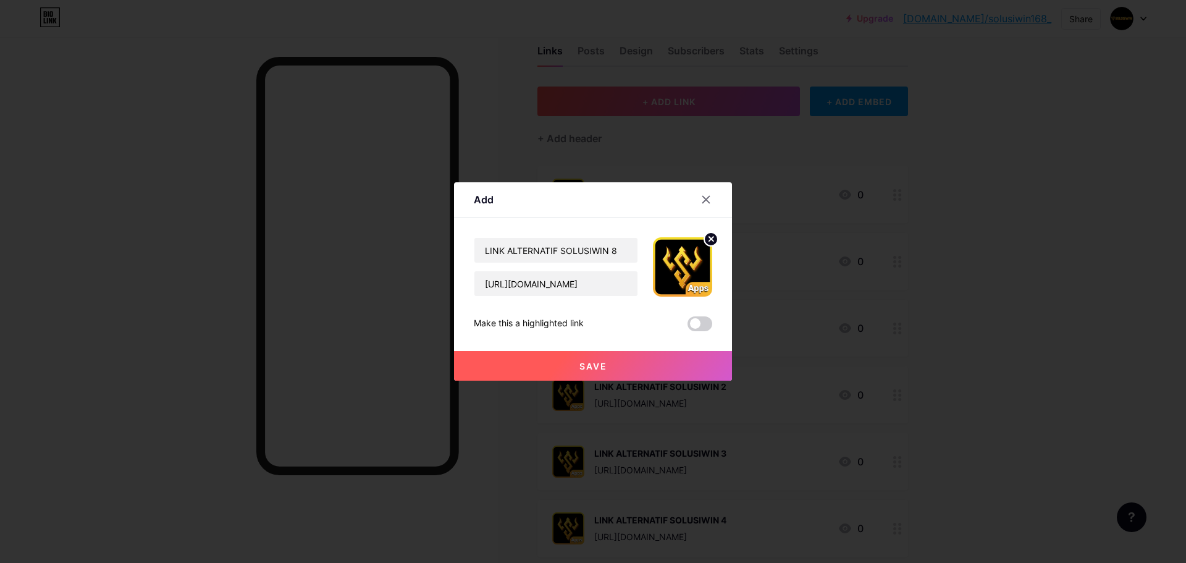
click at [581, 365] on span "Save" at bounding box center [593, 366] width 28 height 11
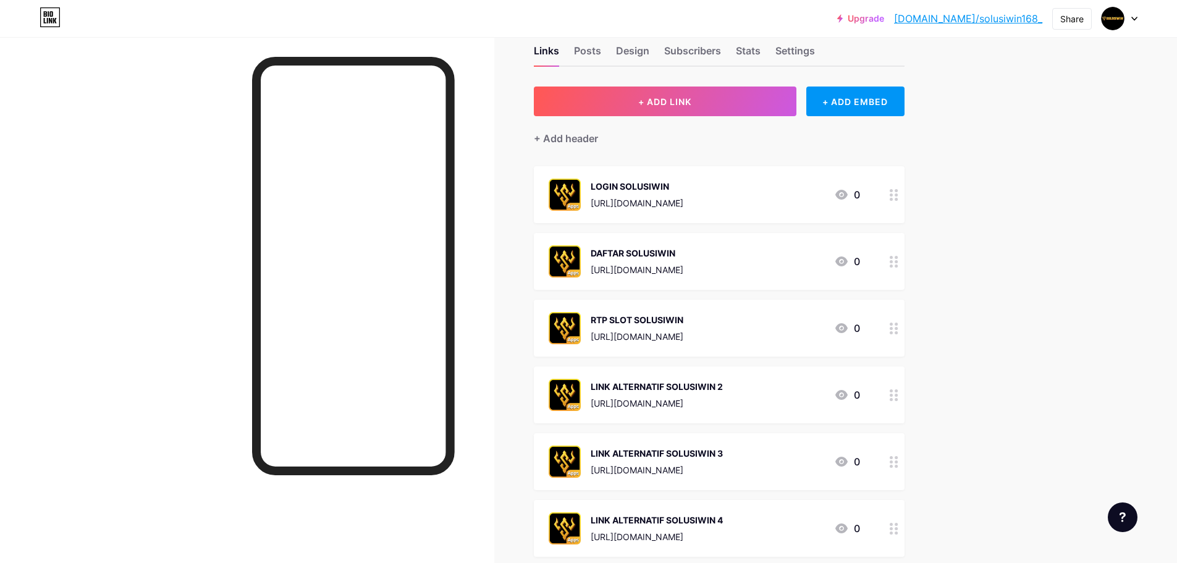
click at [1008, 121] on div "Upgrade bio.link/solusi... bio.link/solusiwin168_ Share Switch accounts solusiw…" at bounding box center [588, 503] width 1177 height 1062
click at [724, 98] on button "+ ADD LINK" at bounding box center [665, 101] width 263 height 30
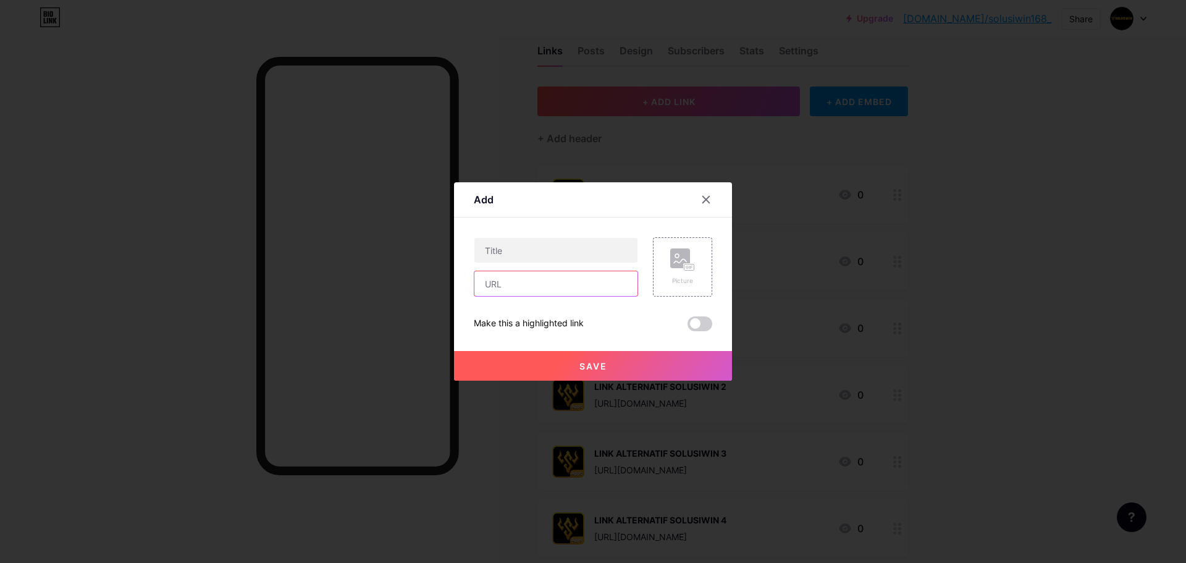
click at [552, 287] on input "text" at bounding box center [555, 283] width 163 height 25
paste input "https://bio.link/solusiwin168_"
type input "https://bio.link/solusiwin168_"
click at [549, 254] on input "text" at bounding box center [555, 250] width 163 height 25
click at [556, 243] on input "text" at bounding box center [555, 250] width 163 height 25
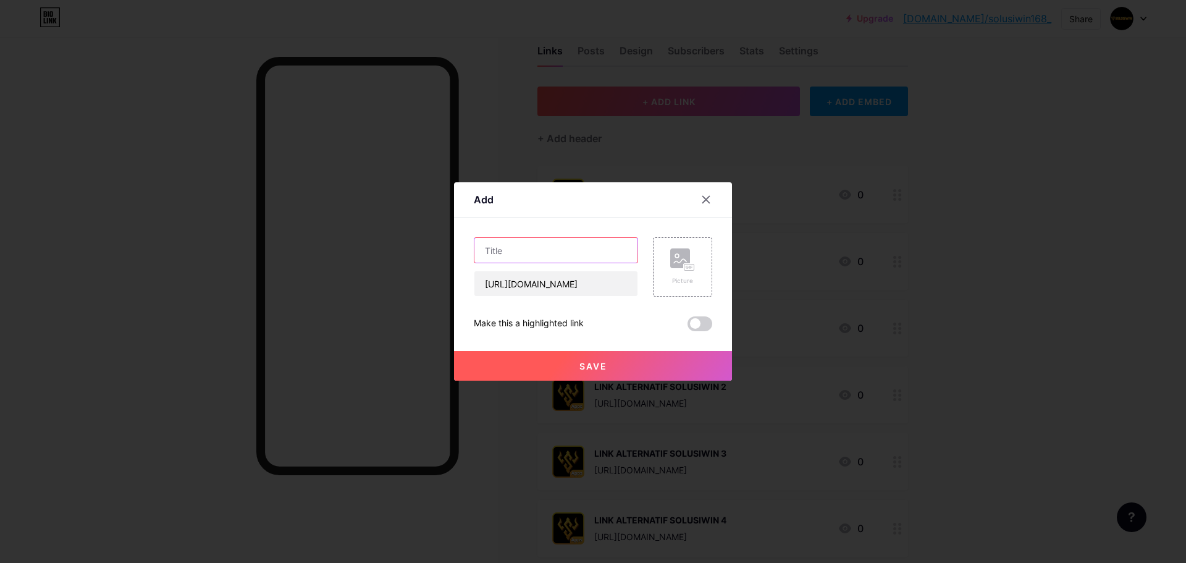
paste input "LINK ALTERNATIF SOLUSIWIN 8"
type input "LINK ALTERNATIF SOLUSIWIN 9"
click at [688, 292] on div "Picture" at bounding box center [682, 266] width 59 height 59
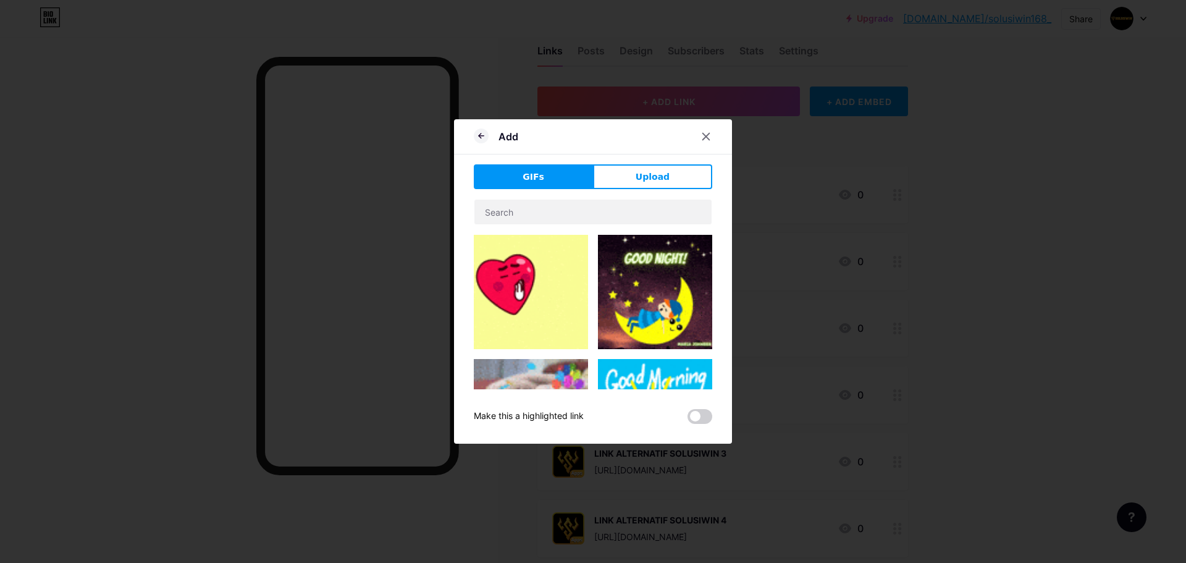
click at [645, 159] on div "Add GIFs Upload Content YouTube Play YouTube video without leaving your page. A…" at bounding box center [593, 281] width 278 height 324
click at [644, 169] on button "Upload" at bounding box center [652, 176] width 119 height 25
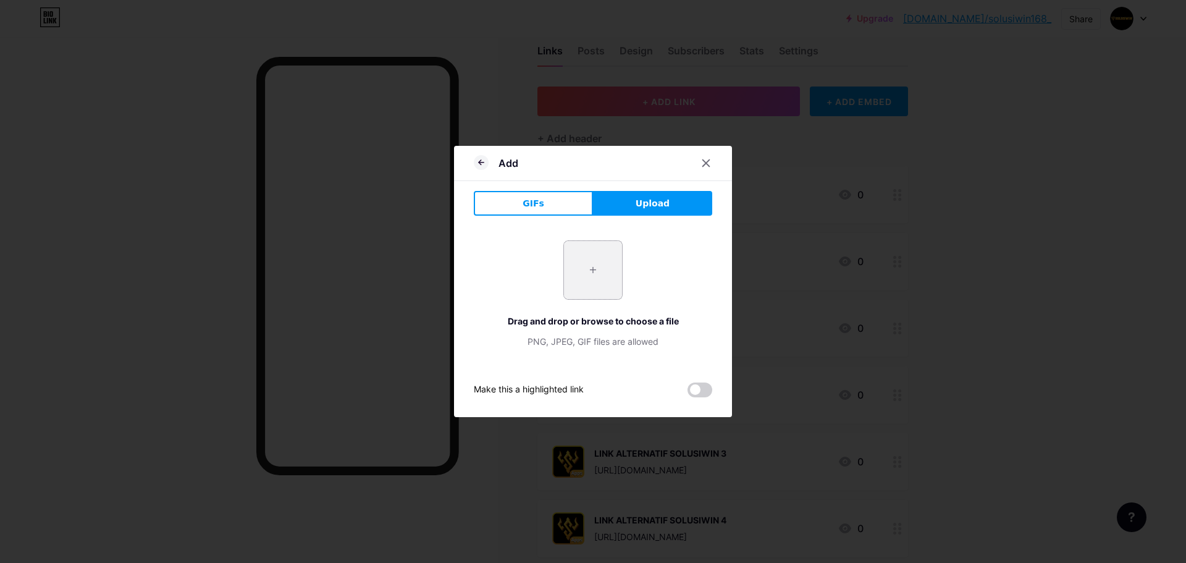
click at [591, 270] on input "file" at bounding box center [593, 270] width 58 height 58
type input "C:\fakepath\LOGOv2.png"
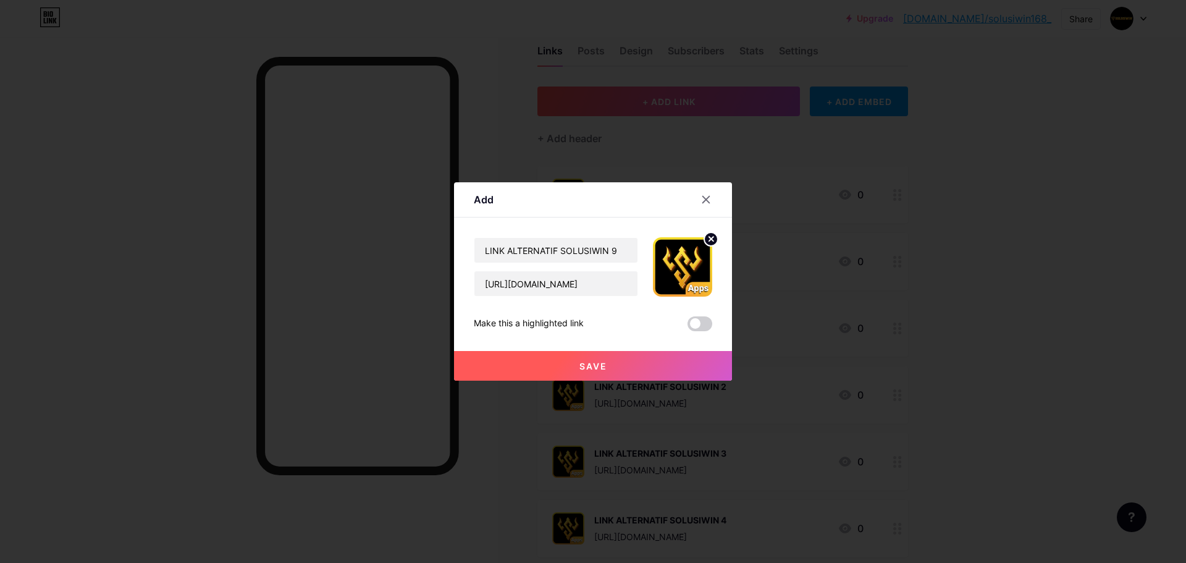
click at [663, 366] on button "Save" at bounding box center [593, 366] width 278 height 30
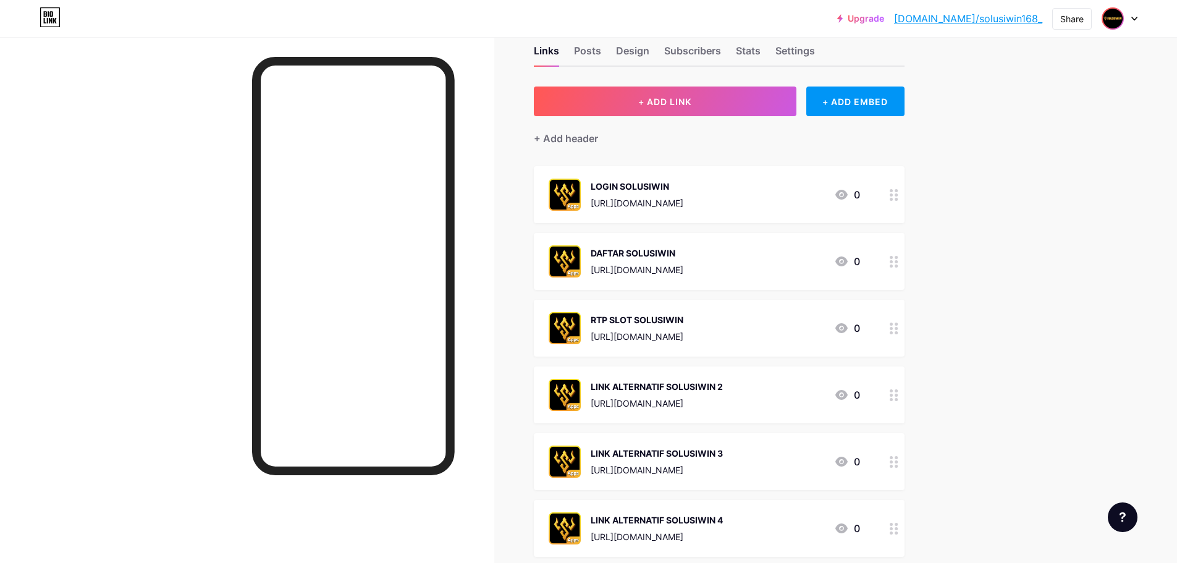
click at [1115, 12] on img at bounding box center [1113, 19] width 20 height 20
click at [599, 52] on div "Posts" at bounding box center [587, 54] width 27 height 22
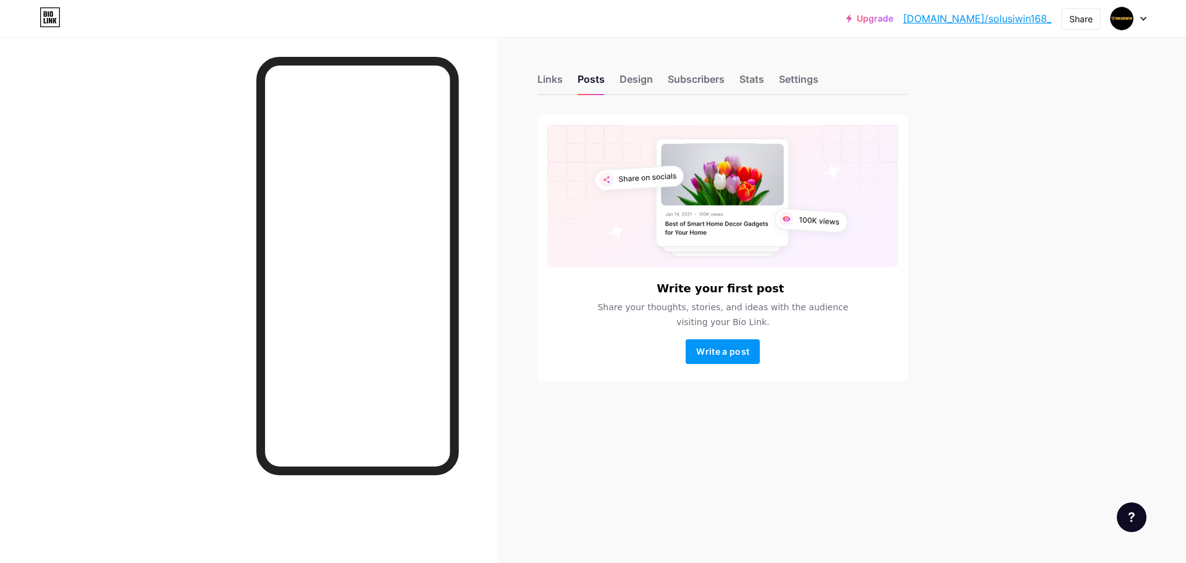
click at [616, 67] on div "Links Posts Design Subscribers Stats Settings" at bounding box center [722, 73] width 371 height 43
click at [624, 76] on div "Design" at bounding box center [636, 83] width 33 height 22
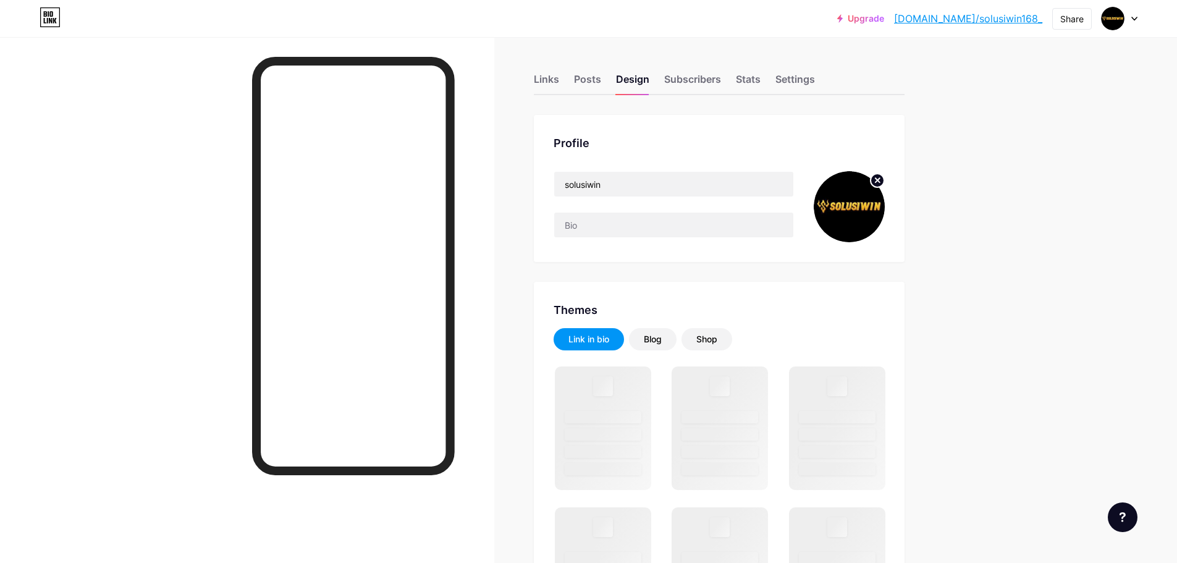
click at [841, 215] on img at bounding box center [849, 206] width 71 height 71
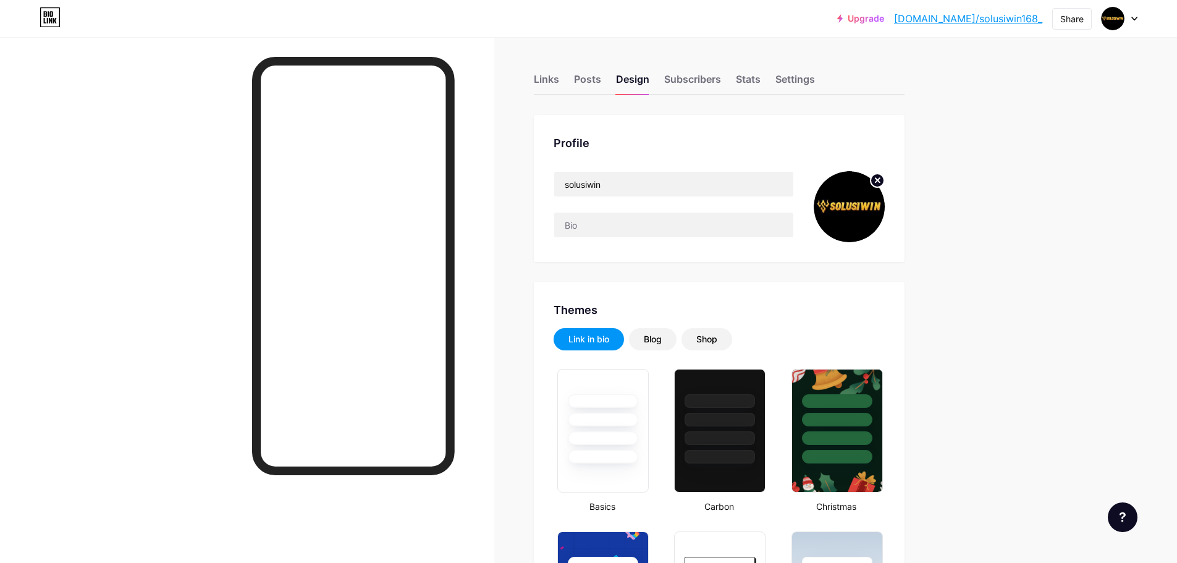
click at [881, 178] on circle at bounding box center [877, 181] width 14 height 14
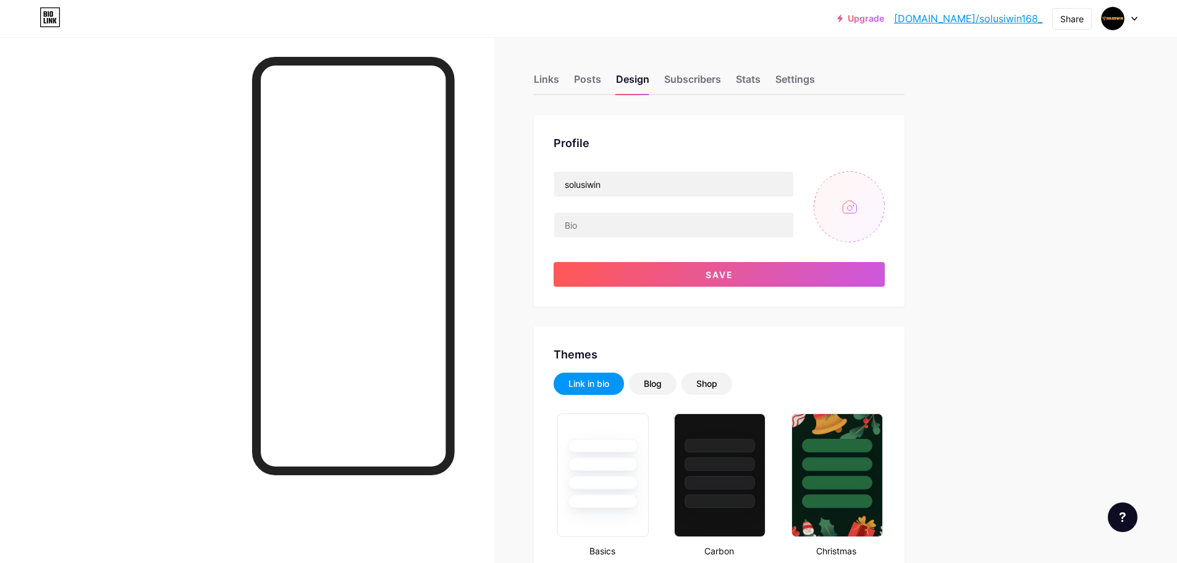
click at [838, 217] on input "file" at bounding box center [849, 206] width 71 height 71
type input "C:\fakepath\Untitled design.png"
click at [652, 218] on input "text" at bounding box center [673, 224] width 239 height 25
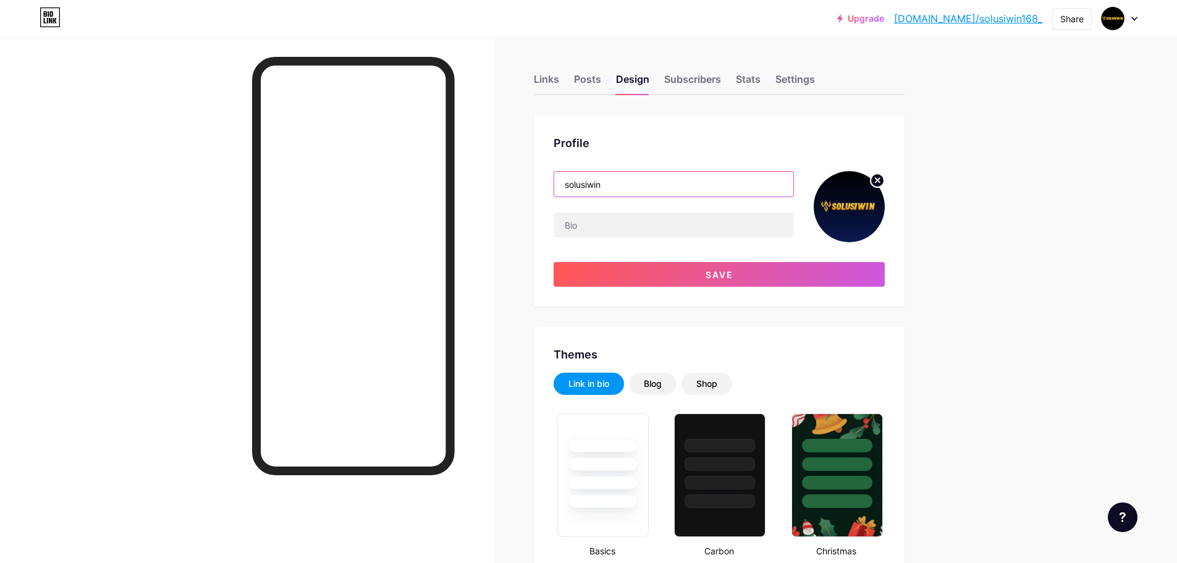
click at [684, 183] on input "solusiwin" at bounding box center [673, 184] width 239 height 25
click at [649, 229] on input "text" at bounding box center [673, 224] width 239 height 25
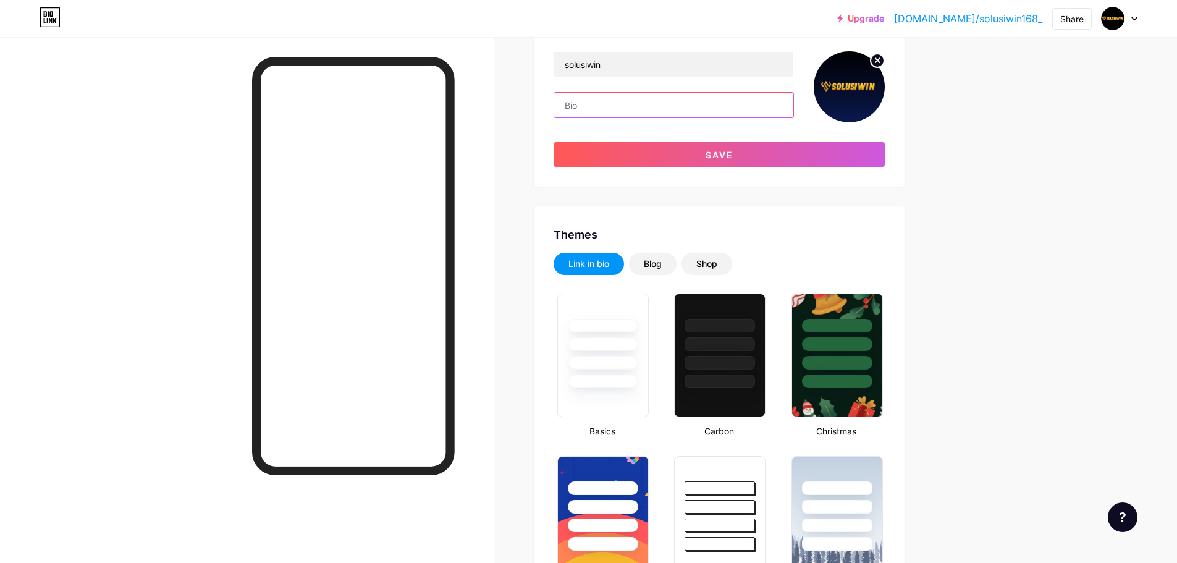
scroll to position [124, 0]
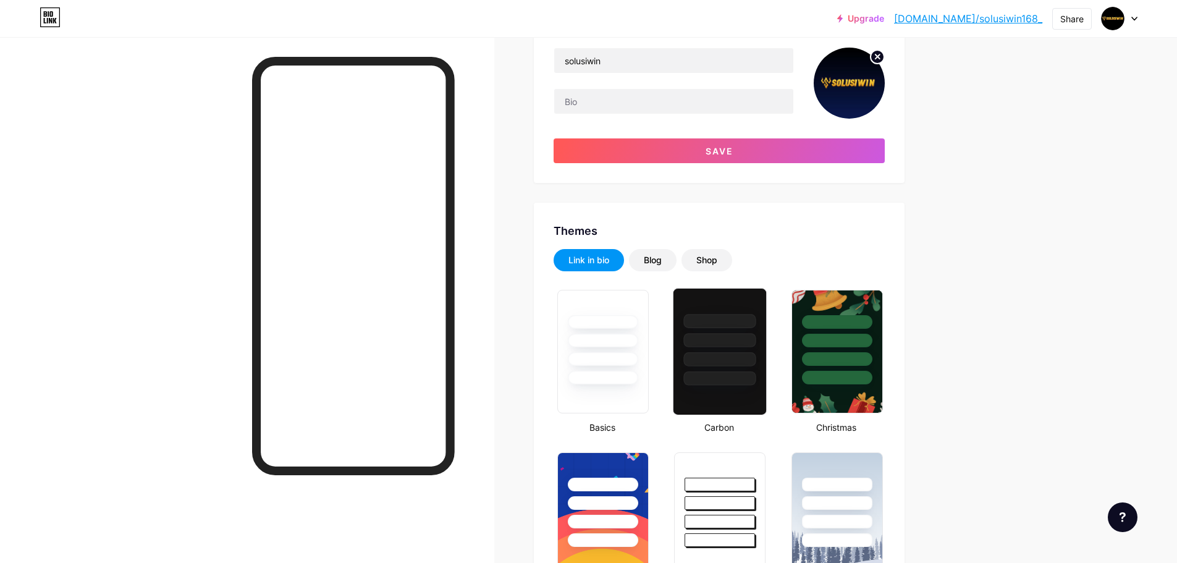
click at [747, 353] on div at bounding box center [720, 359] width 72 height 14
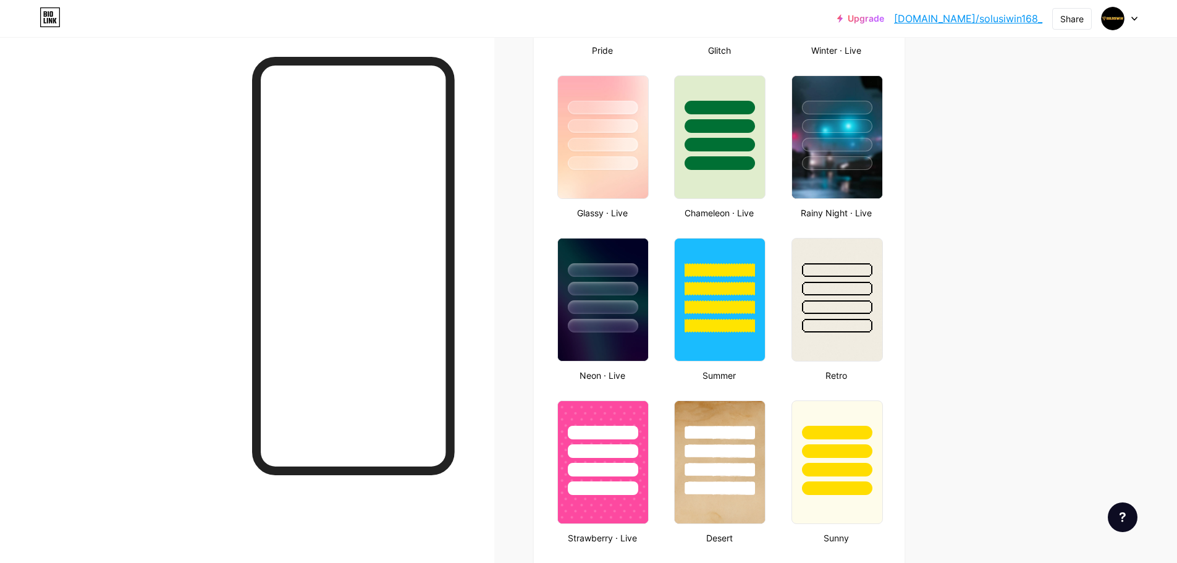
scroll to position [679, 0]
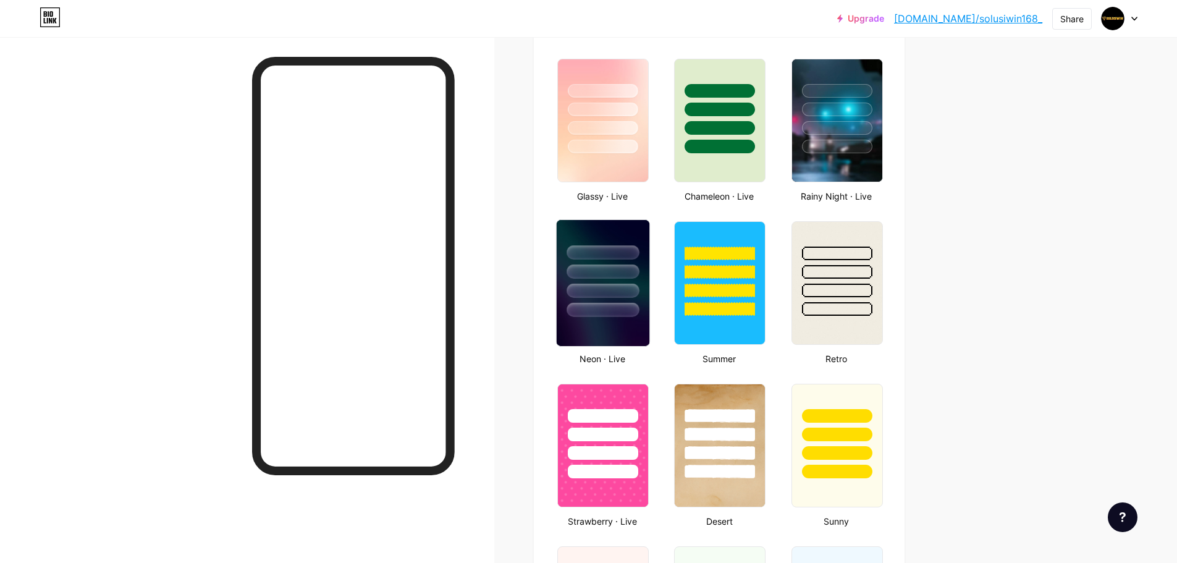
click at [593, 309] on div at bounding box center [602, 310] width 72 height 14
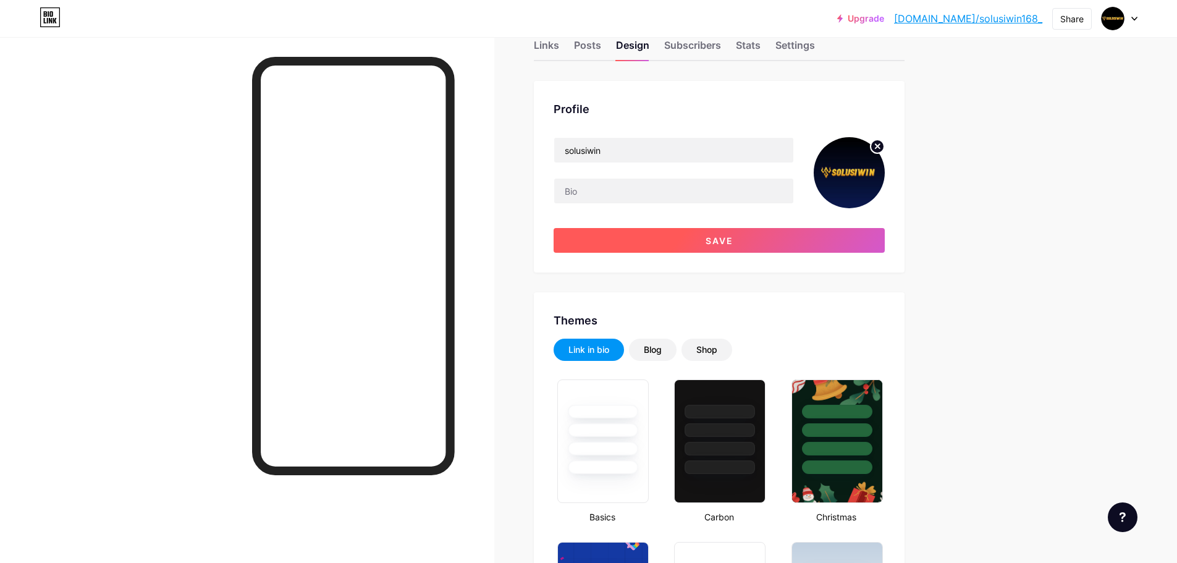
scroll to position [0, 0]
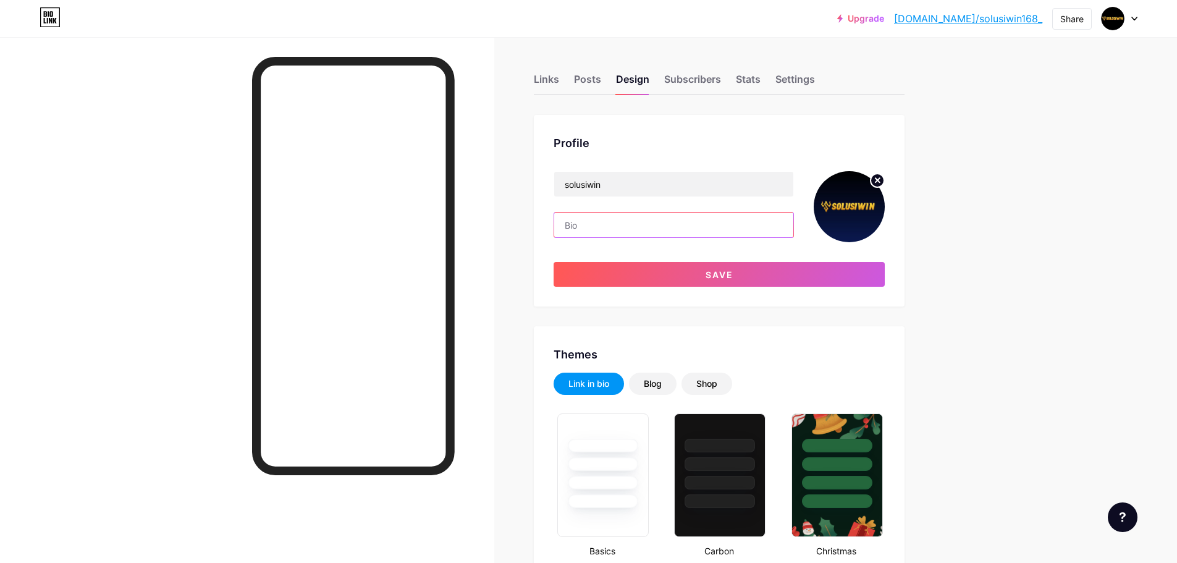
click at [649, 218] on input "text" at bounding box center [673, 224] width 239 height 25
paste input "SOLUSIWIN SITUS AMAN DAN TERPECAYA SEE-INDONESIA LINKALTERNATIFSOLUSIWIN, LINKL…"
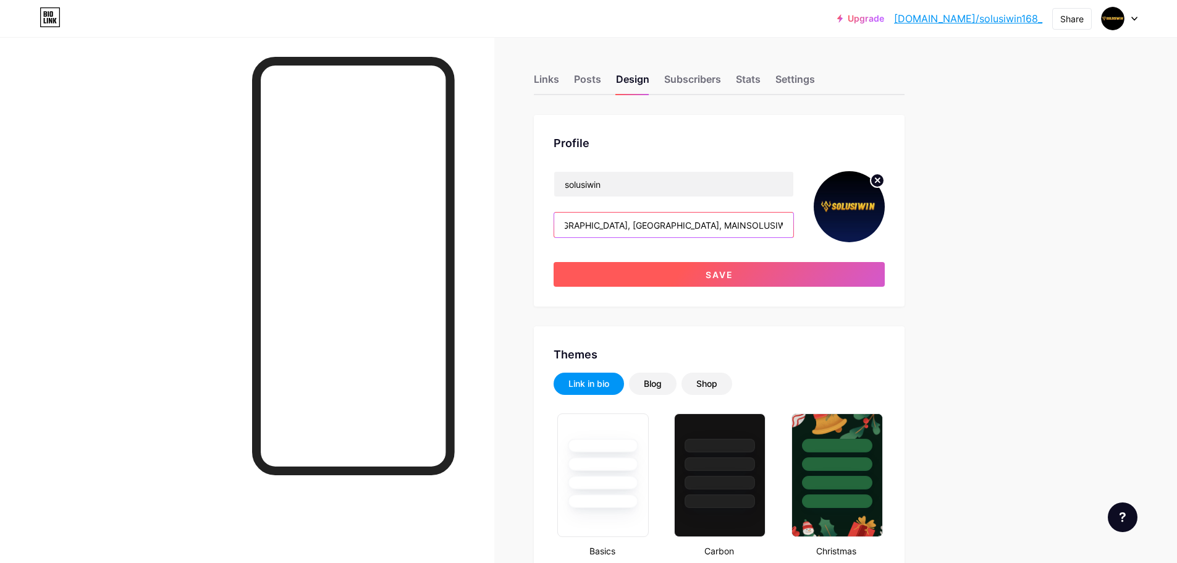
type input "SOLUSIWIN SITUS AMAN DAN TERPECAYA SEE-INDONESIA LINKALTERNATIFSOLUSIWIN, LINKL…"
click at [700, 278] on button "Save" at bounding box center [718, 274] width 331 height 25
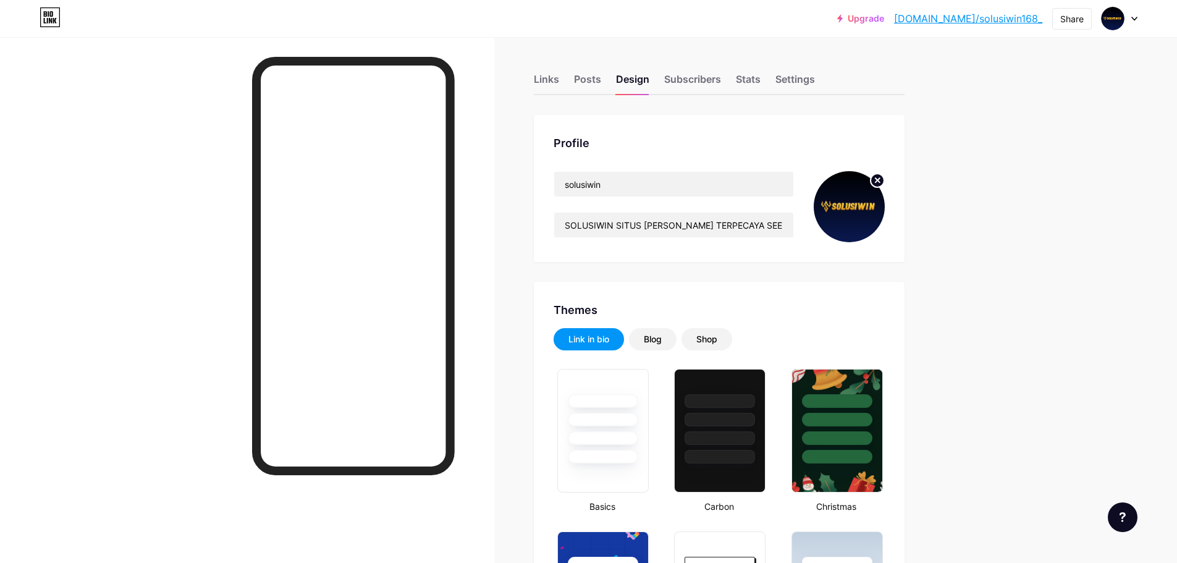
click at [539, 80] on div "Links" at bounding box center [546, 83] width 25 height 22
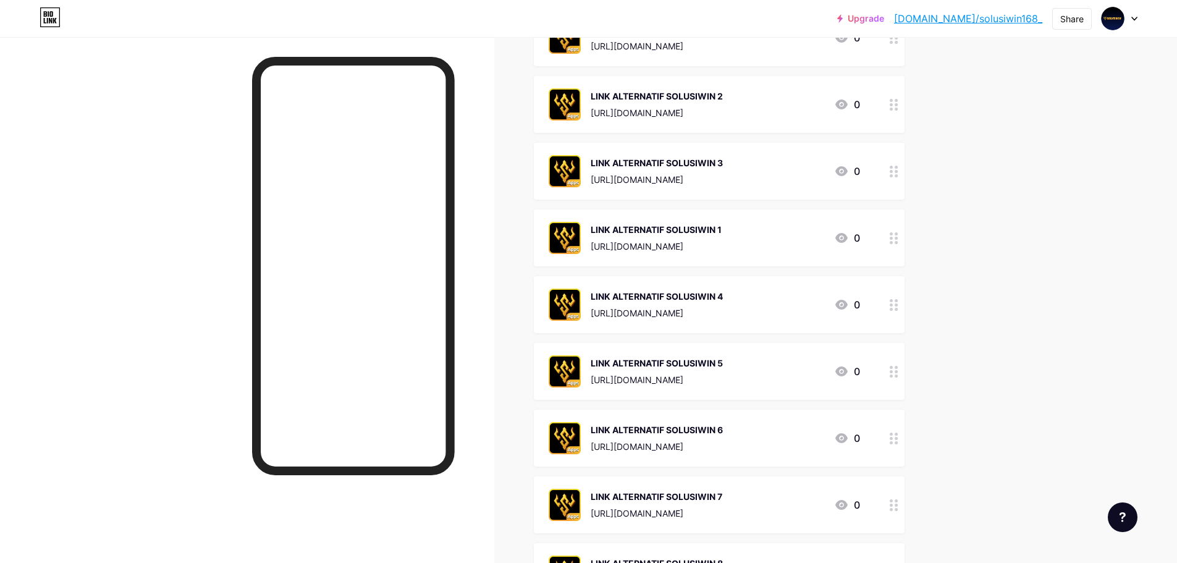
scroll to position [247, 0]
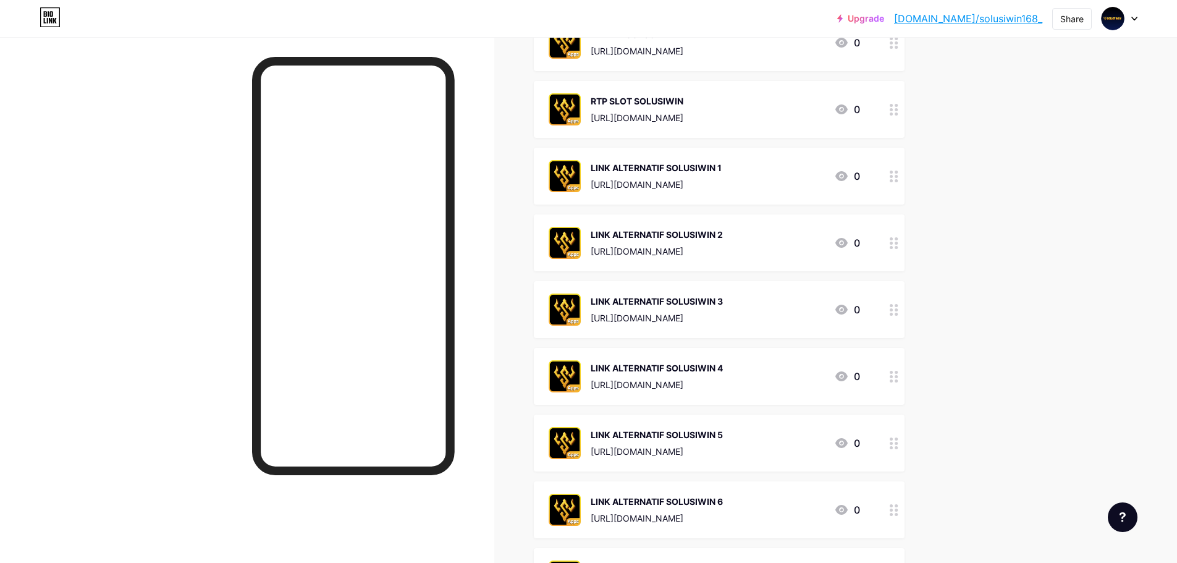
click at [899, 185] on div at bounding box center [893, 176] width 21 height 57
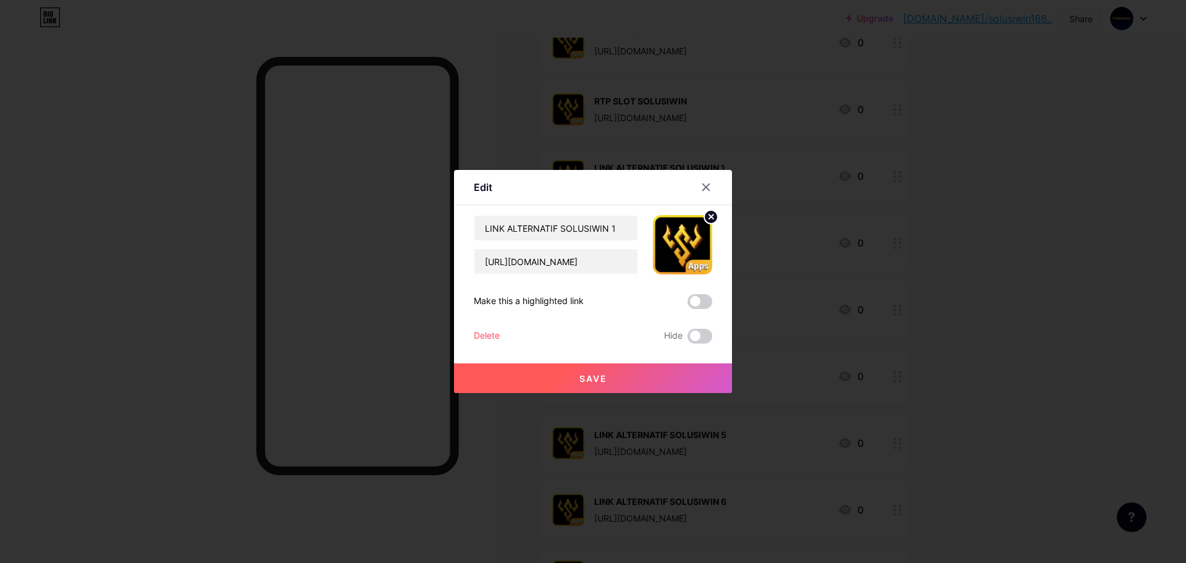
click at [899, 184] on div at bounding box center [593, 281] width 1186 height 563
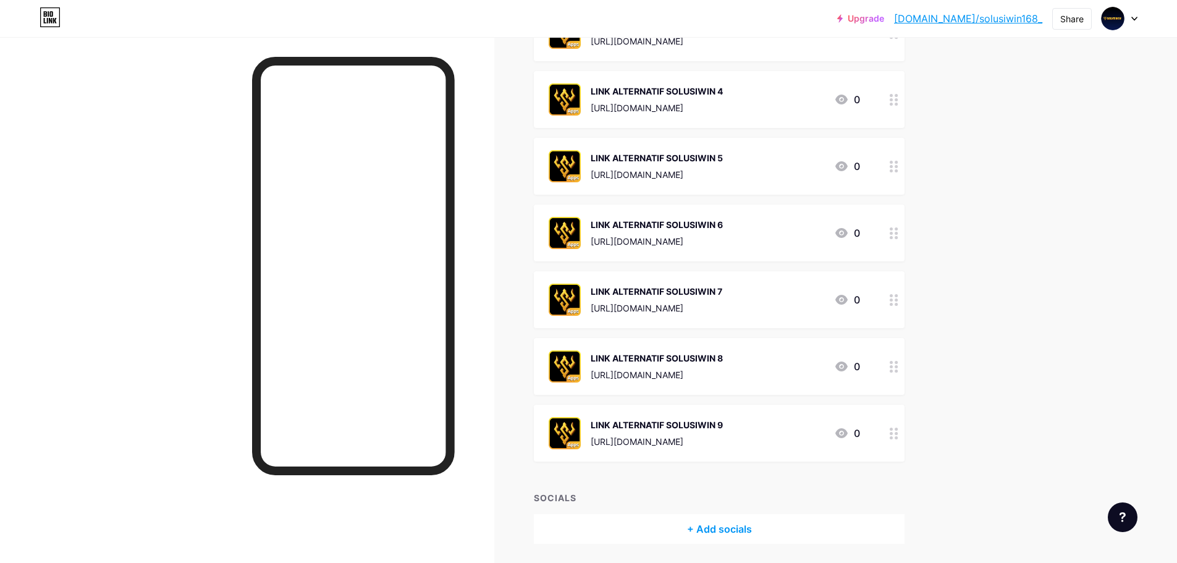
scroll to position [566, 0]
